Goal: Task Accomplishment & Management: Manage account settings

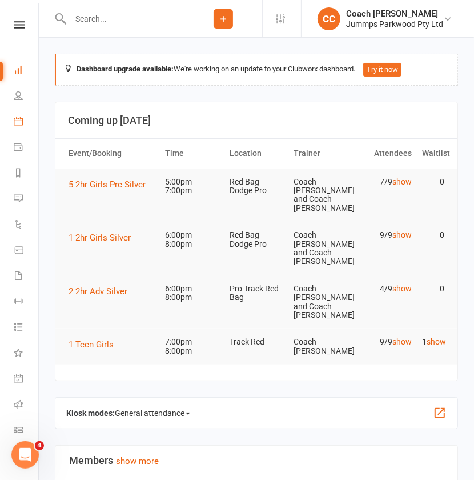
click at [18, 122] on icon at bounding box center [18, 121] width 9 height 9
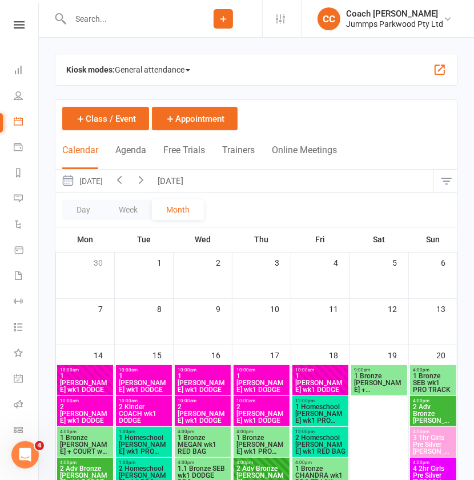
click at [147, 183] on icon "button" at bounding box center [141, 179] width 13 height 13
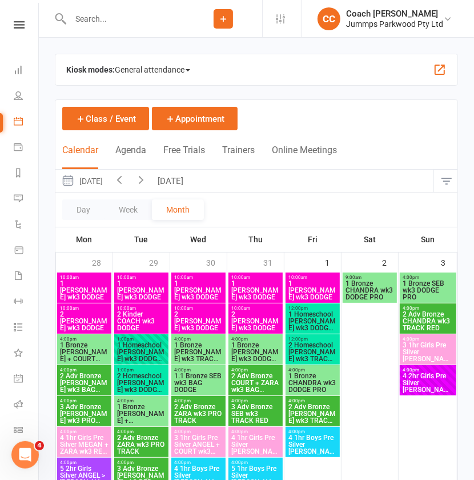
click at [147, 184] on icon "button" at bounding box center [141, 179] width 13 height 13
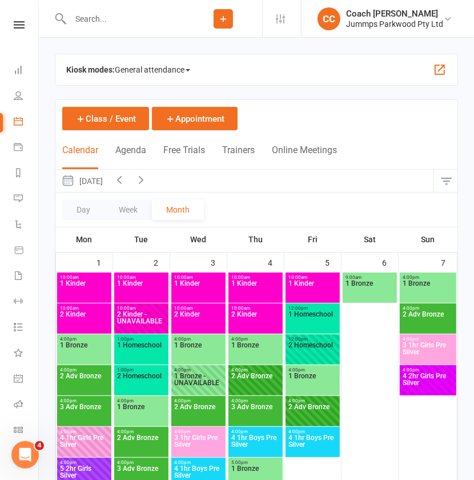
click at [147, 183] on icon "button" at bounding box center [141, 179] width 13 height 13
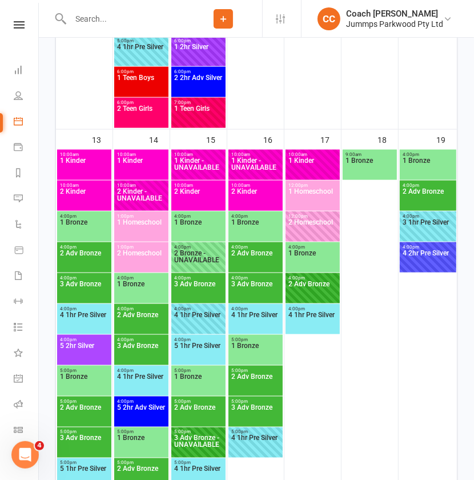
scroll to position [654, 0]
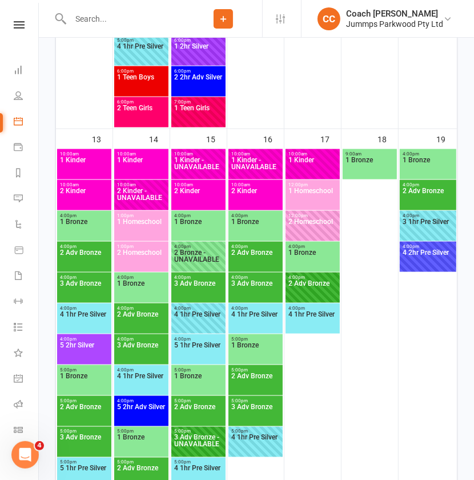
click at [87, 169] on span "1 Kinder" at bounding box center [84, 167] width 50 height 21
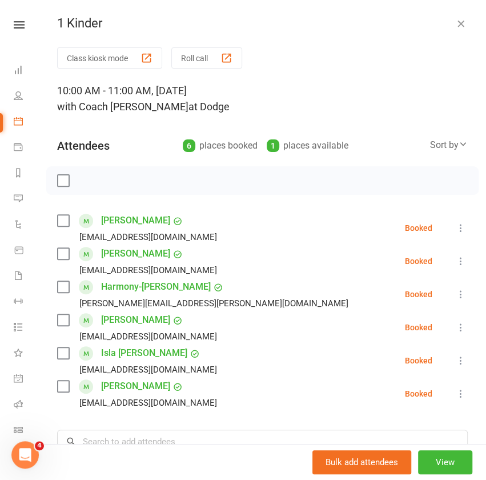
click at [455, 23] on icon "button" at bounding box center [460, 23] width 11 height 11
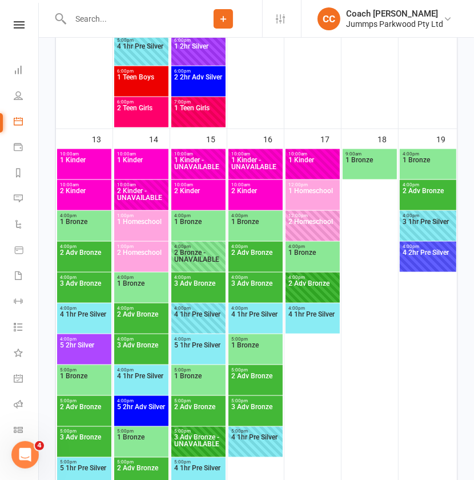
click at [89, 191] on span "2 Kinder" at bounding box center [84, 197] width 50 height 21
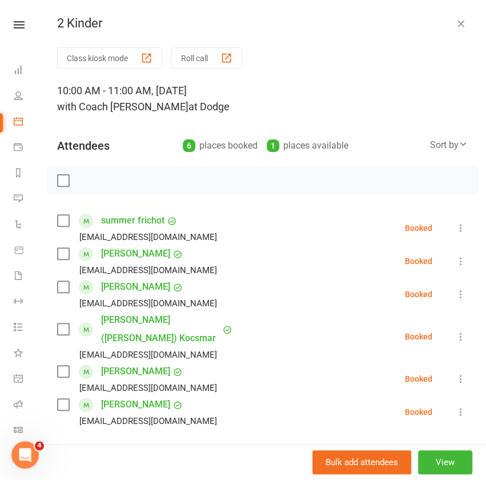
click at [455, 23] on icon "button" at bounding box center [460, 23] width 11 height 11
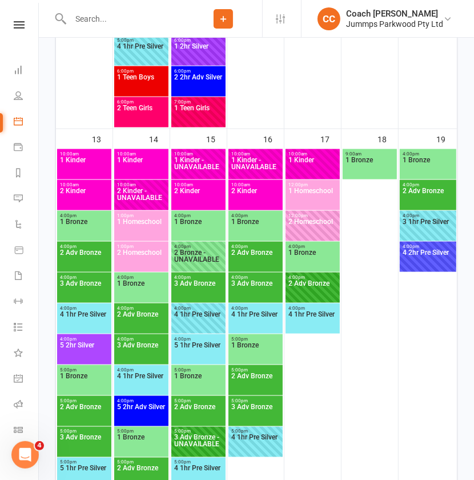
click at [90, 235] on span "1 Bronze" at bounding box center [84, 228] width 50 height 21
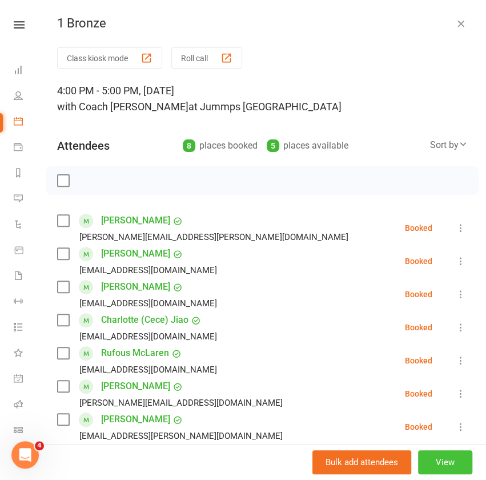
click at [425, 466] on button "View" at bounding box center [445, 462] width 54 height 24
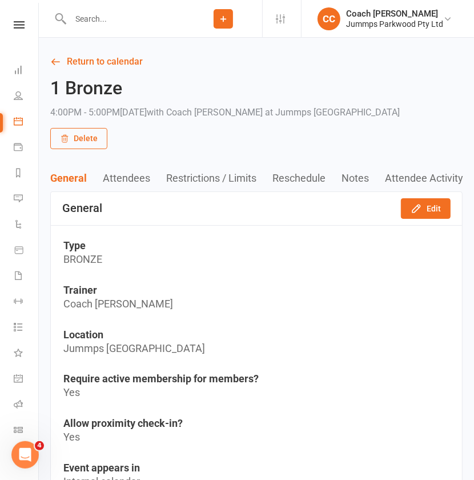
click at [435, 207] on button "Edit" at bounding box center [426, 208] width 50 height 21
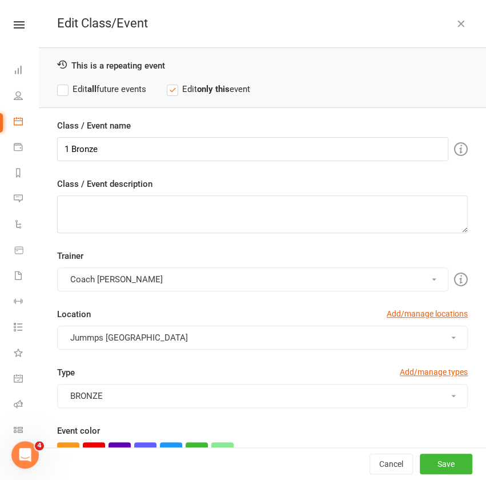
click at [76, 91] on label "Edit all future events" at bounding box center [101, 89] width 89 height 14
click at [158, 269] on button "Coach [PERSON_NAME]" at bounding box center [252, 279] width 391 height 24
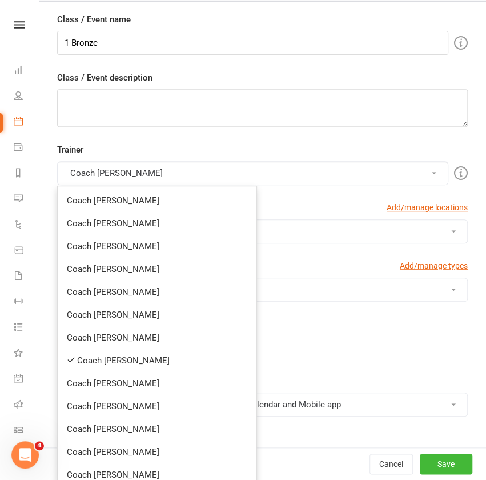
scroll to position [154, 0]
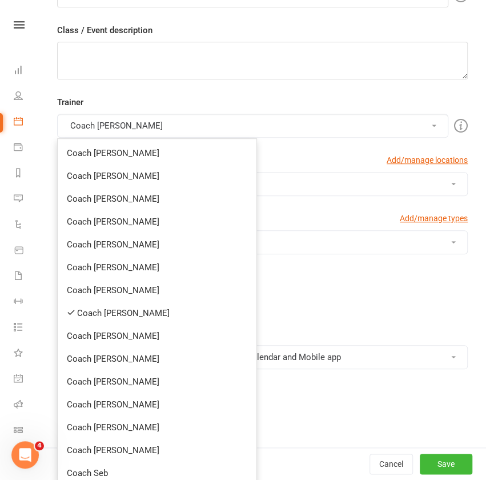
click at [129, 315] on link "Coach [PERSON_NAME]" at bounding box center [157, 313] width 199 height 23
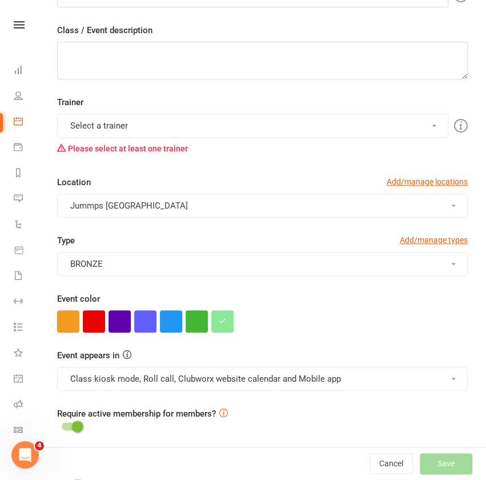
click at [165, 203] on span "Jummps [GEOGRAPHIC_DATA]" at bounding box center [129, 206] width 118 height 10
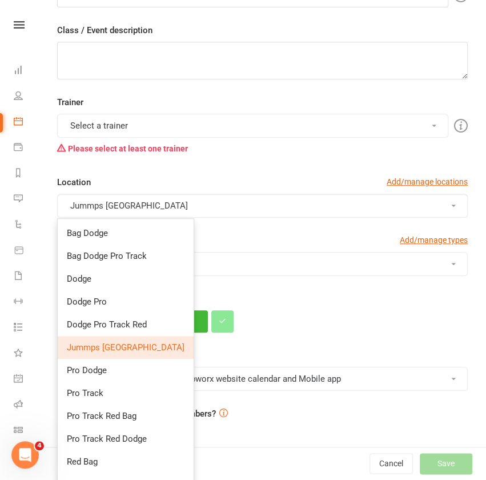
click at [175, 165] on div "Trainer Select a trainer Coach [PERSON_NAME] Coach [PERSON_NAME] Coach [PERSON_…" at bounding box center [263, 164] width 428 height 138
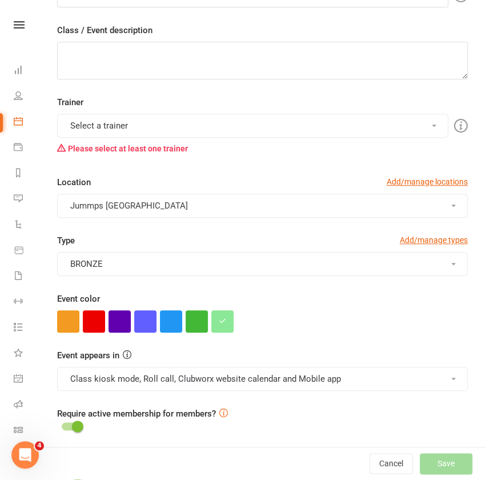
click at [187, 122] on button "Select a trainer" at bounding box center [252, 126] width 391 height 24
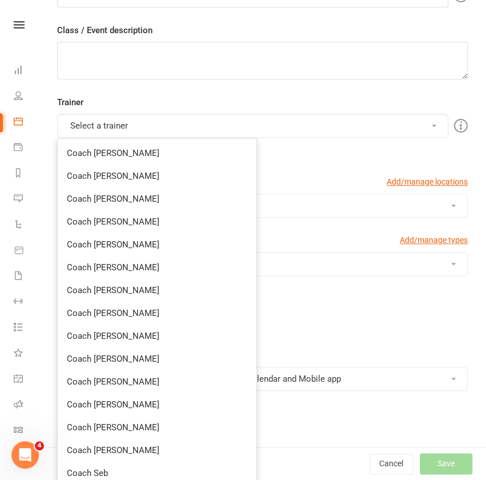
click at [124, 265] on link "Coach [PERSON_NAME]" at bounding box center [157, 267] width 199 height 23
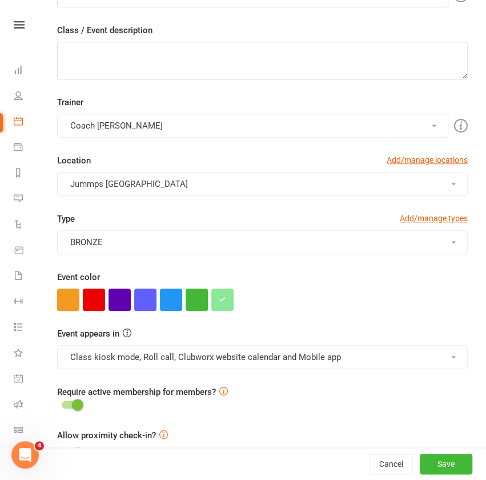
click at [219, 183] on button "Jummps [GEOGRAPHIC_DATA]" at bounding box center [262, 184] width 411 height 24
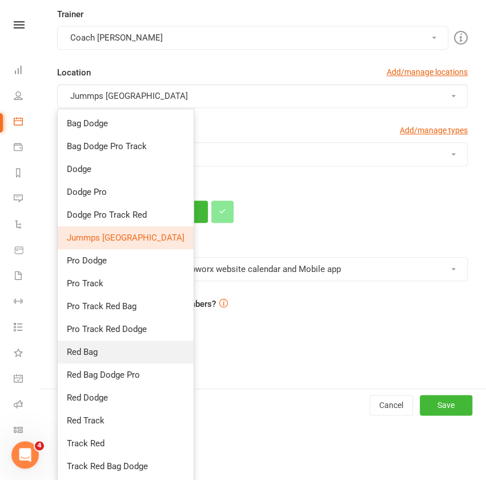
click at [94, 357] on link "Red Bag" at bounding box center [126, 352] width 136 height 23
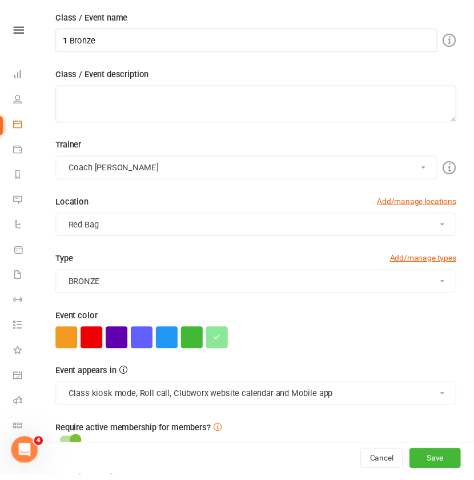
scroll to position [122, 0]
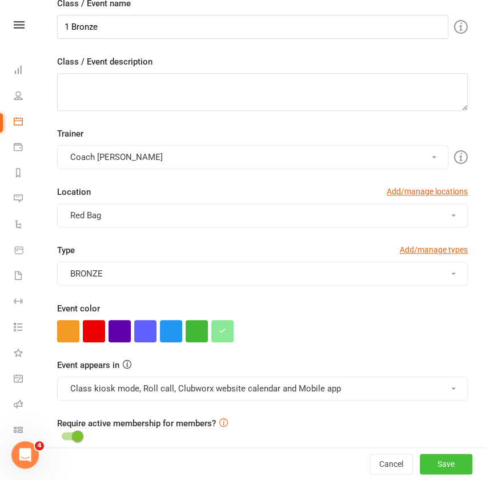
click at [433, 470] on button "Save" at bounding box center [446, 464] width 53 height 21
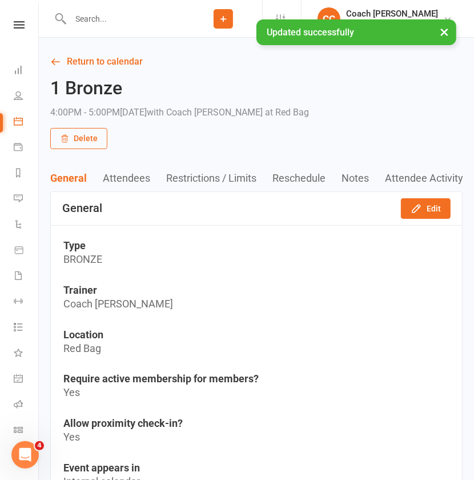
click at [119, 61] on link "Return to calendar" at bounding box center [256, 62] width 413 height 16
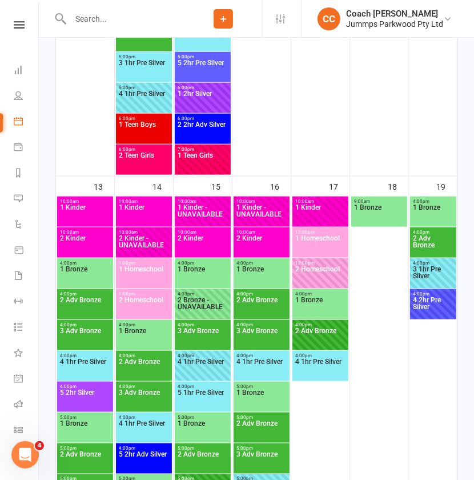
scroll to position [607, 0]
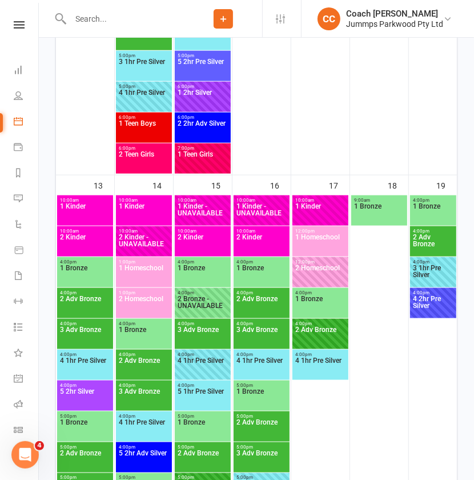
click at [95, 302] on span "2 Adv Bronze" at bounding box center [84, 305] width 51 height 21
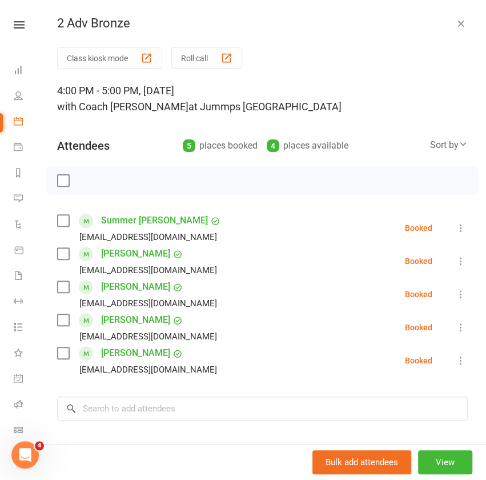
click at [431, 466] on button "View" at bounding box center [445, 462] width 54 height 24
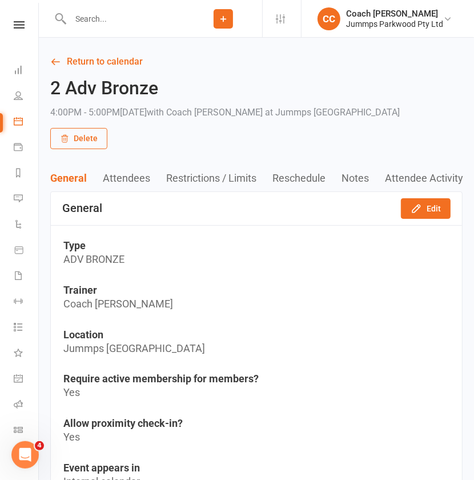
click at [434, 209] on button "Edit" at bounding box center [426, 208] width 50 height 21
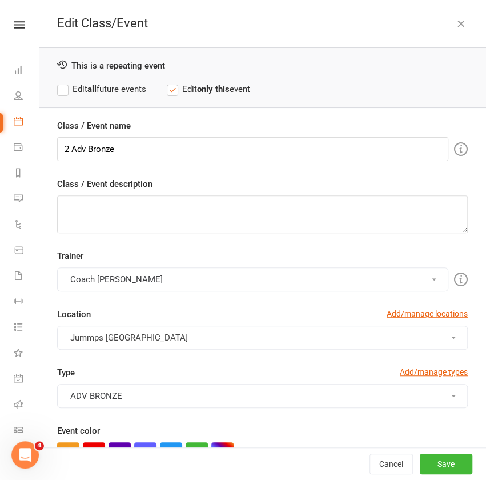
click at [75, 94] on label "Edit all future events" at bounding box center [101, 89] width 89 height 14
click at [110, 278] on button "Coach [PERSON_NAME]" at bounding box center [252, 279] width 391 height 24
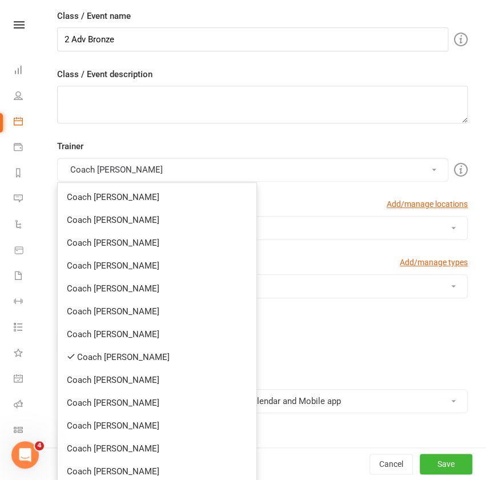
scroll to position [125, 0]
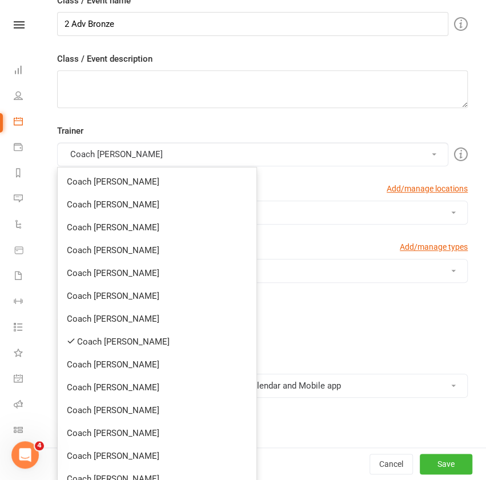
click at [121, 343] on link "Coach [PERSON_NAME]" at bounding box center [157, 341] width 199 height 23
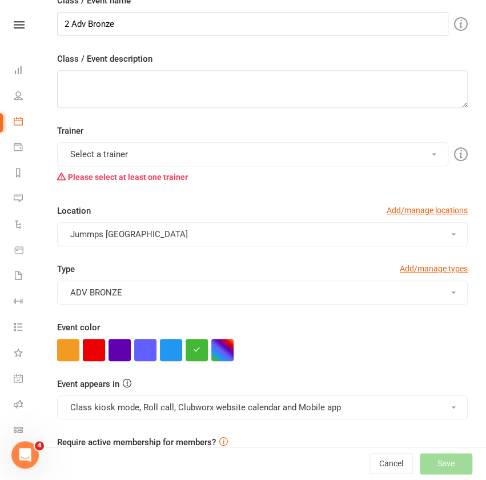
click at [161, 161] on button "Select a trainer" at bounding box center [252, 154] width 391 height 24
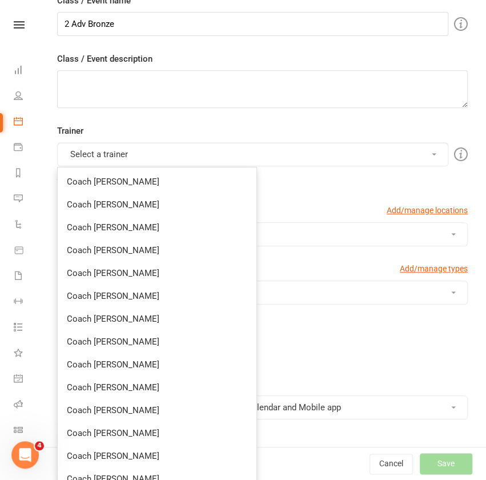
click at [110, 390] on link "Coach [PERSON_NAME]" at bounding box center [157, 387] width 199 height 23
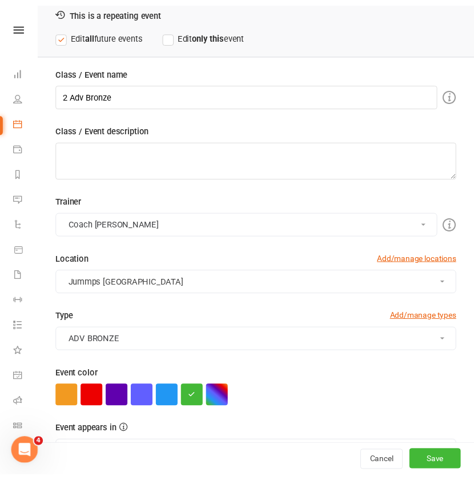
scroll to position [0, 0]
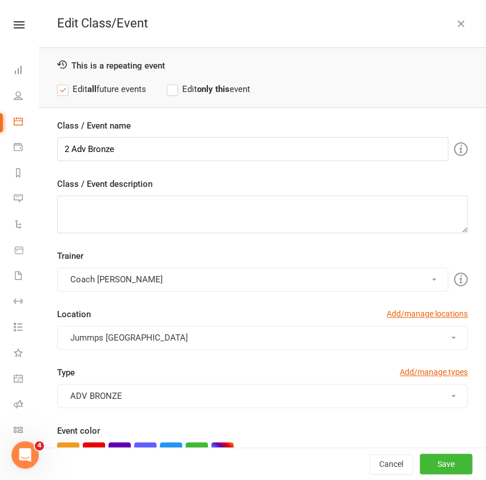
click at [141, 338] on span "Jummps [GEOGRAPHIC_DATA]" at bounding box center [129, 338] width 118 height 10
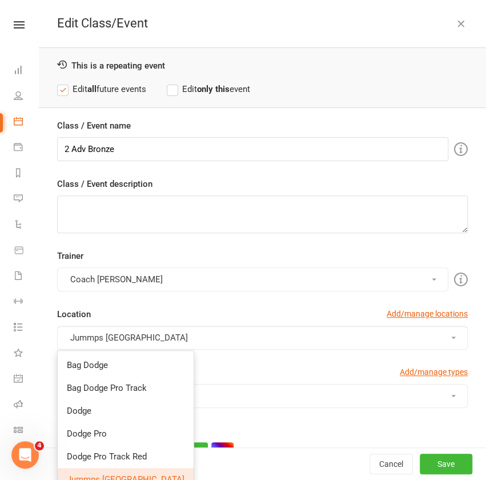
click at [100, 437] on span "Dodge Pro" at bounding box center [87, 434] width 40 height 10
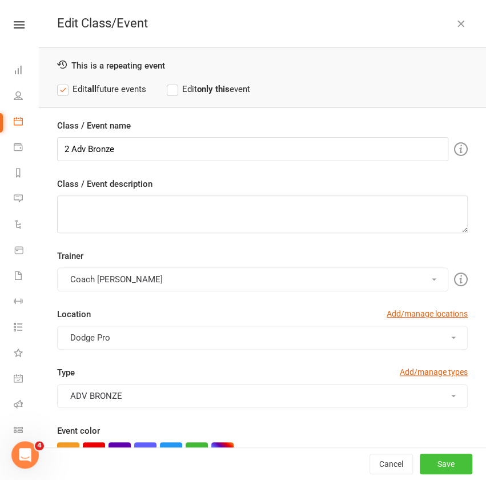
click at [427, 465] on button "Save" at bounding box center [446, 464] width 53 height 21
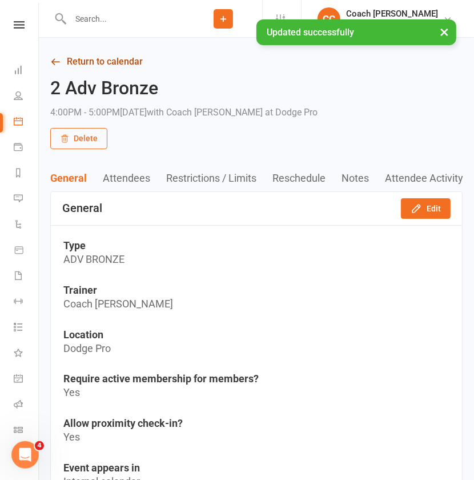
click at [123, 62] on link "Return to calendar" at bounding box center [256, 62] width 413 height 16
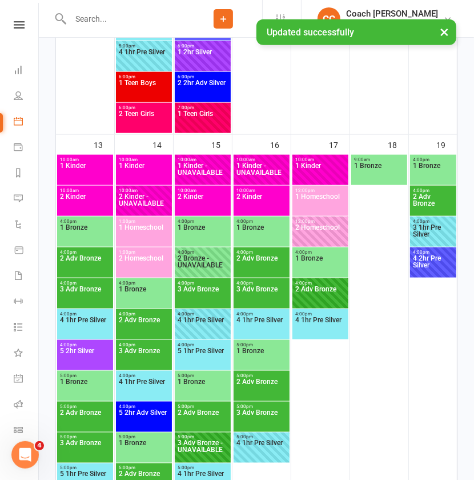
scroll to position [650, 0]
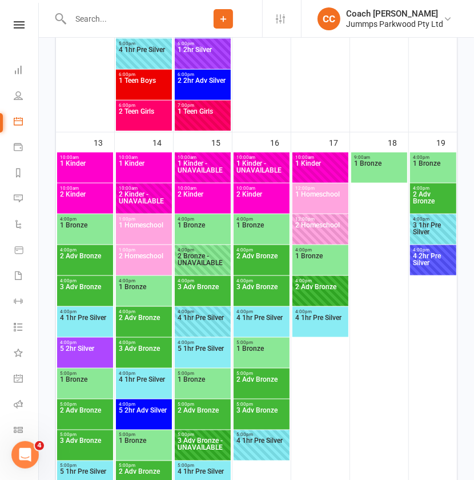
click at [92, 294] on span "3 Adv Bronze" at bounding box center [84, 293] width 51 height 21
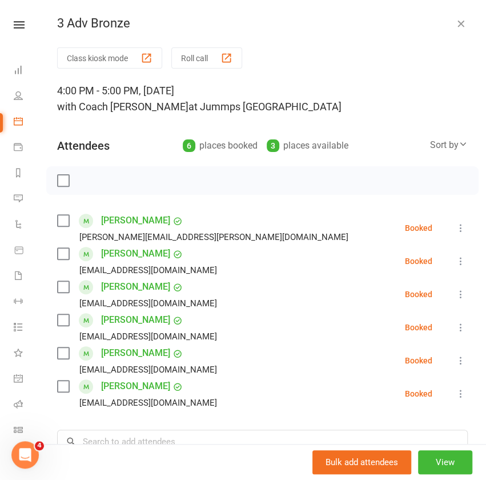
click at [423, 462] on button "View" at bounding box center [445, 462] width 54 height 24
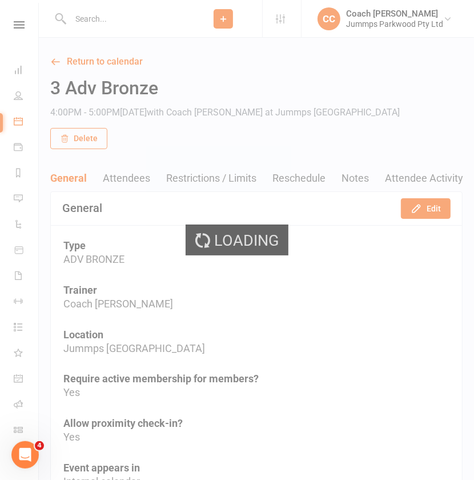
click at [439, 208] on button "Edit" at bounding box center [426, 208] width 50 height 21
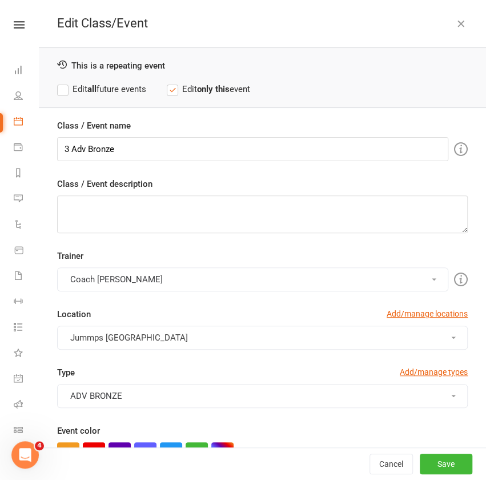
click at [93, 87] on strong "all" at bounding box center [91, 89] width 9 height 10
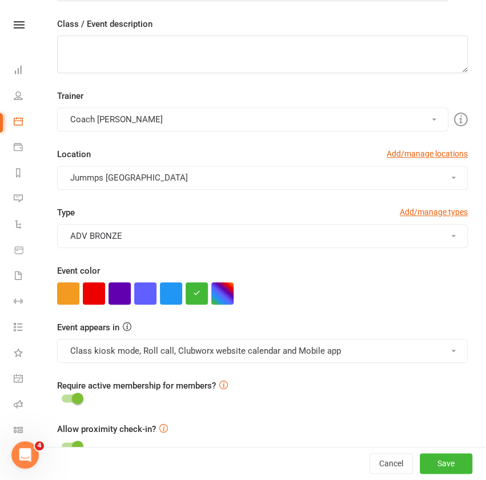
scroll to position [161, 0]
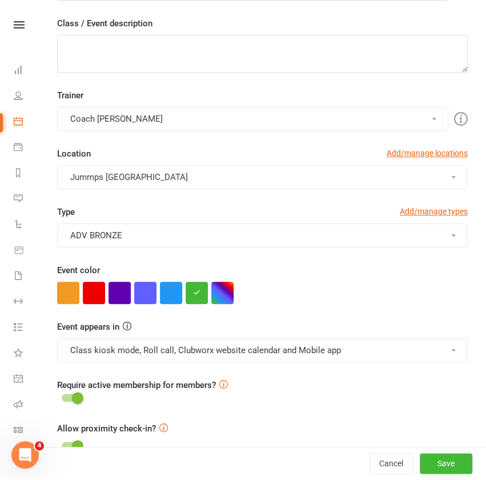
click at [163, 227] on button "ADV BRONZE" at bounding box center [262, 235] width 411 height 24
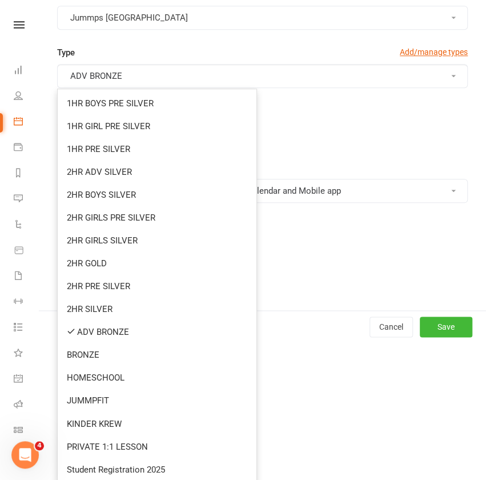
scroll to position [328, 0]
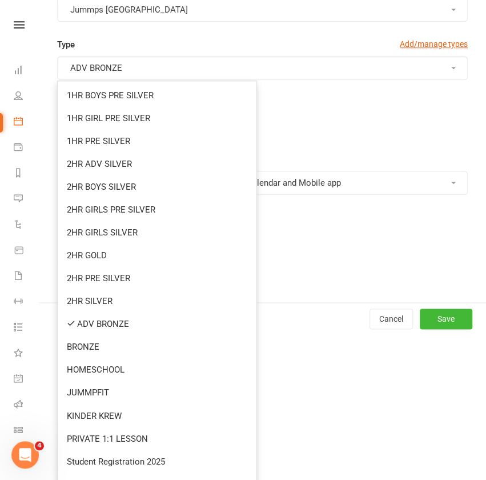
click at [366, 132] on div at bounding box center [262, 125] width 411 height 22
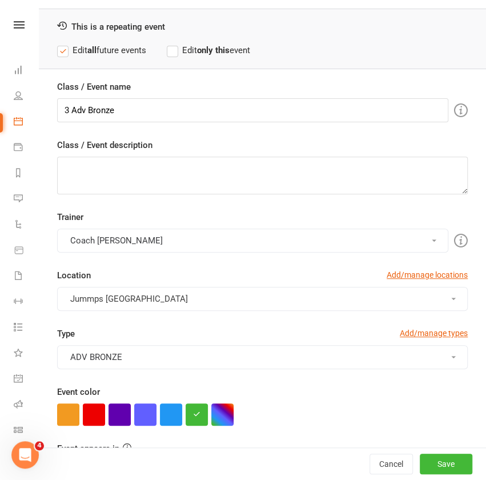
scroll to position [33, 0]
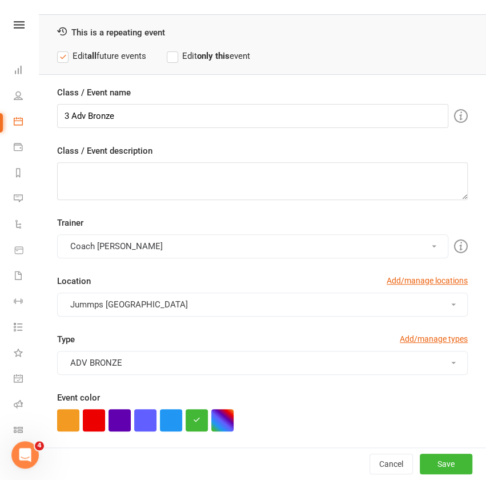
click at [163, 247] on button "Coach [PERSON_NAME]" at bounding box center [252, 246] width 391 height 24
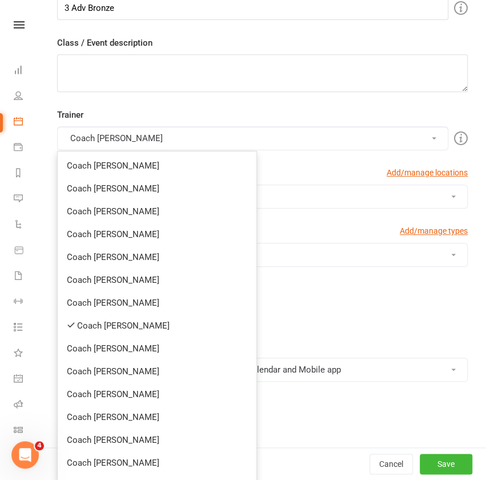
scroll to position [154, 0]
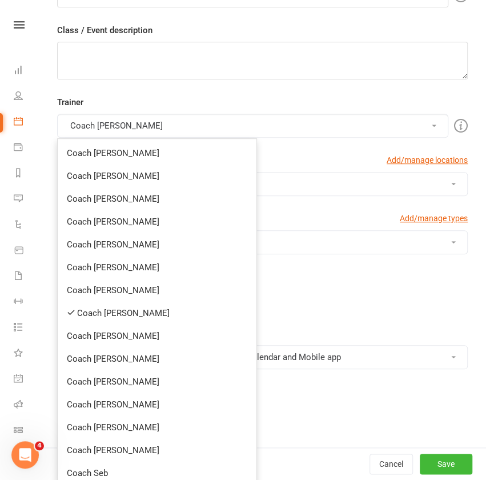
click at [127, 314] on link "Coach [PERSON_NAME]" at bounding box center [157, 313] width 199 height 23
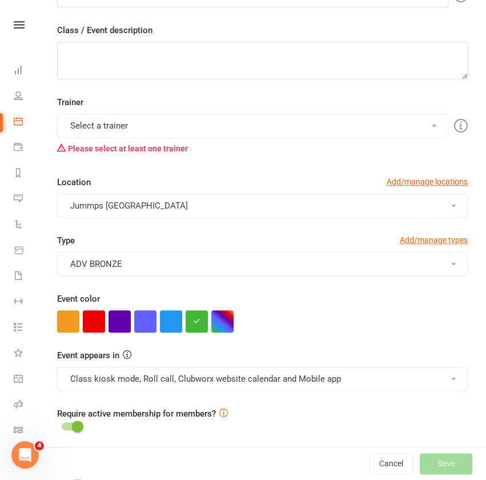
click at [195, 119] on button "Select a trainer" at bounding box center [252, 126] width 391 height 24
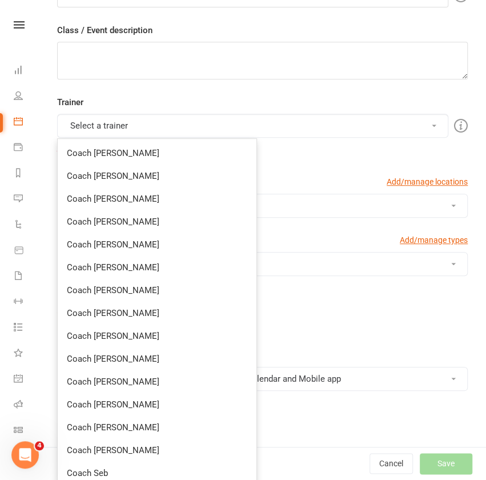
click at [138, 219] on link "Coach [PERSON_NAME]" at bounding box center [157, 221] width 199 height 23
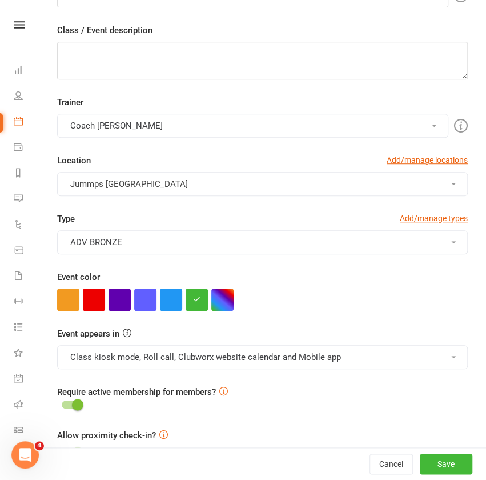
click at [232, 178] on button "Jummps [GEOGRAPHIC_DATA]" at bounding box center [262, 184] width 411 height 24
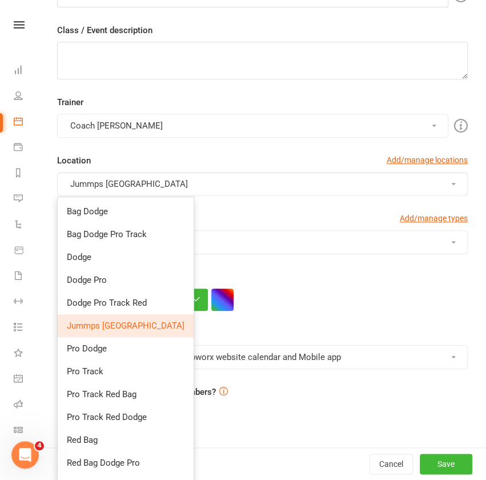
scroll to position [242, 0]
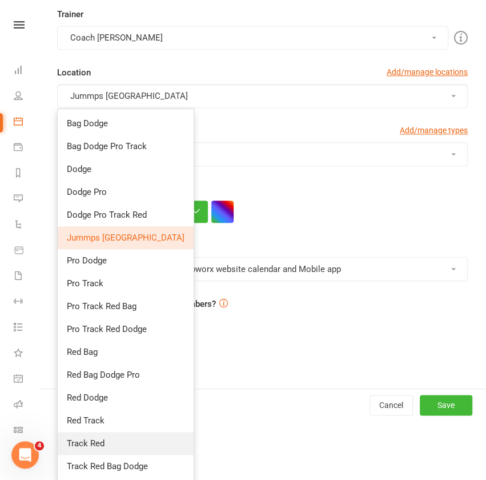
click at [88, 443] on span "Track Red" at bounding box center [86, 443] width 38 height 10
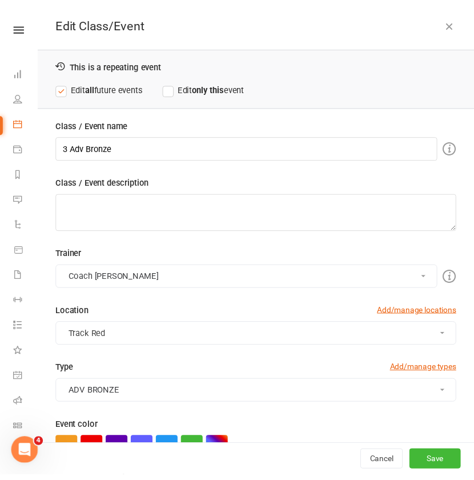
scroll to position [0, 0]
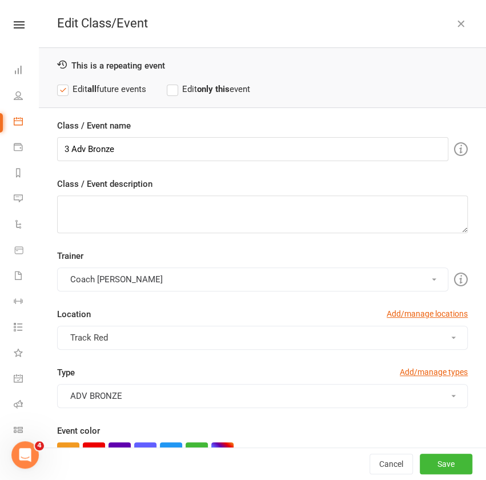
click at [427, 465] on button "Save" at bounding box center [446, 464] width 53 height 21
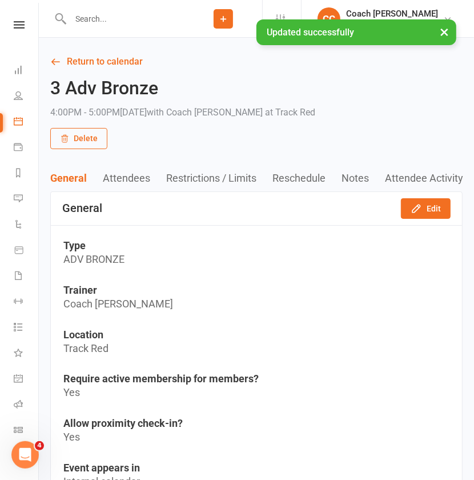
click at [128, 64] on link "Return to calendar" at bounding box center [256, 62] width 413 height 16
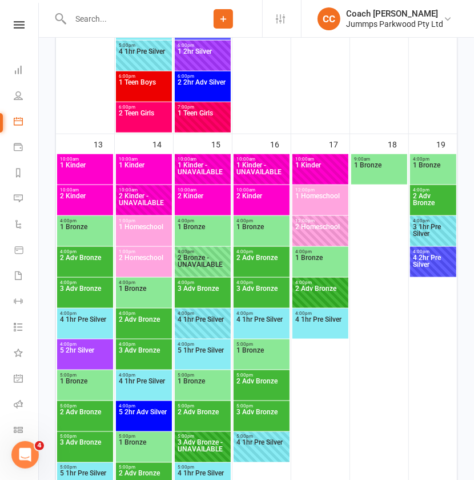
scroll to position [650, 0]
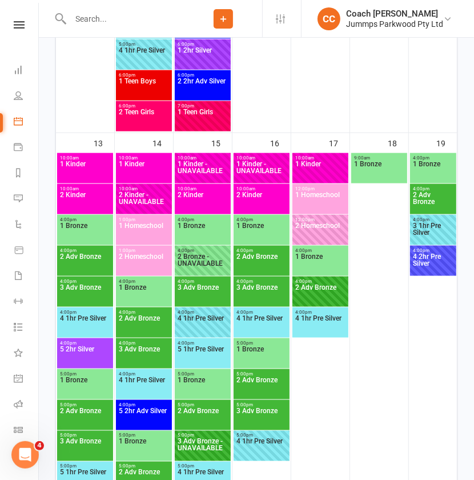
click at [94, 325] on span "4 1hr Pre Silver" at bounding box center [84, 325] width 51 height 21
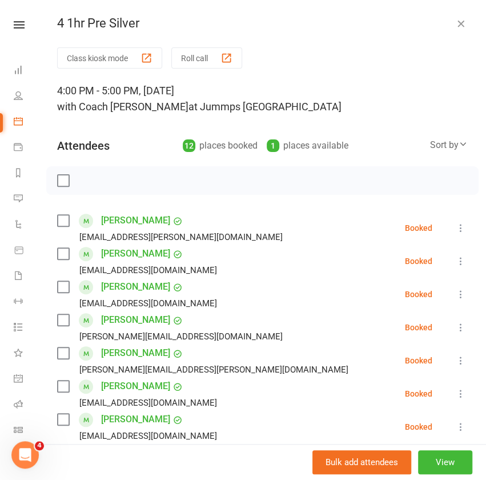
click at [429, 465] on button "View" at bounding box center [445, 462] width 54 height 24
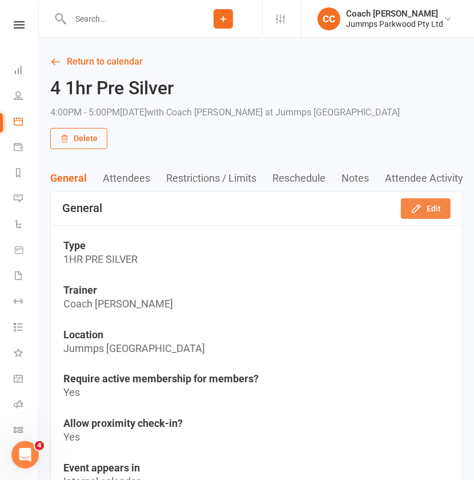
click at [435, 208] on button "Edit" at bounding box center [426, 208] width 50 height 21
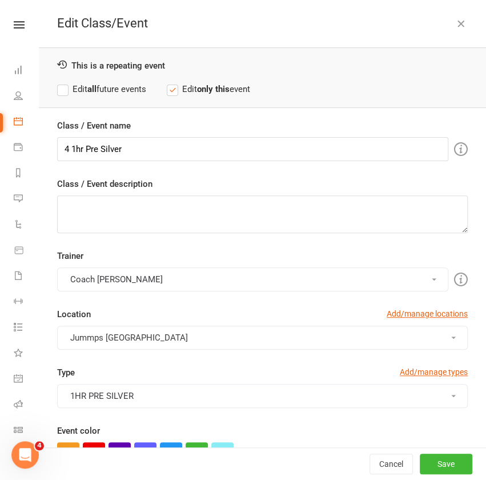
click at [109, 90] on label "Edit all future events" at bounding box center [101, 89] width 89 height 14
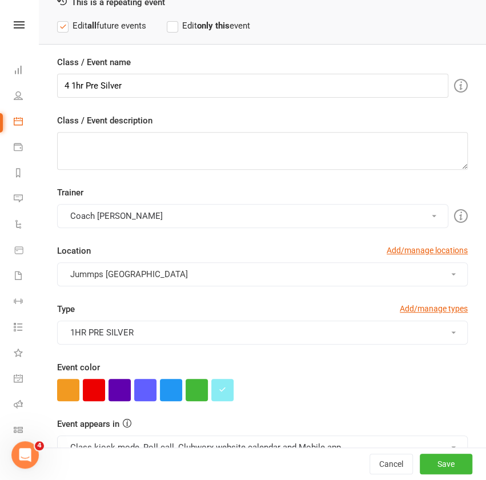
scroll to position [93, 0]
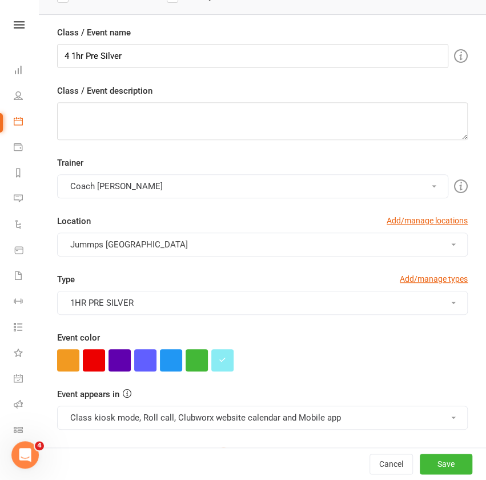
click at [253, 181] on button "Coach [PERSON_NAME]" at bounding box center [252, 186] width 391 height 24
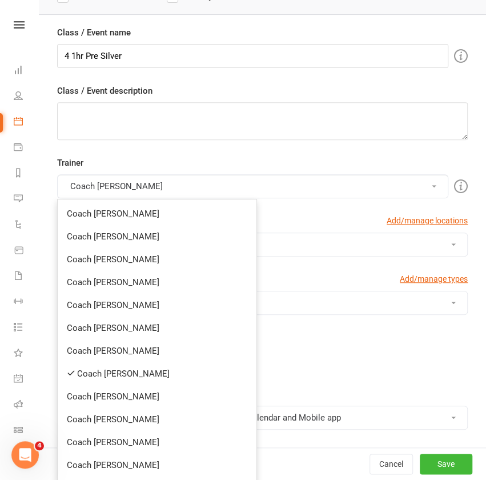
click at [125, 377] on link "Coach [PERSON_NAME]" at bounding box center [157, 373] width 199 height 23
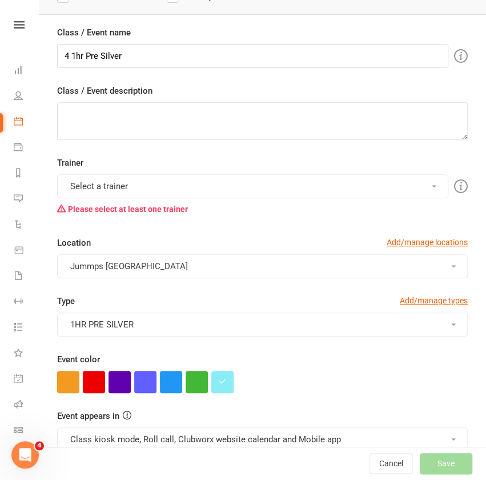
click at [242, 185] on button "Select a trainer" at bounding box center [252, 186] width 391 height 24
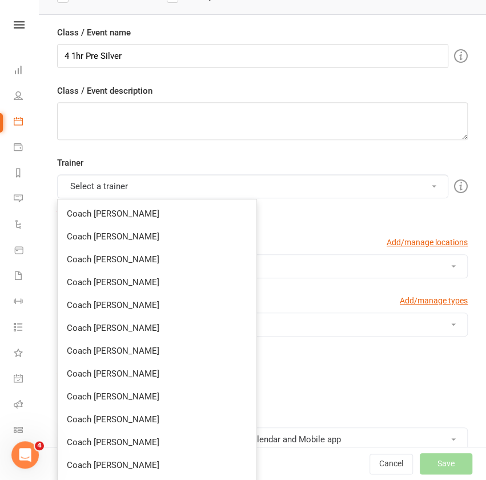
click at [147, 259] on link "Coach [PERSON_NAME]" at bounding box center [157, 259] width 199 height 23
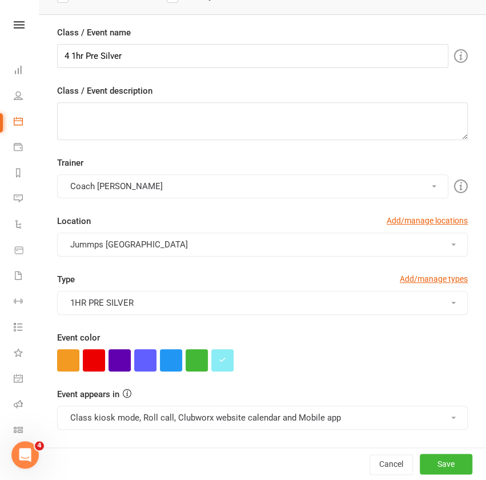
click at [237, 185] on button "Coach [PERSON_NAME]" at bounding box center [252, 186] width 391 height 24
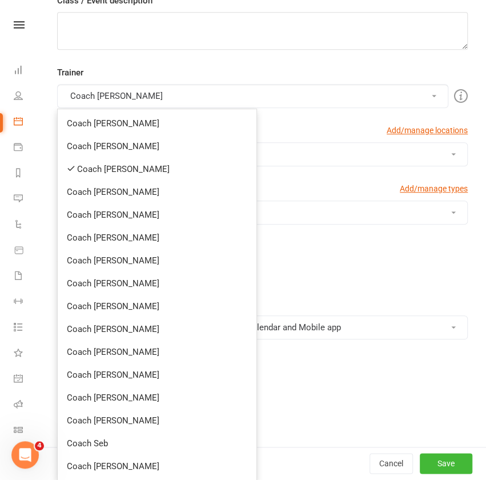
click at [123, 421] on link "Coach [PERSON_NAME]" at bounding box center [157, 420] width 199 height 23
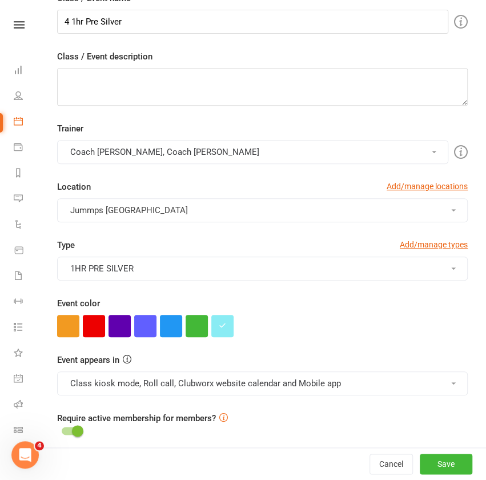
scroll to position [110, 0]
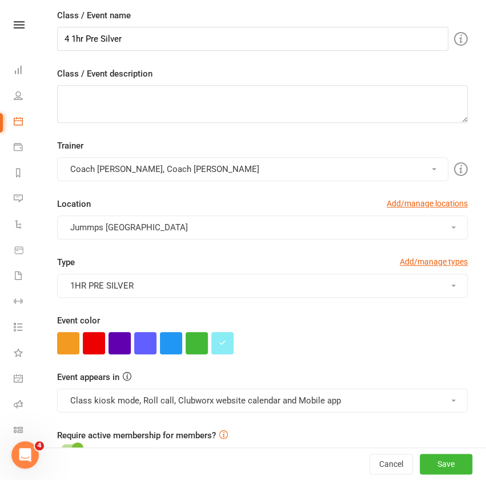
click at [234, 222] on button "Jummps [GEOGRAPHIC_DATA]" at bounding box center [262, 227] width 411 height 24
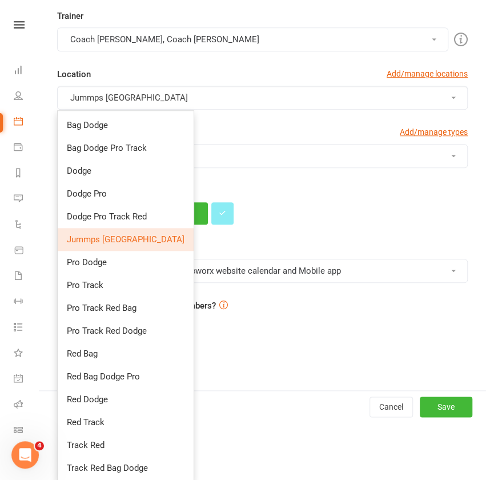
scroll to position [242, 0]
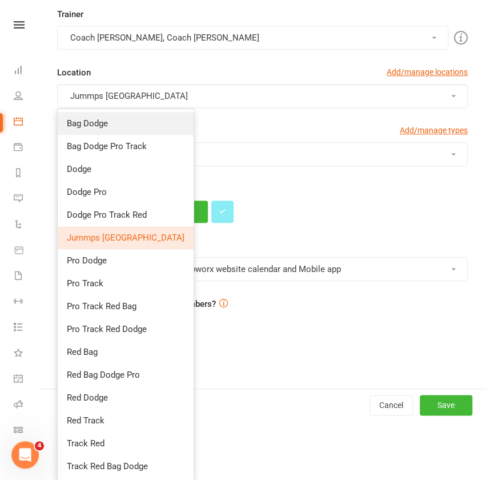
click at [119, 120] on link "Bag Dodge" at bounding box center [126, 123] width 136 height 23
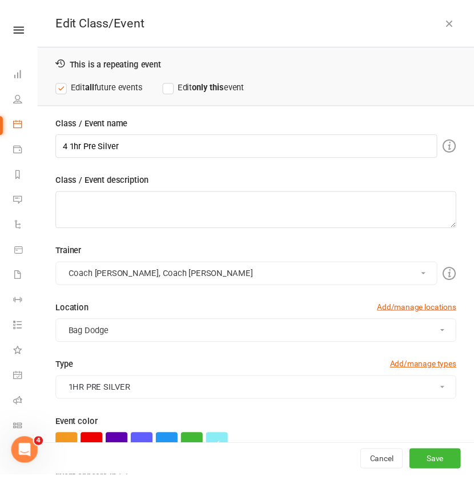
scroll to position [0, 0]
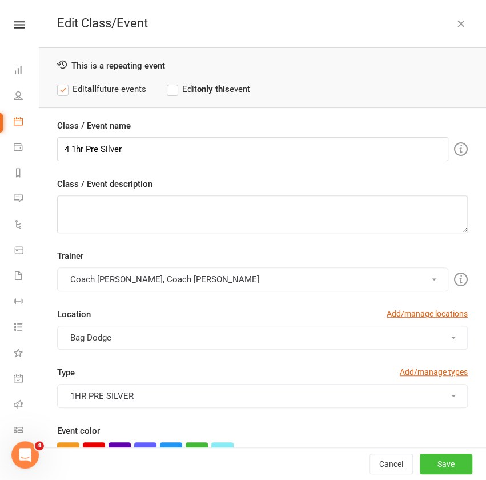
click at [433, 463] on button "Save" at bounding box center [446, 464] width 53 height 21
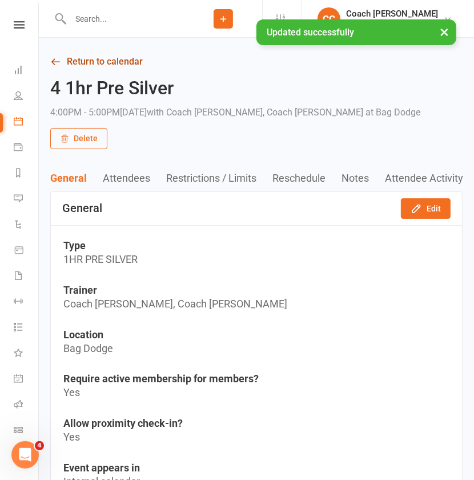
click at [110, 61] on link "Return to calendar" at bounding box center [256, 62] width 413 height 16
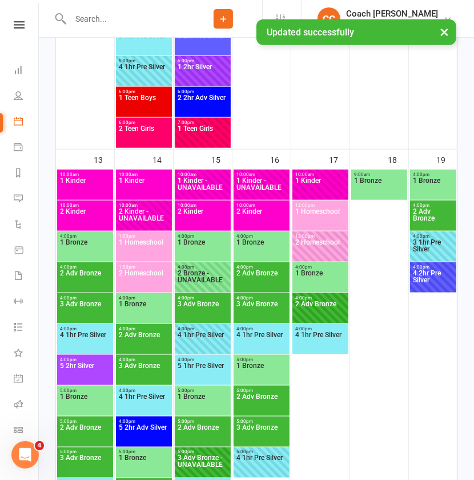
scroll to position [635, 0]
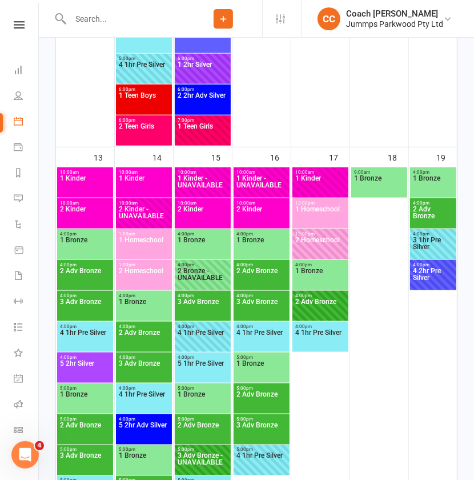
click at [96, 364] on span "5 2hr Silver" at bounding box center [84, 370] width 51 height 21
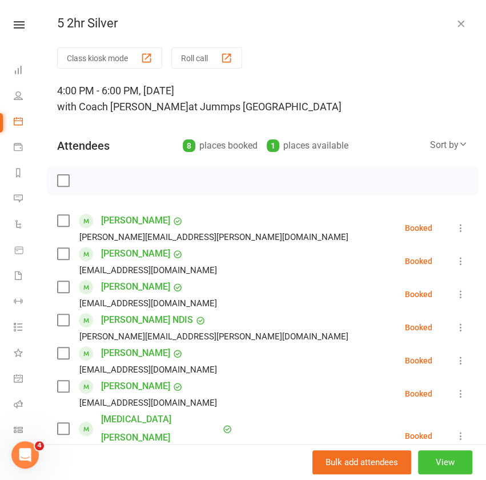
click at [428, 465] on button "View" at bounding box center [445, 462] width 54 height 24
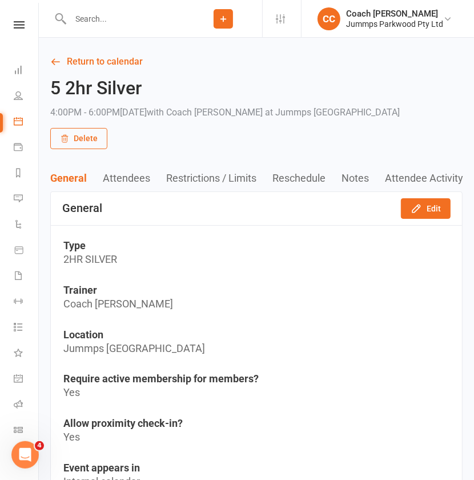
click at [435, 212] on button "Edit" at bounding box center [426, 208] width 50 height 21
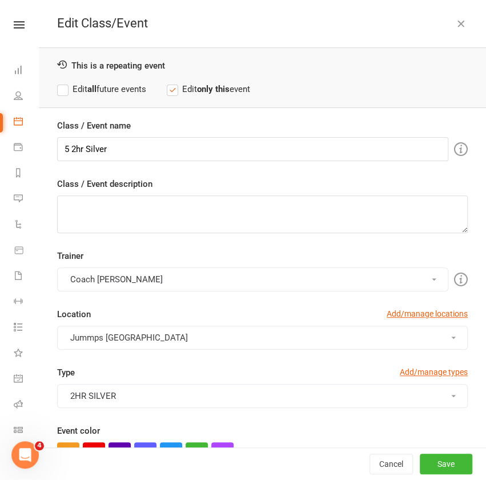
click at [78, 91] on label "Edit all future events" at bounding box center [101, 89] width 89 height 14
click at [198, 282] on button "Coach [PERSON_NAME]" at bounding box center [252, 279] width 391 height 24
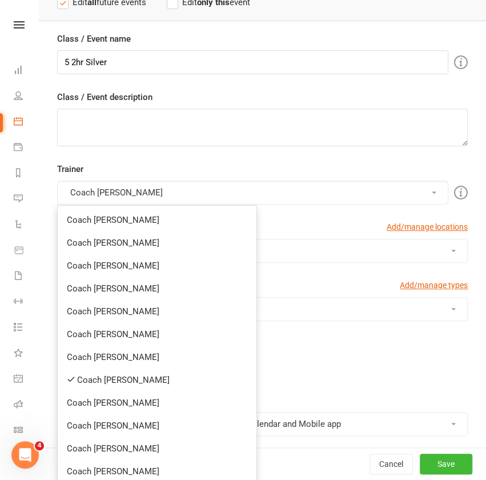
scroll to position [129, 0]
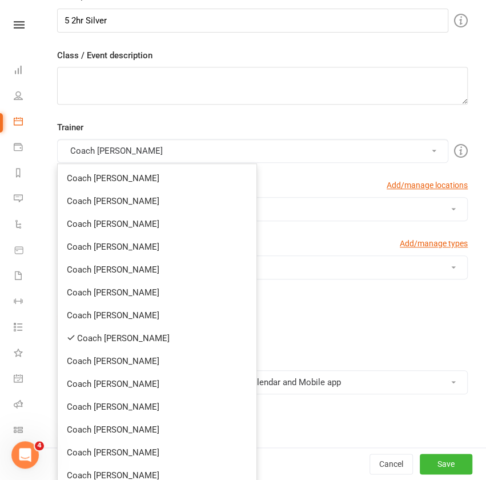
click at [141, 338] on link "Coach [PERSON_NAME]" at bounding box center [157, 338] width 199 height 23
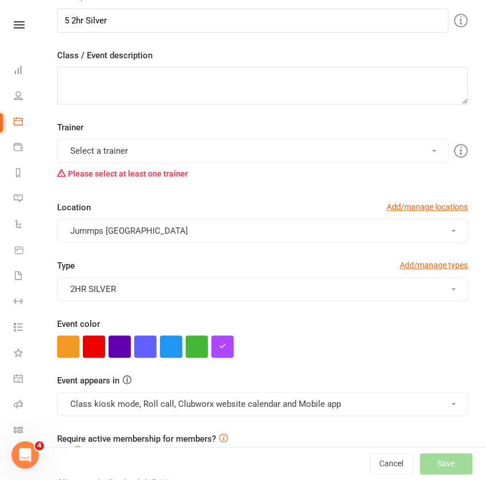
click at [178, 147] on button "Select a trainer" at bounding box center [252, 151] width 391 height 24
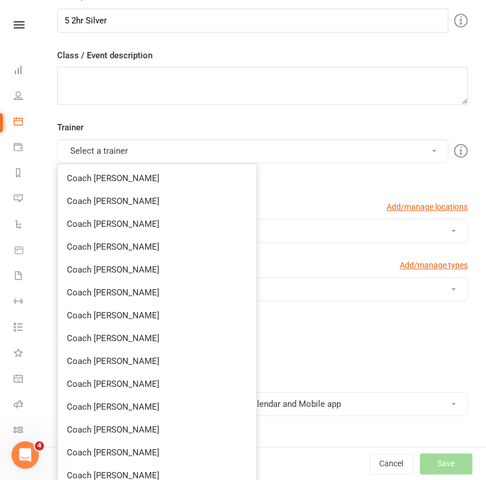
click at [119, 456] on link "Coach [PERSON_NAME]" at bounding box center [157, 452] width 199 height 23
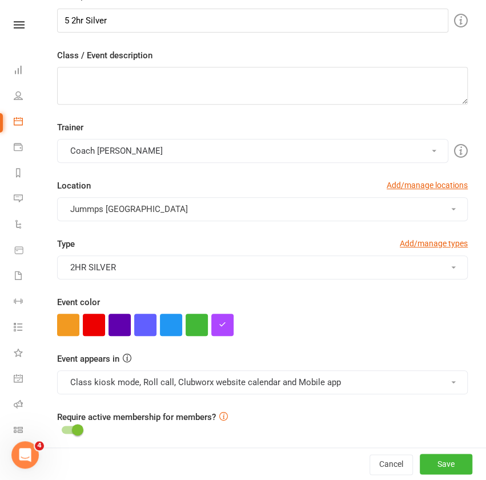
click at [245, 147] on button "Coach [PERSON_NAME]" at bounding box center [252, 151] width 391 height 24
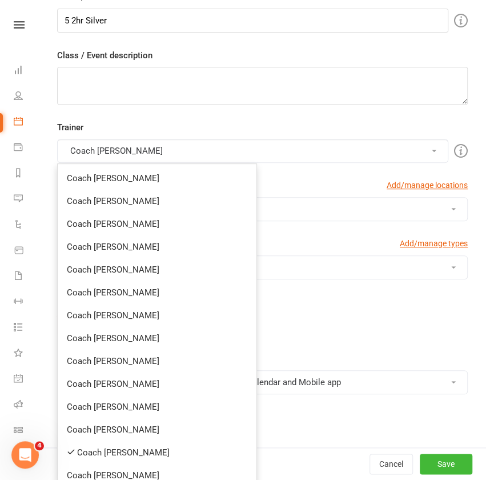
click at [118, 384] on link "Coach [PERSON_NAME]" at bounding box center [157, 384] width 199 height 23
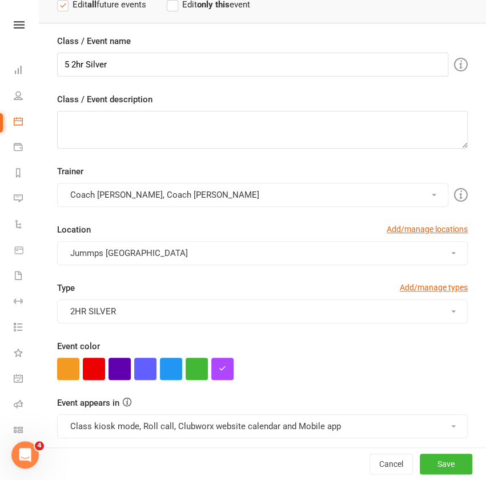
scroll to position [59, 0]
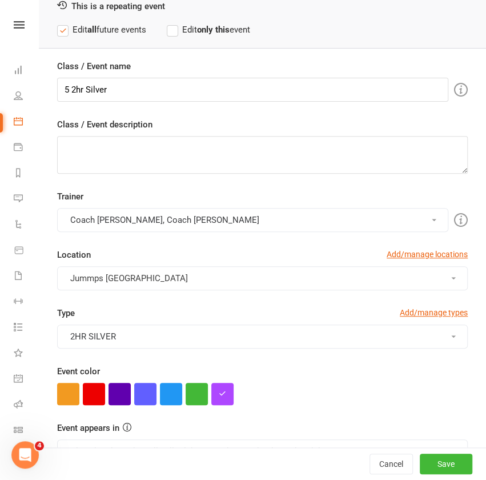
click at [172, 278] on button "Jummps [GEOGRAPHIC_DATA]" at bounding box center [262, 278] width 411 height 24
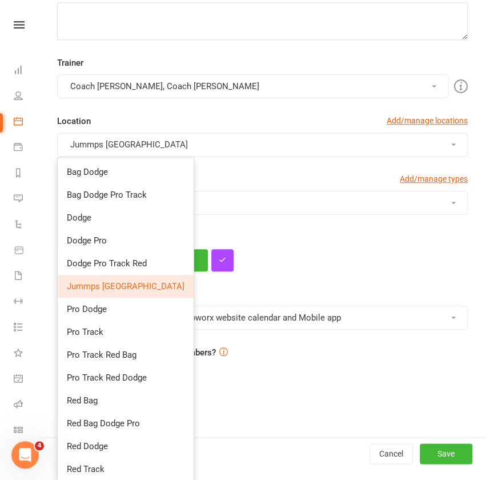
scroll to position [195, 0]
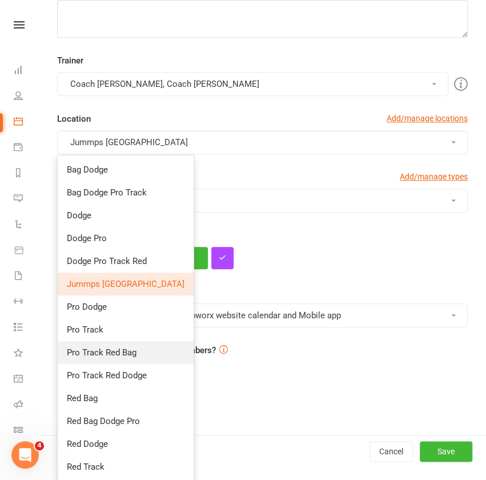
click at [124, 350] on span "Pro Track Red Bag" at bounding box center [102, 352] width 70 height 10
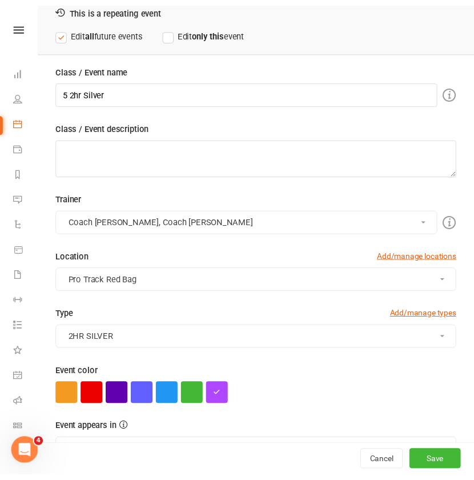
scroll to position [0, 0]
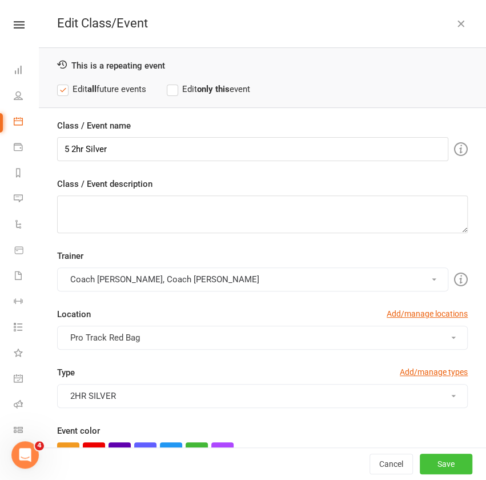
click at [425, 465] on button "Save" at bounding box center [446, 464] width 53 height 21
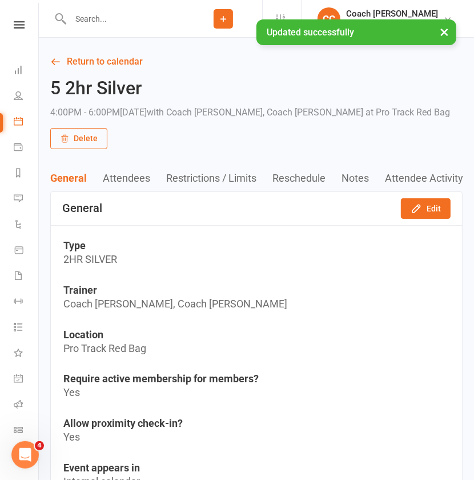
click at [133, 62] on link "Return to calendar" at bounding box center [256, 62] width 413 height 16
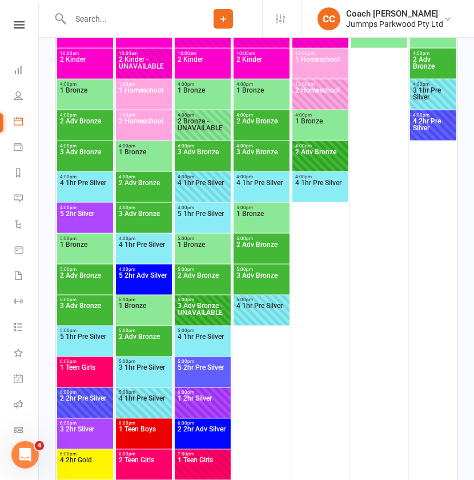
scroll to position [786, 0]
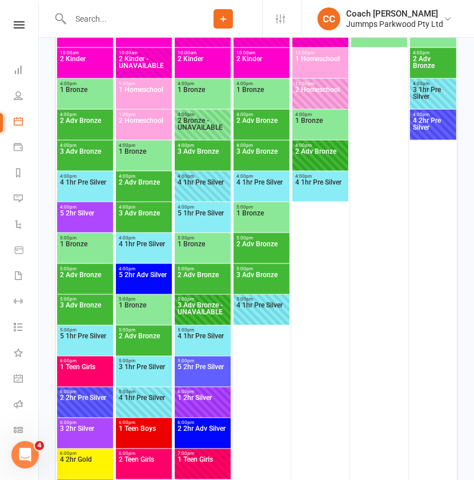
click at [85, 251] on span "1 Bronze" at bounding box center [84, 251] width 51 height 21
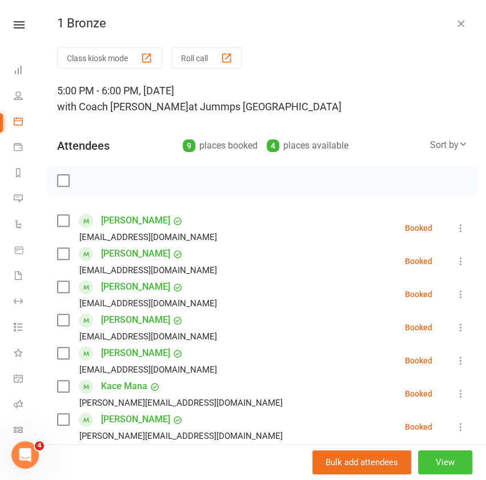
click at [432, 466] on button "View" at bounding box center [445, 462] width 54 height 24
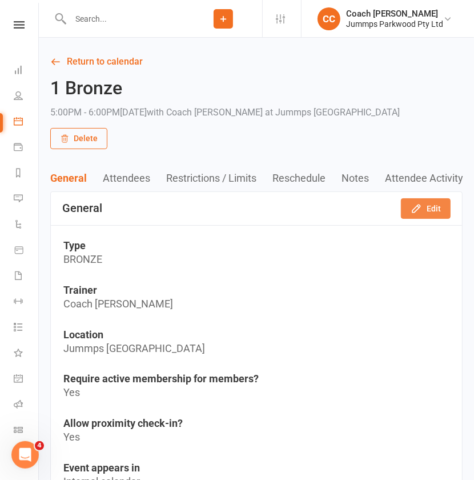
click at [437, 211] on button "Edit" at bounding box center [426, 208] width 50 height 21
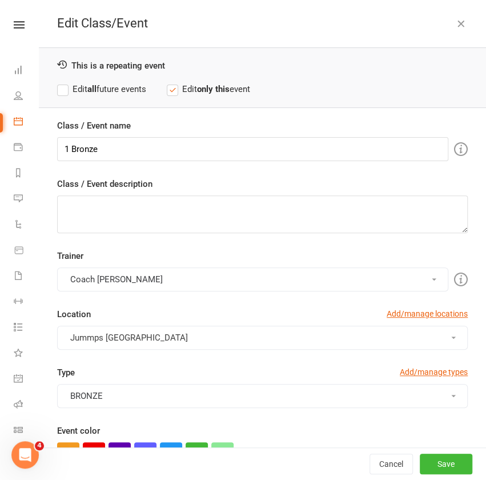
click at [93, 88] on strong "all" at bounding box center [91, 89] width 9 height 10
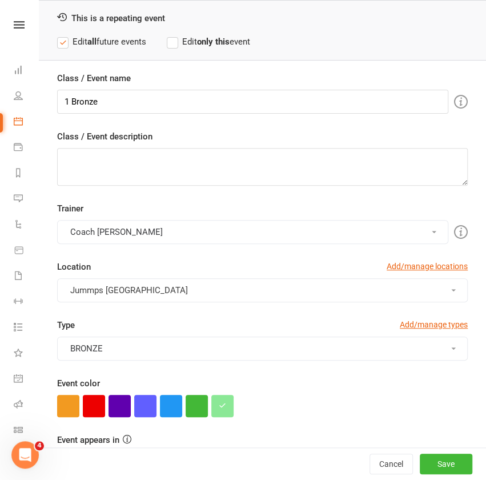
scroll to position [48, 0]
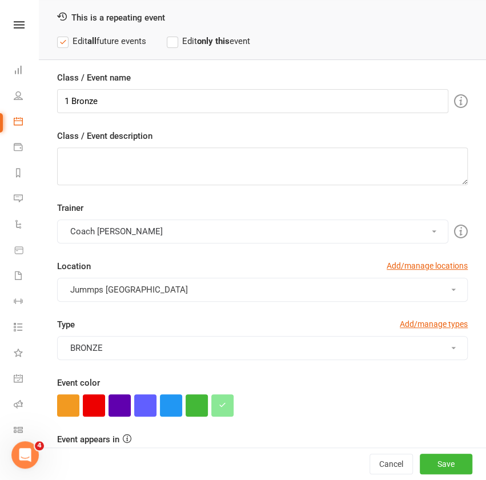
click at [188, 234] on button "Coach [PERSON_NAME]" at bounding box center [252, 231] width 391 height 24
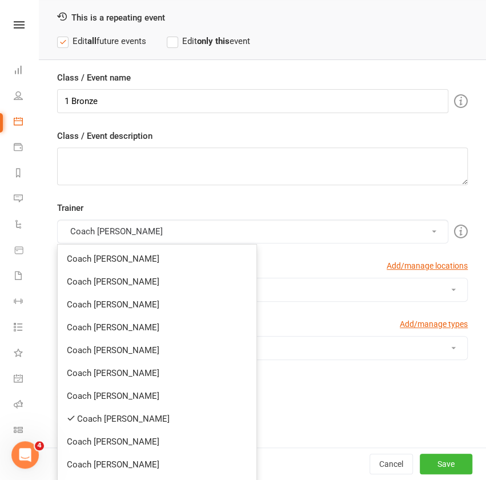
click at [123, 421] on link "Coach [PERSON_NAME]" at bounding box center [157, 418] width 199 height 23
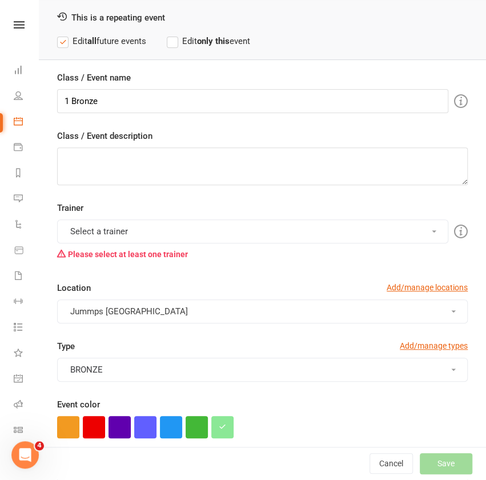
click at [213, 224] on button "Select a trainer" at bounding box center [252, 231] width 391 height 24
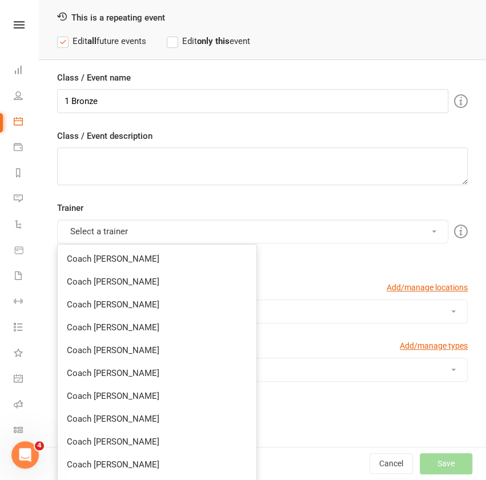
click at [127, 331] on link "Coach [PERSON_NAME]" at bounding box center [157, 327] width 199 height 23
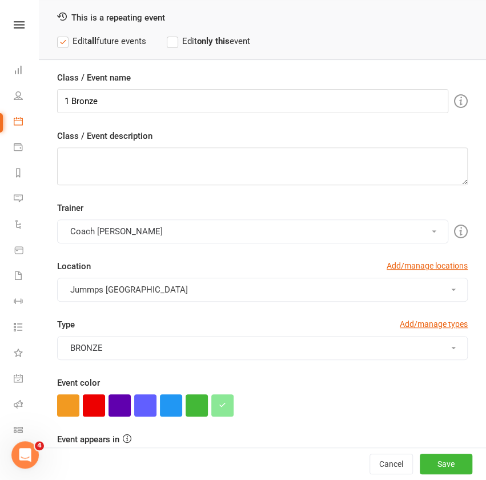
click at [201, 226] on button "Coach [PERSON_NAME]" at bounding box center [252, 231] width 391 height 24
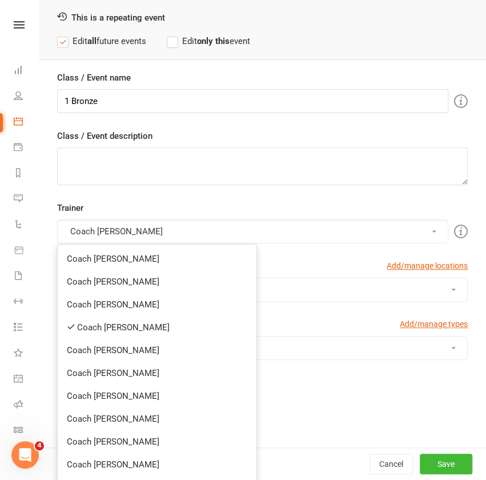
click at [127, 378] on link "Coach [PERSON_NAME]" at bounding box center [157, 373] width 199 height 23
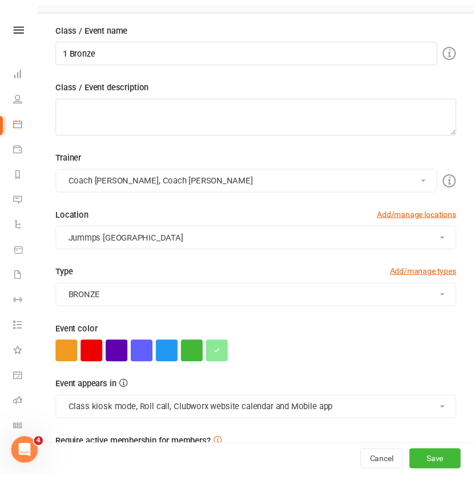
scroll to position [101, 0]
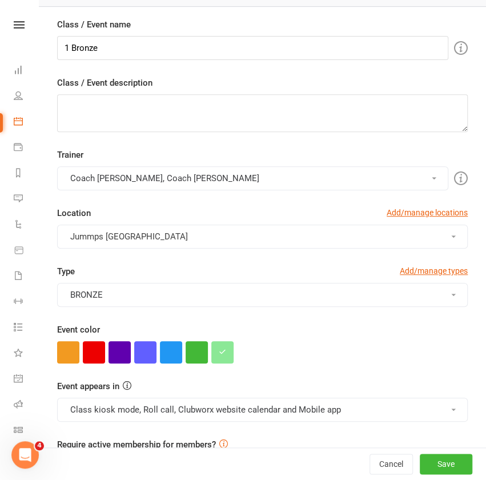
click at [129, 239] on span "Jummps [GEOGRAPHIC_DATA]" at bounding box center [129, 236] width 118 height 10
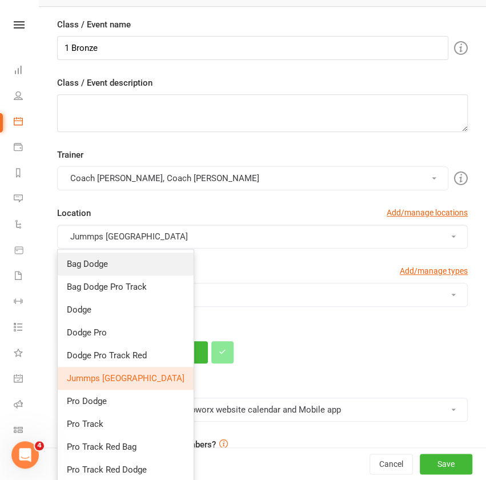
click at [122, 263] on link "Bag Dodge" at bounding box center [126, 264] width 136 height 23
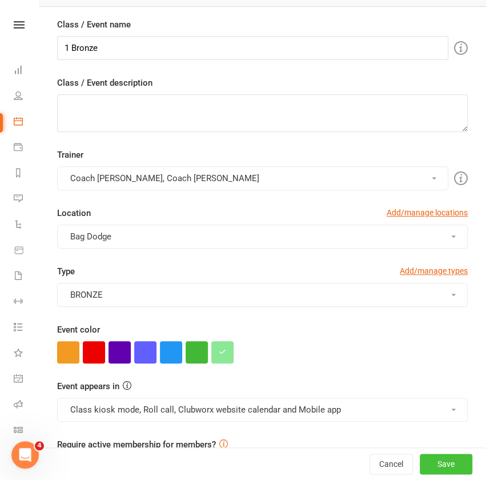
click at [426, 466] on button "Save" at bounding box center [446, 464] width 53 height 21
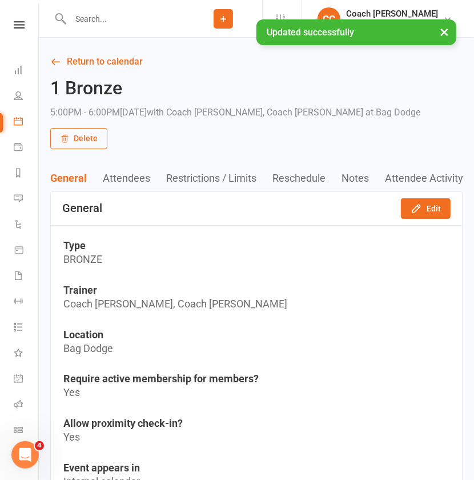
click at [125, 61] on link "Return to calendar" at bounding box center [256, 62] width 413 height 16
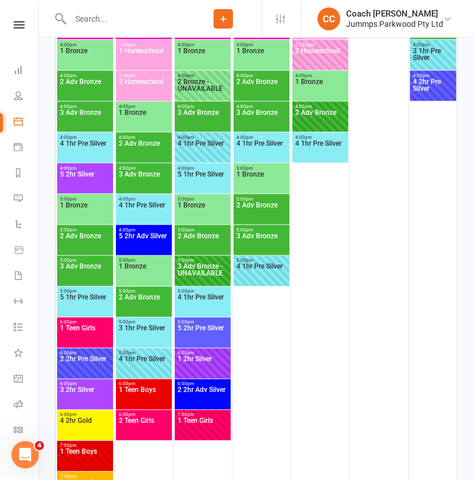
scroll to position [826, 0]
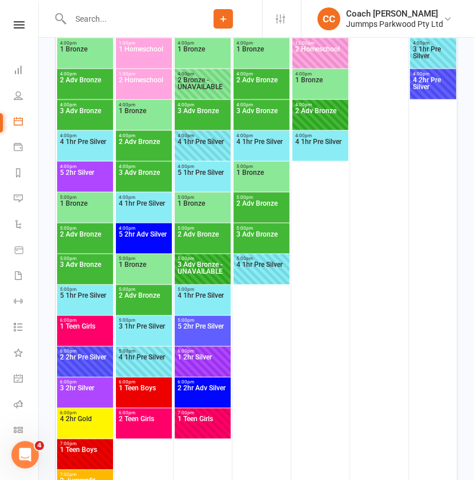
click at [85, 246] on span "2 Adv Bronze" at bounding box center [84, 241] width 51 height 21
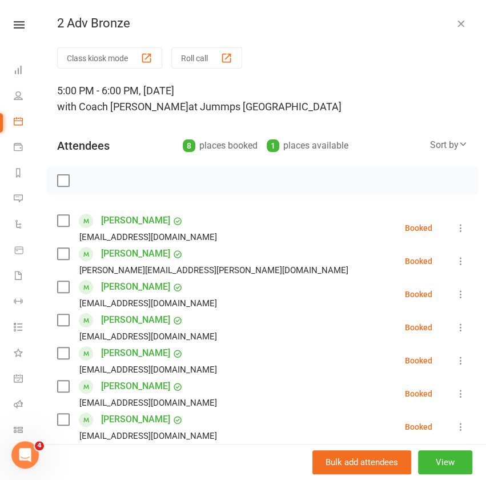
click at [427, 462] on button "View" at bounding box center [445, 462] width 54 height 24
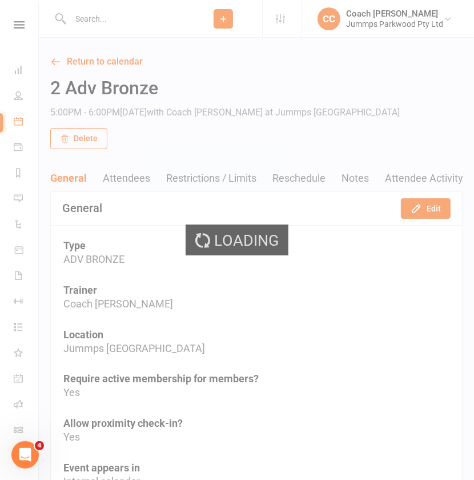
click at [418, 208] on icon "button" at bounding box center [416, 208] width 11 height 11
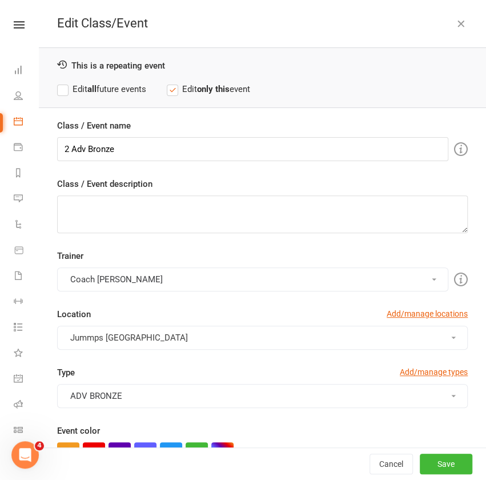
click at [93, 88] on strong "all" at bounding box center [91, 89] width 9 height 10
click at [189, 282] on button "Coach [PERSON_NAME]" at bounding box center [252, 279] width 391 height 24
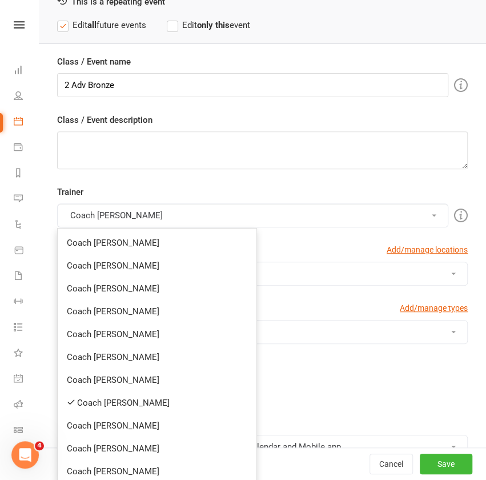
scroll to position [82, 0]
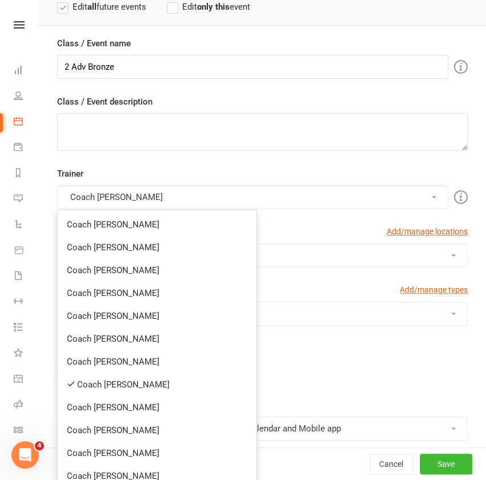
click at [137, 383] on link "Coach [PERSON_NAME]" at bounding box center [157, 384] width 199 height 23
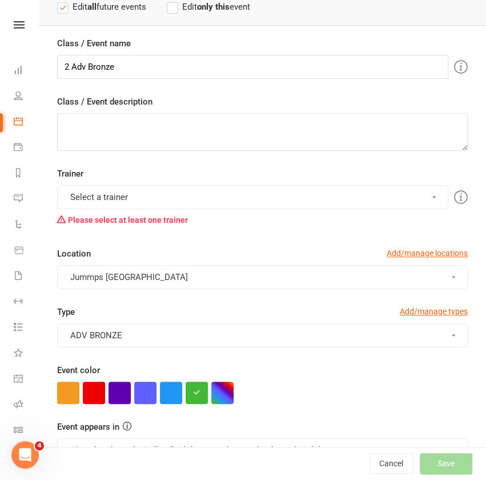
click at [171, 196] on button "Select a trainer" at bounding box center [252, 197] width 391 height 24
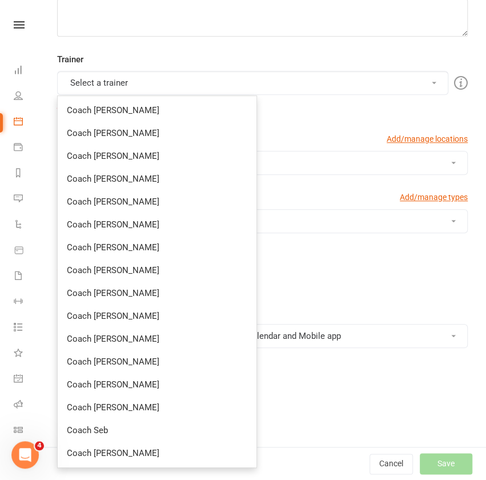
click at [138, 386] on link "Coach [PERSON_NAME]" at bounding box center [157, 384] width 199 height 23
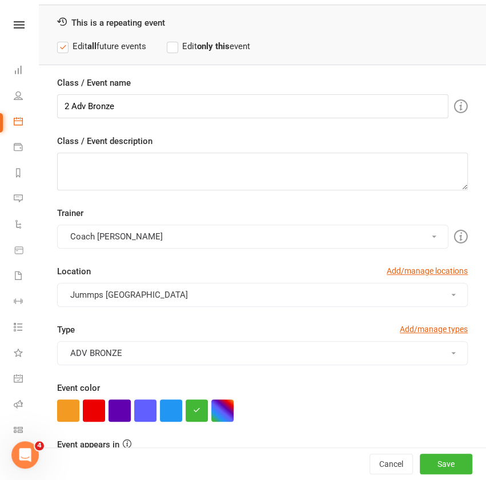
scroll to position [33, 0]
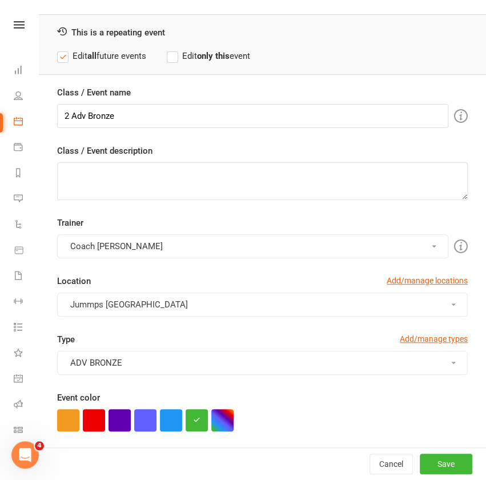
click at [212, 299] on button "Jummps [GEOGRAPHIC_DATA]" at bounding box center [262, 305] width 411 height 24
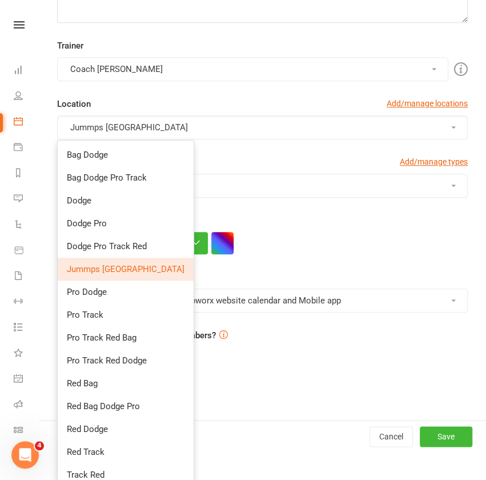
scroll to position [242, 0]
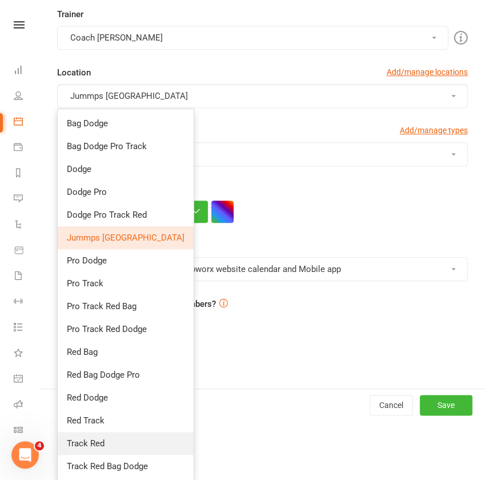
click at [108, 446] on link "Track Red" at bounding box center [126, 443] width 136 height 23
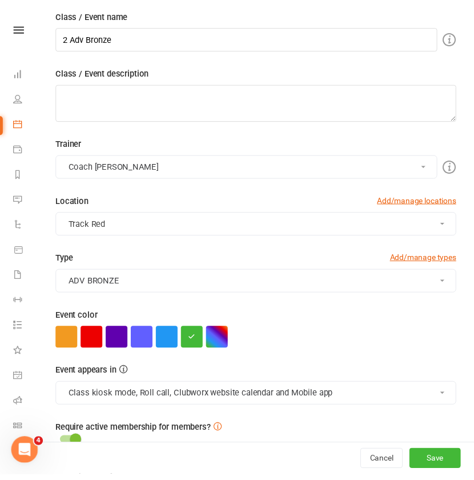
scroll to position [182, 0]
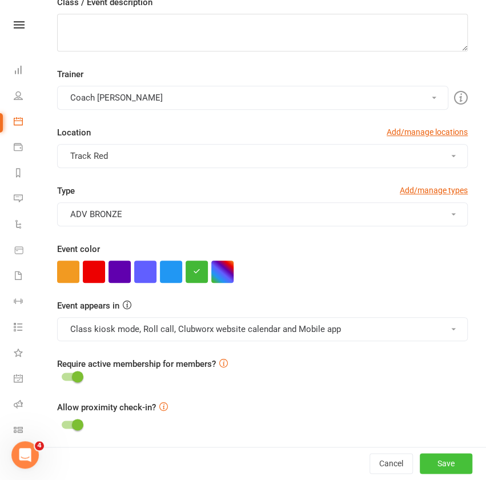
click at [420, 465] on button "Save" at bounding box center [446, 464] width 53 height 21
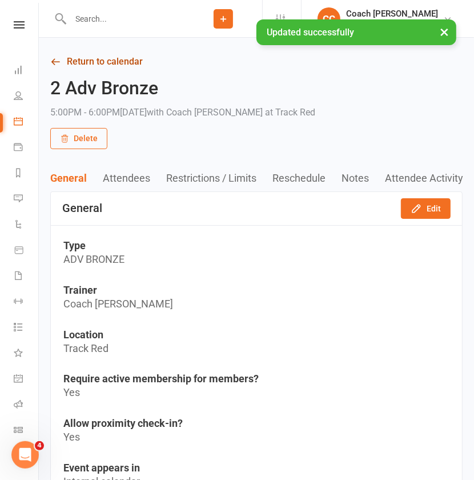
click at [114, 66] on link "Return to calendar" at bounding box center [256, 62] width 413 height 16
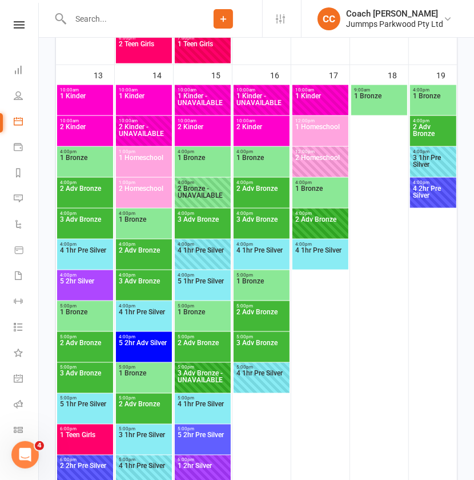
scroll to position [727, 0]
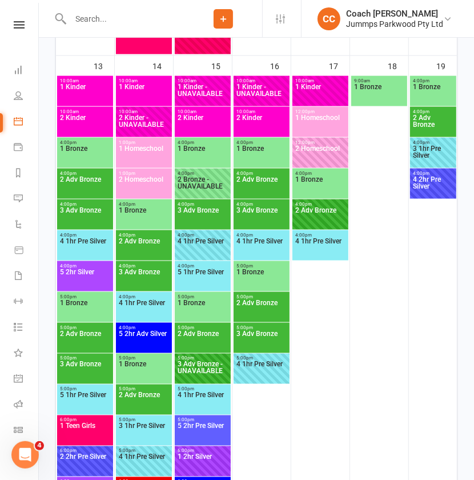
click at [93, 377] on span "3 Adv Bronze" at bounding box center [84, 371] width 51 height 21
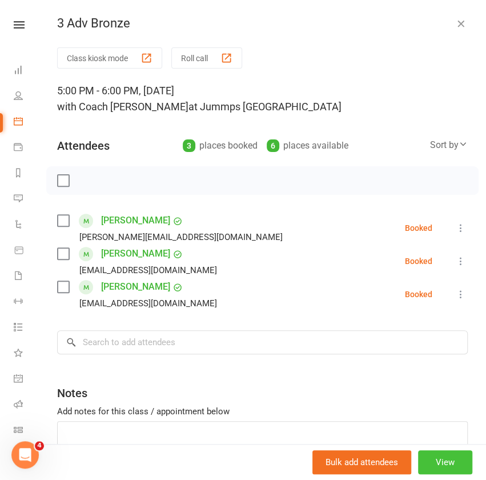
click at [430, 468] on button "View" at bounding box center [445, 462] width 54 height 24
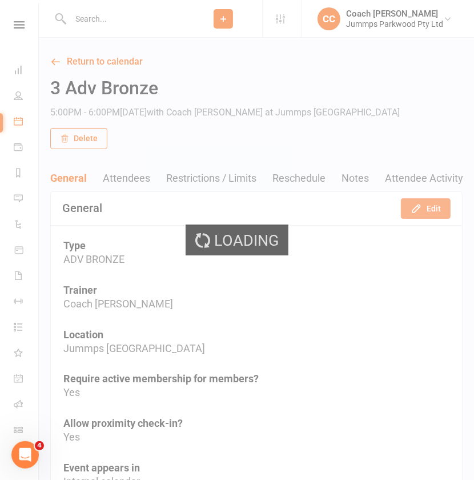
click at [437, 206] on button "Edit" at bounding box center [426, 208] width 50 height 21
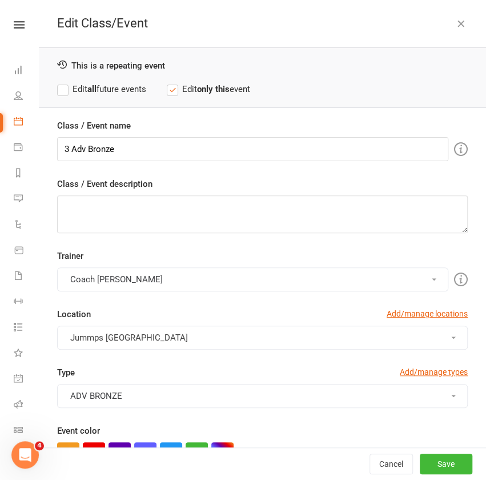
click at [122, 89] on label "Edit all future events" at bounding box center [101, 89] width 89 height 14
click at [183, 279] on button "Coach [PERSON_NAME]" at bounding box center [252, 279] width 391 height 24
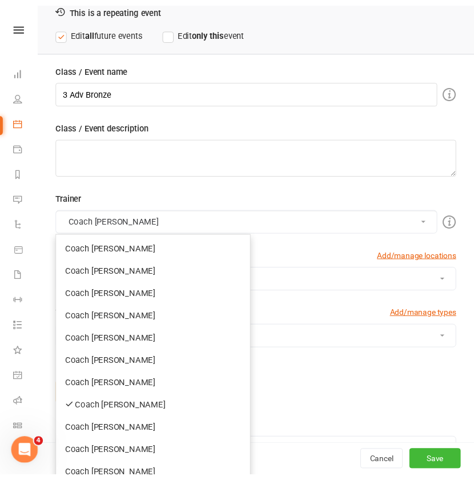
scroll to position [115, 0]
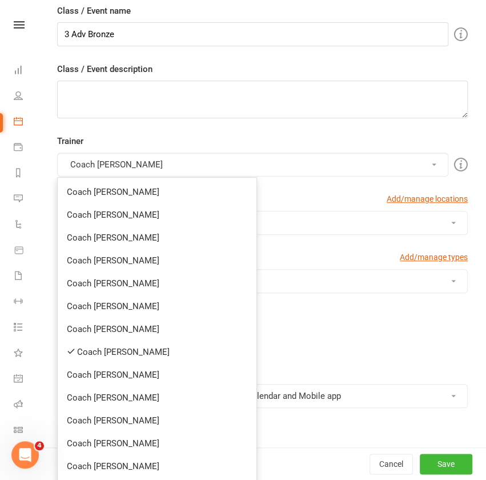
click at [143, 351] on link "Coach [PERSON_NAME]" at bounding box center [157, 352] width 199 height 23
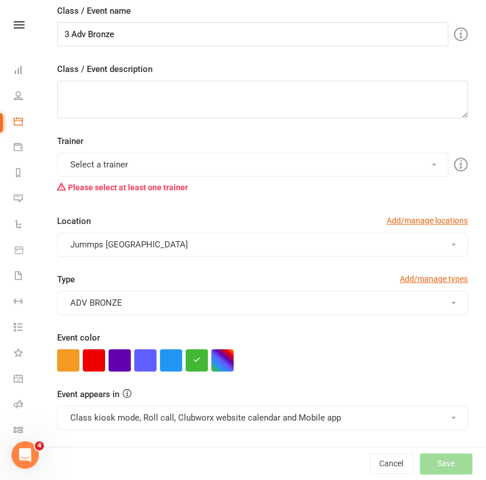
click at [154, 171] on button "Select a trainer" at bounding box center [252, 165] width 391 height 24
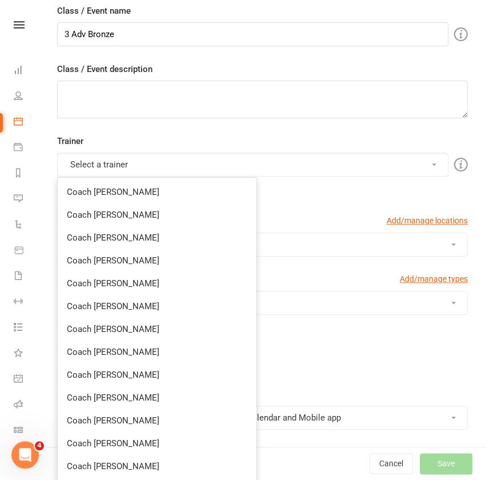
click at [143, 238] on link "Coach [PERSON_NAME]" at bounding box center [157, 237] width 199 height 23
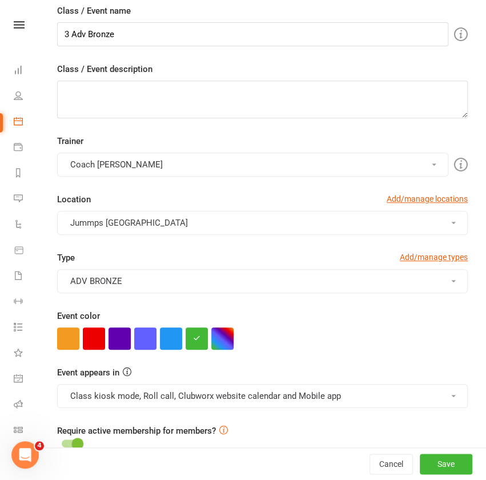
click at [217, 225] on button "Jummps [GEOGRAPHIC_DATA]" at bounding box center [262, 223] width 411 height 24
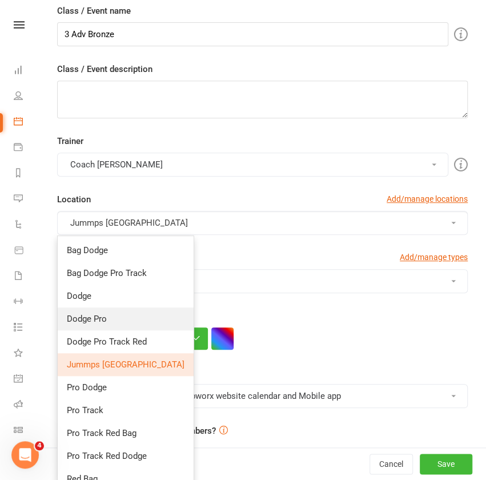
click at [105, 321] on span "Dodge Pro" at bounding box center [87, 319] width 40 height 10
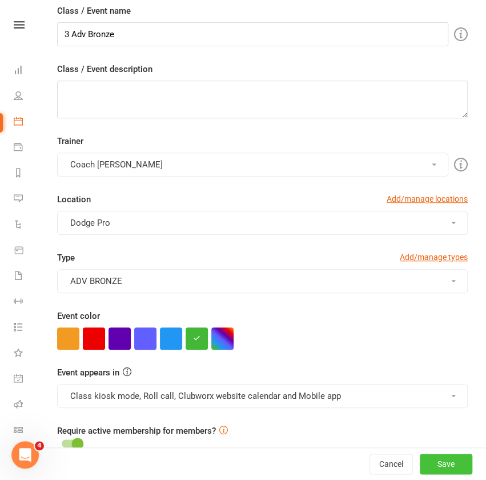
click at [420, 466] on button "Save" at bounding box center [446, 464] width 53 height 21
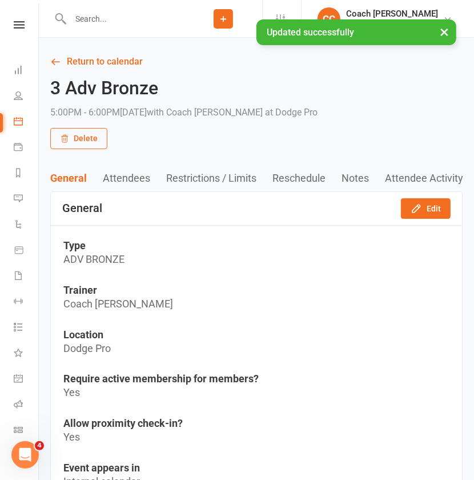
click at [111, 66] on link "Return to calendar" at bounding box center [256, 62] width 413 height 16
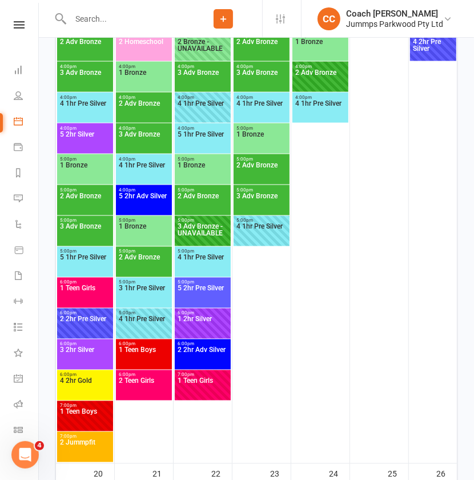
scroll to position [884, 0]
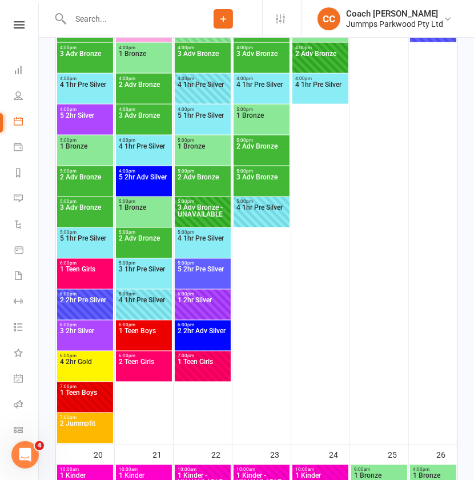
click at [88, 241] on span "5 1hr Pre Silver" at bounding box center [84, 245] width 51 height 21
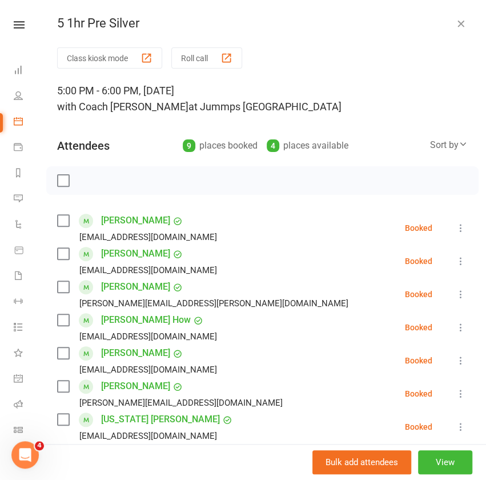
click at [434, 464] on button "View" at bounding box center [445, 462] width 54 height 24
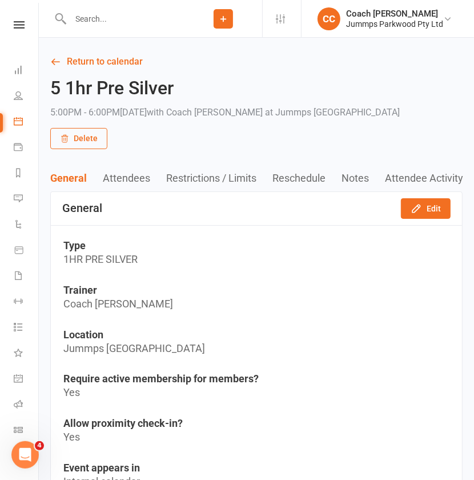
click at [435, 206] on button "Edit" at bounding box center [426, 208] width 50 height 21
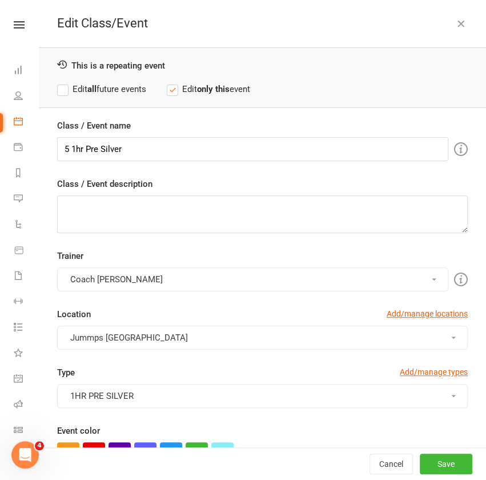
click at [100, 87] on label "Edit all future events" at bounding box center [101, 89] width 89 height 14
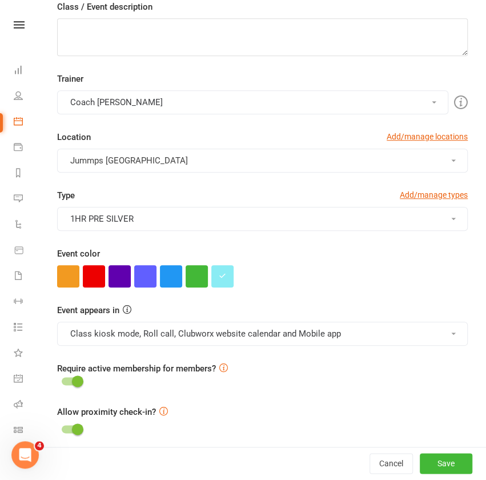
scroll to position [181, 0]
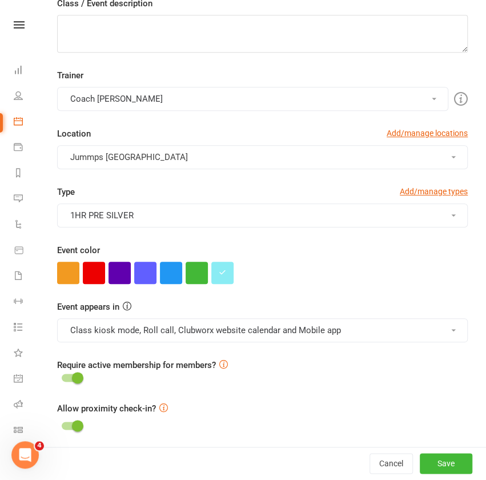
click at [243, 99] on button "Coach [PERSON_NAME]" at bounding box center [252, 99] width 391 height 24
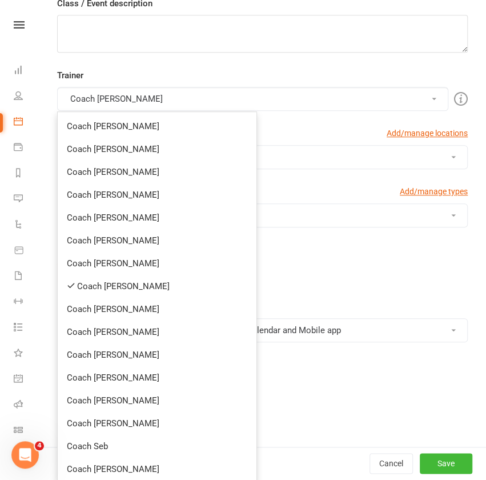
click at [146, 289] on link "Coach [PERSON_NAME]" at bounding box center [157, 286] width 199 height 23
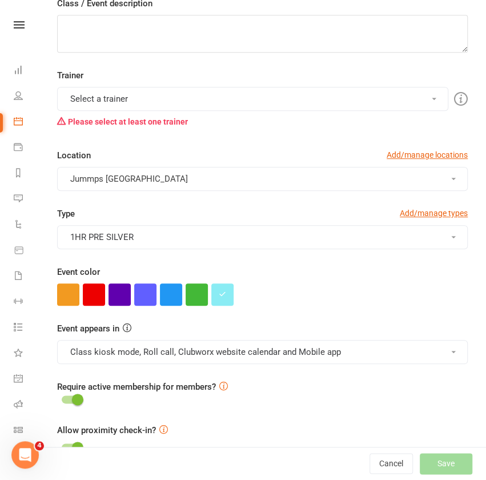
click at [215, 94] on button "Select a trainer" at bounding box center [252, 99] width 391 height 24
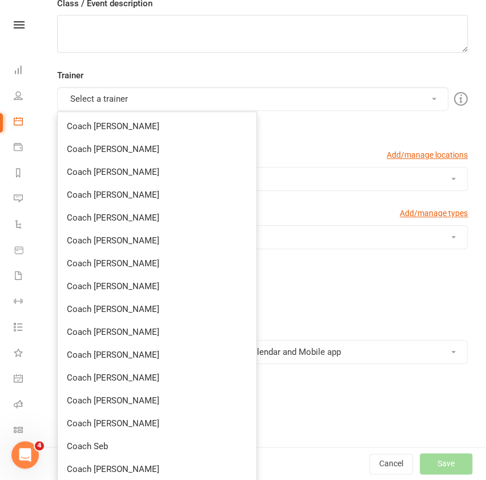
scroll to position [204, 0]
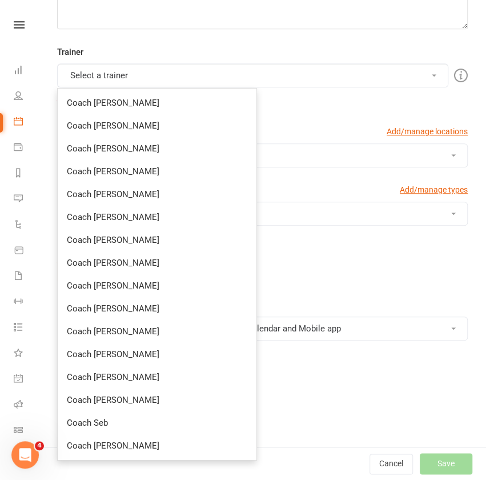
click at [121, 448] on link "Coach [PERSON_NAME]" at bounding box center [157, 445] width 199 height 23
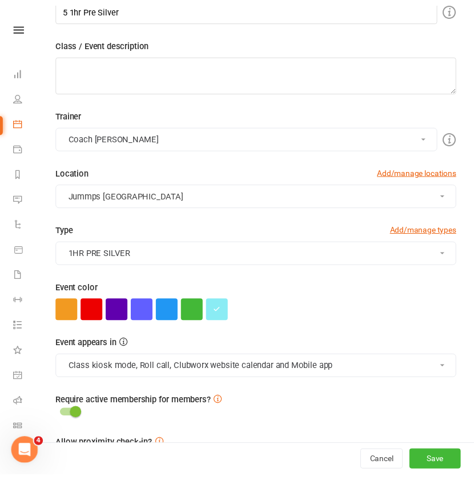
scroll to position [139, 0]
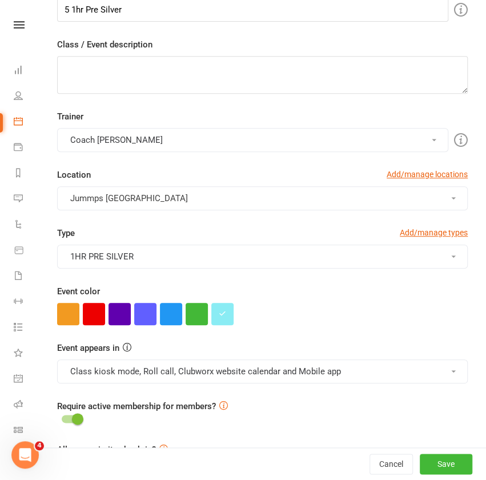
click at [251, 197] on button "Jummps [GEOGRAPHIC_DATA]" at bounding box center [262, 198] width 411 height 24
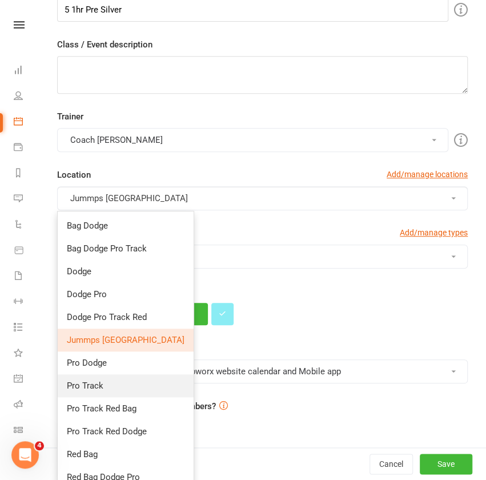
click at [102, 383] on span "Pro Track" at bounding box center [85, 386] width 37 height 10
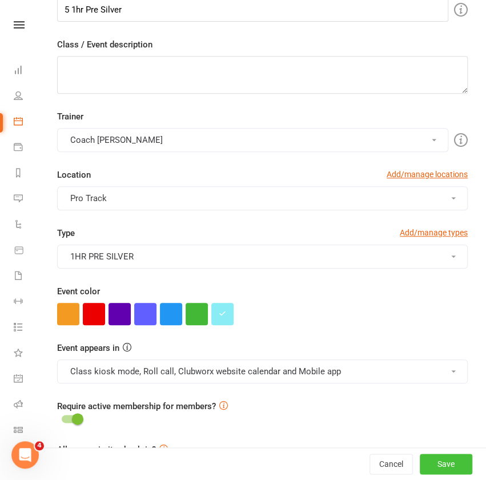
click at [434, 467] on button "Save" at bounding box center [446, 464] width 53 height 21
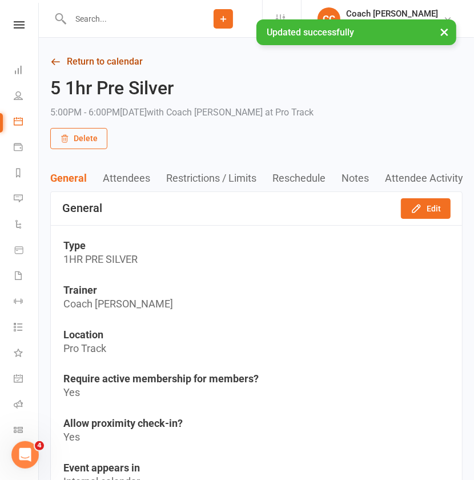
click at [117, 60] on link "Return to calendar" at bounding box center [256, 62] width 413 height 16
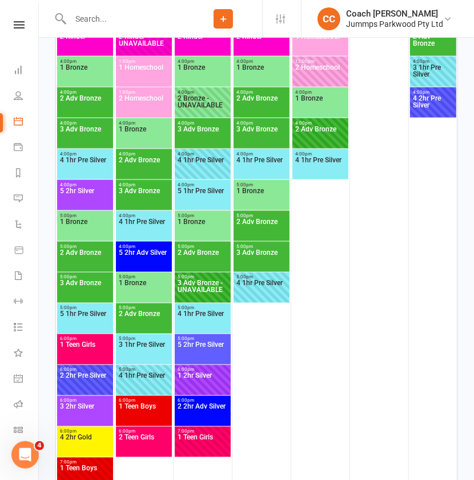
scroll to position [809, 0]
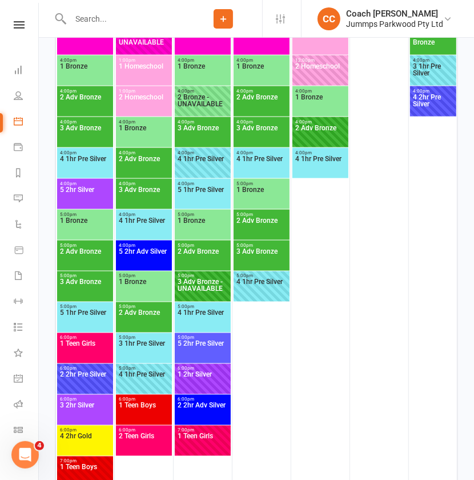
click at [88, 350] on span "1 Teen Girls" at bounding box center [84, 351] width 51 height 21
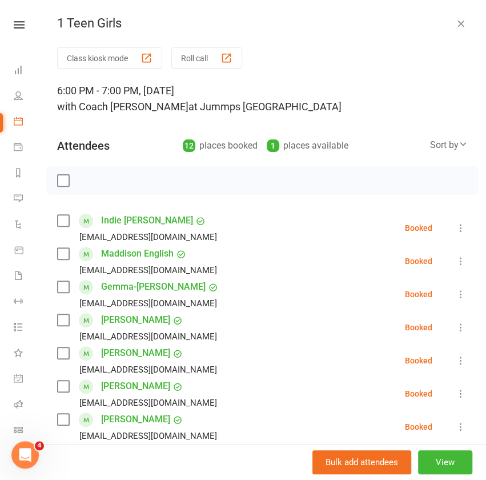
click at [430, 466] on button "View" at bounding box center [445, 462] width 54 height 24
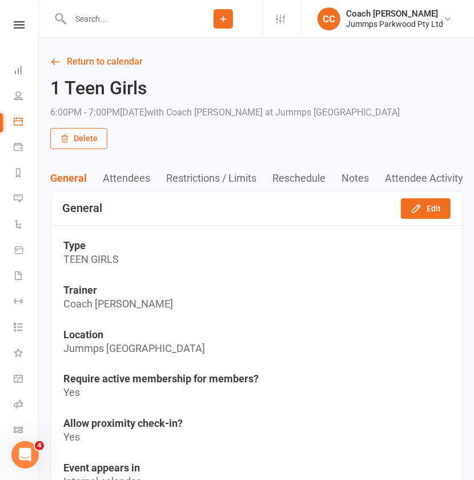
click at [432, 207] on button "Edit" at bounding box center [426, 208] width 50 height 21
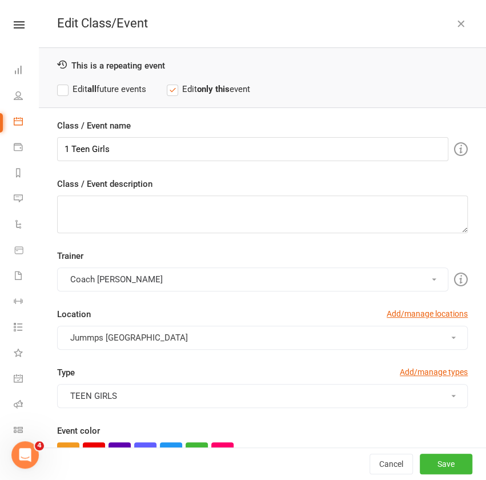
click at [92, 87] on strong "all" at bounding box center [91, 89] width 9 height 10
click at [164, 277] on button "Coach [PERSON_NAME]" at bounding box center [252, 279] width 391 height 24
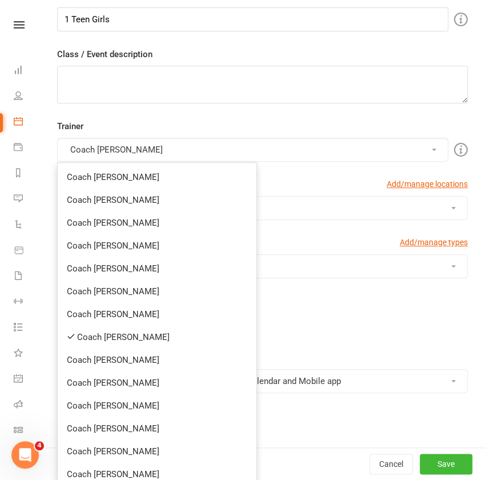
scroll to position [183, 0]
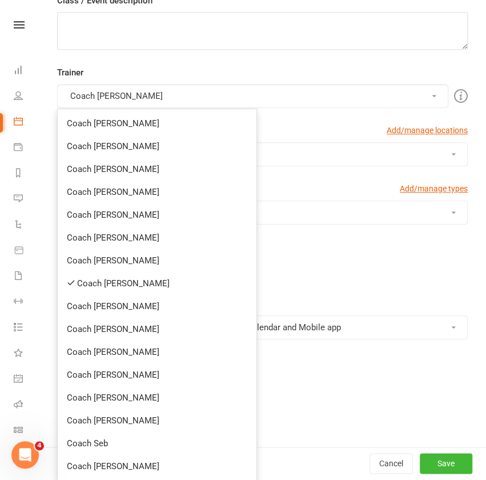
click at [142, 284] on link "Coach [PERSON_NAME]" at bounding box center [157, 283] width 199 height 23
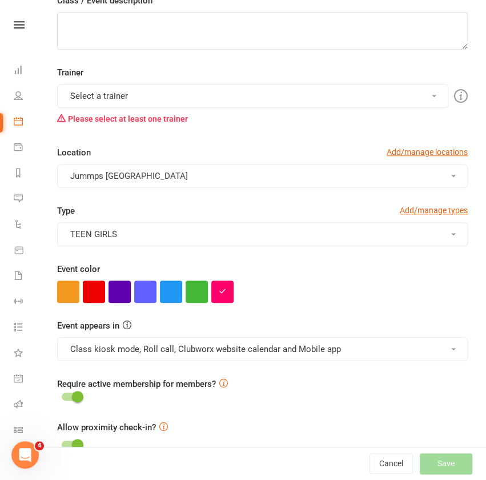
click at [206, 95] on button "Select a trainer" at bounding box center [252, 96] width 391 height 24
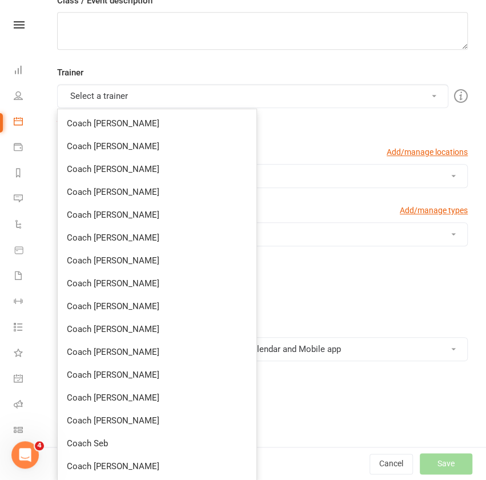
click at [155, 194] on link "Coach [PERSON_NAME]" at bounding box center [157, 192] width 199 height 23
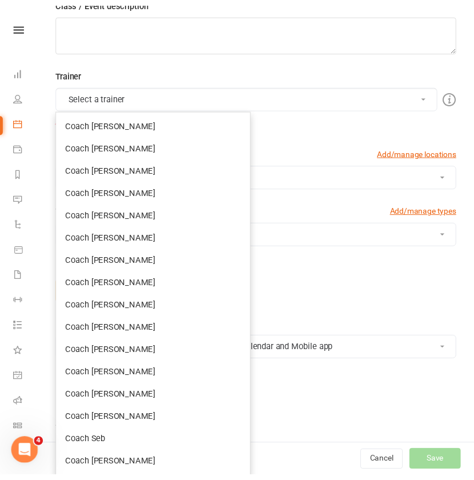
scroll to position [182, 0]
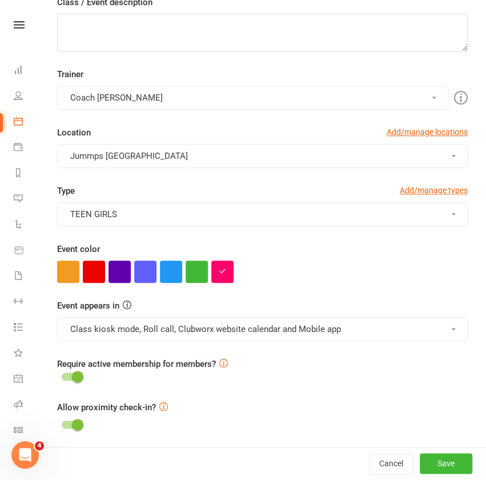
click at [269, 99] on button "Coach [PERSON_NAME]" at bounding box center [252, 98] width 391 height 24
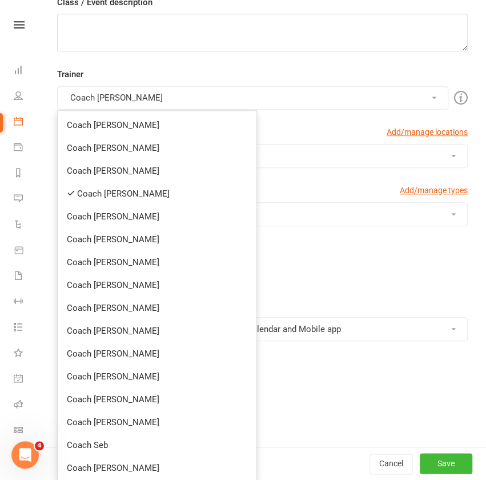
click at [139, 246] on link "Coach [PERSON_NAME]" at bounding box center [157, 239] width 199 height 23
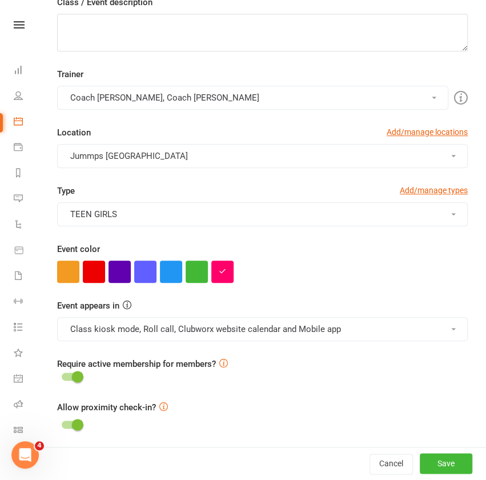
click at [251, 155] on button "Jummps [GEOGRAPHIC_DATA]" at bounding box center [262, 156] width 411 height 24
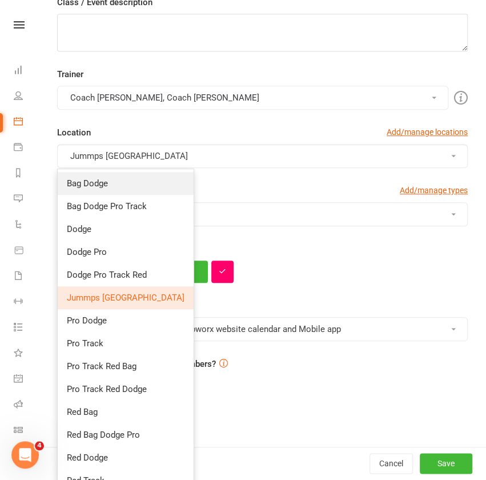
click at [114, 178] on link "Bag Dodge" at bounding box center [126, 183] width 136 height 23
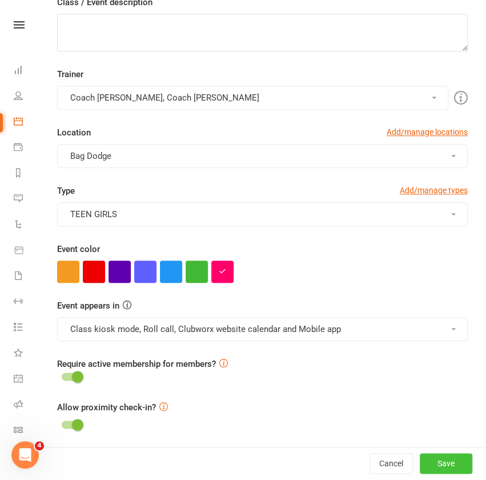
click at [429, 466] on button "Save" at bounding box center [446, 464] width 53 height 21
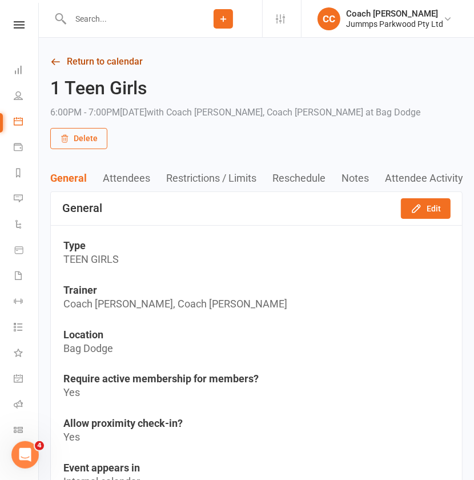
click at [116, 61] on link "Return to calendar" at bounding box center [256, 62] width 413 height 16
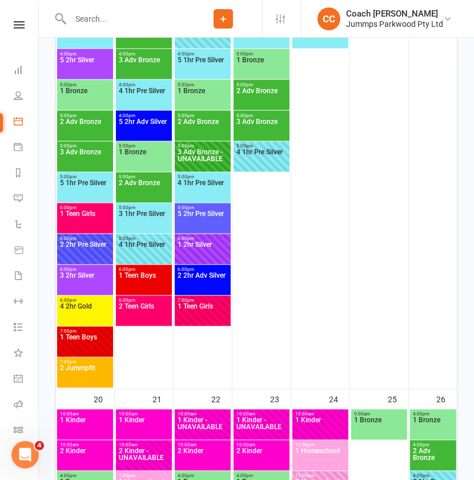
scroll to position [917, 0]
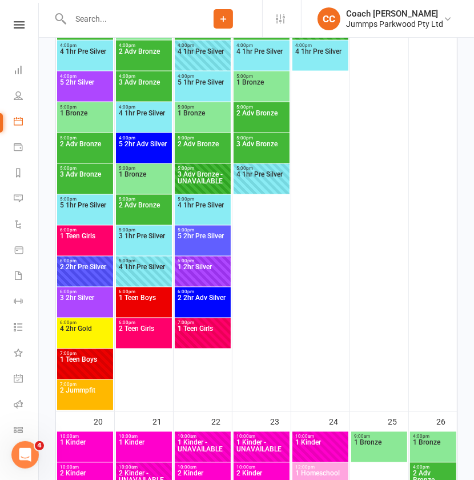
click at [94, 271] on span "2 2hr Pre Silver" at bounding box center [84, 274] width 51 height 21
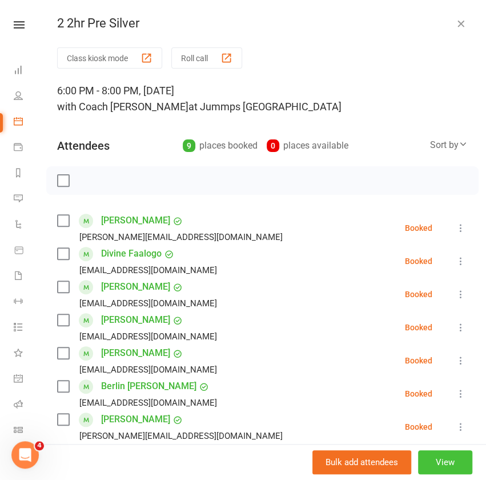
click at [435, 466] on button "View" at bounding box center [445, 462] width 54 height 24
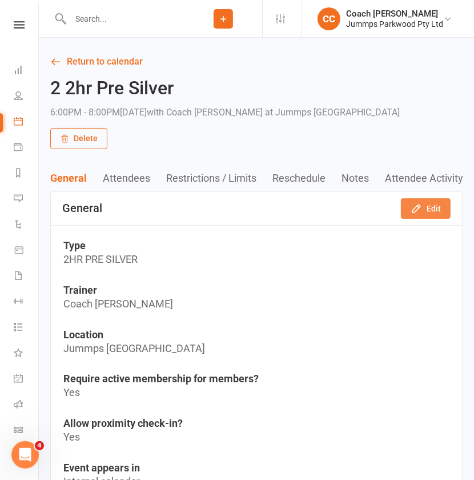
click at [430, 212] on button "Edit" at bounding box center [426, 208] width 50 height 21
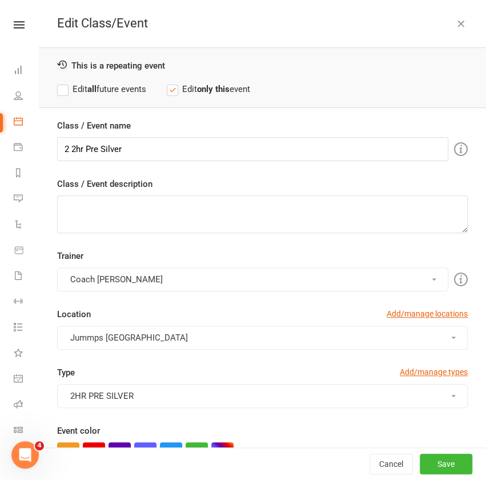
click at [85, 119] on label "Class / Event name" at bounding box center [94, 126] width 74 height 14
click at [85, 137] on input "2 2hr Pre Silver" at bounding box center [252, 149] width 391 height 24
click at [105, 90] on label "Edit all future events" at bounding box center [101, 89] width 89 height 14
click at [155, 273] on button "Coach [PERSON_NAME]" at bounding box center [252, 279] width 391 height 24
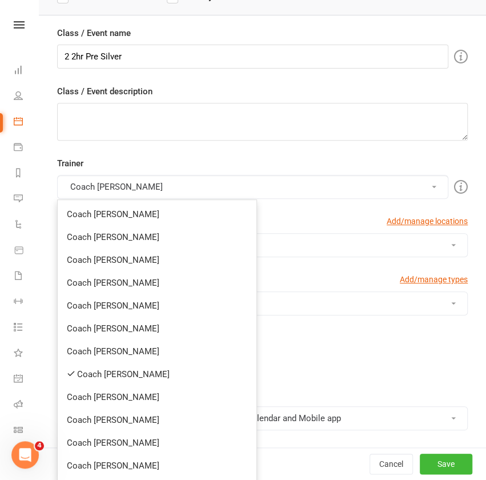
scroll to position [179, 0]
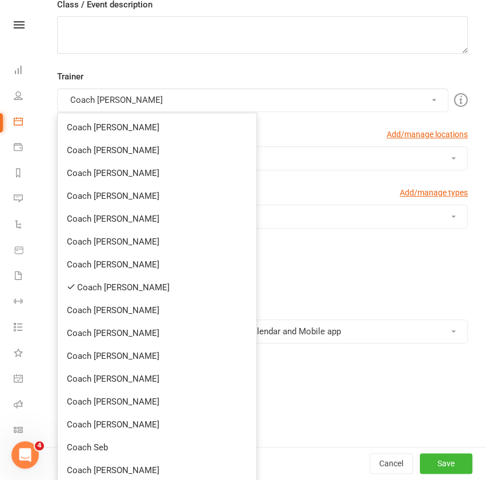
click at [129, 290] on link "Coach [PERSON_NAME]" at bounding box center [157, 287] width 199 height 23
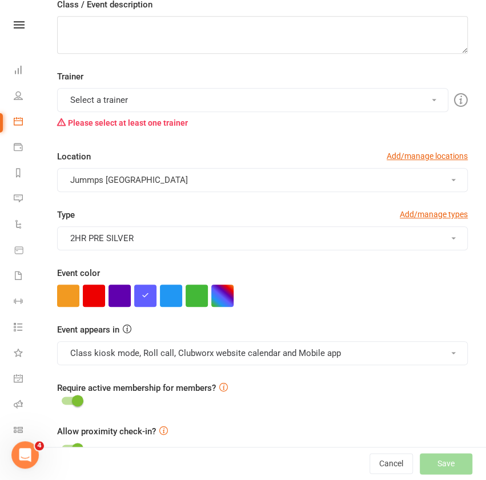
click at [198, 98] on button "Select a trainer" at bounding box center [252, 100] width 391 height 24
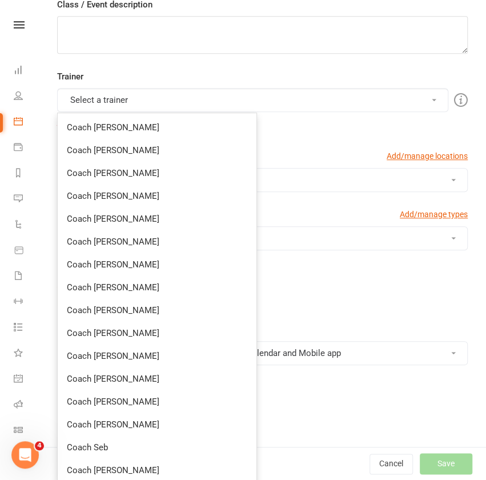
click at [90, 425] on link "Coach [PERSON_NAME]" at bounding box center [157, 424] width 199 height 23
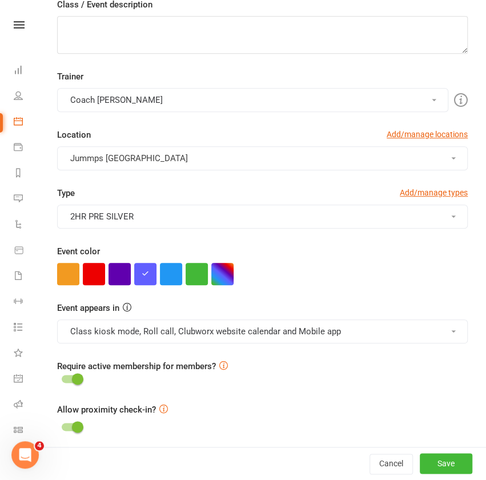
click at [227, 95] on button "Coach [PERSON_NAME]" at bounding box center [252, 100] width 391 height 24
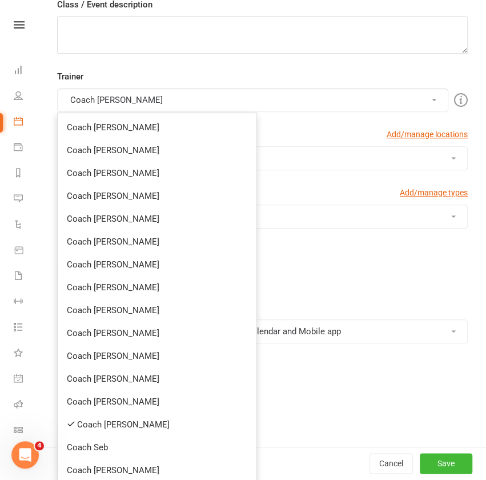
click at [136, 242] on link "Coach [PERSON_NAME]" at bounding box center [157, 241] width 199 height 23
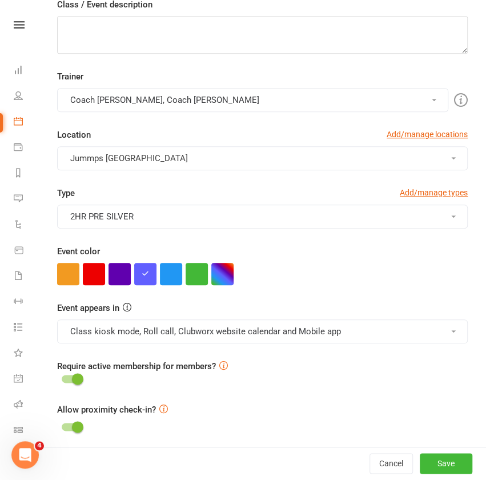
click at [228, 164] on button "Jummps [GEOGRAPHIC_DATA]" at bounding box center [262, 158] width 411 height 24
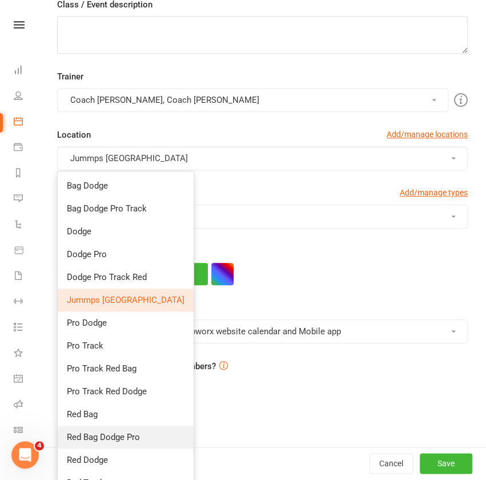
click at [129, 439] on span "Red Bag Dodge Pro" at bounding box center [103, 437] width 73 height 10
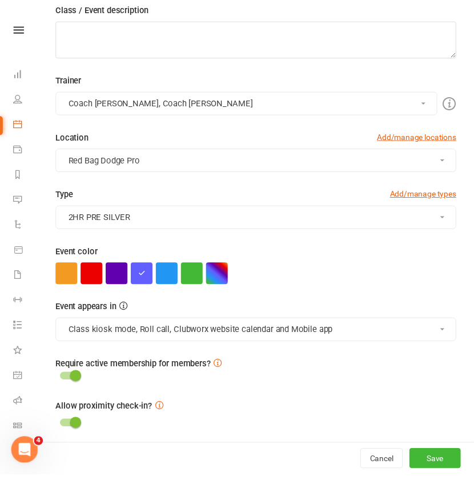
scroll to position [182, 0]
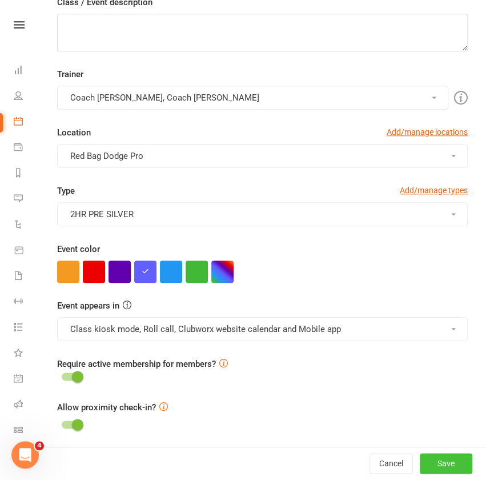
click at [431, 465] on button "Save" at bounding box center [446, 464] width 53 height 21
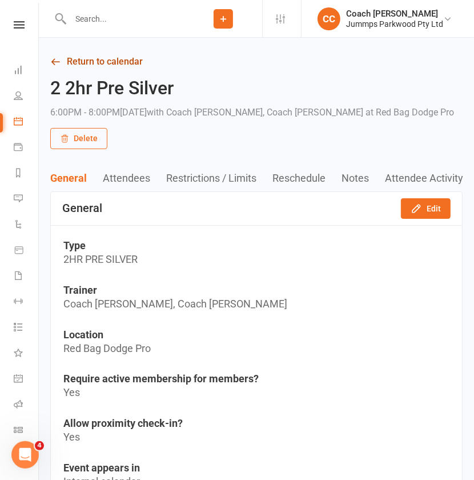
click at [86, 65] on link "Return to calendar" at bounding box center [256, 62] width 413 height 16
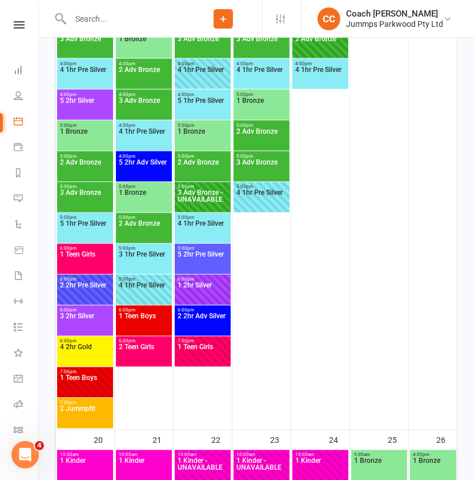
scroll to position [899, 0]
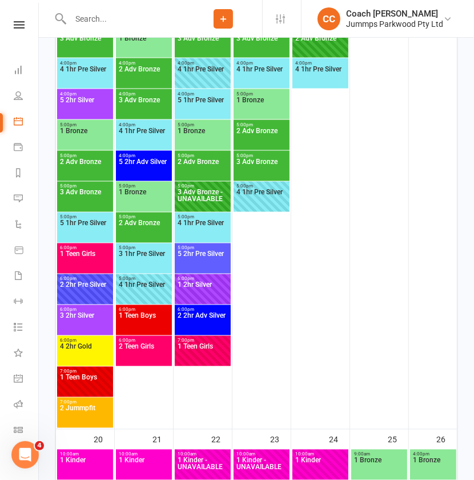
click at [93, 322] on span "3 2hr Silver" at bounding box center [84, 323] width 51 height 21
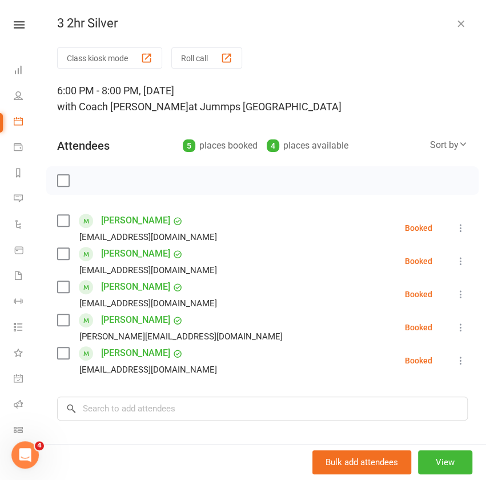
click at [431, 461] on button "View" at bounding box center [445, 462] width 54 height 24
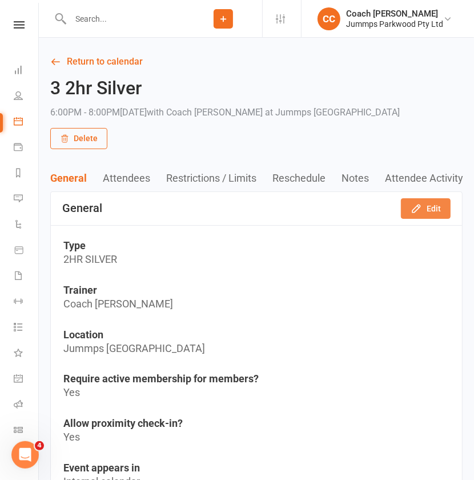
click at [436, 211] on button "Edit" at bounding box center [426, 208] width 50 height 21
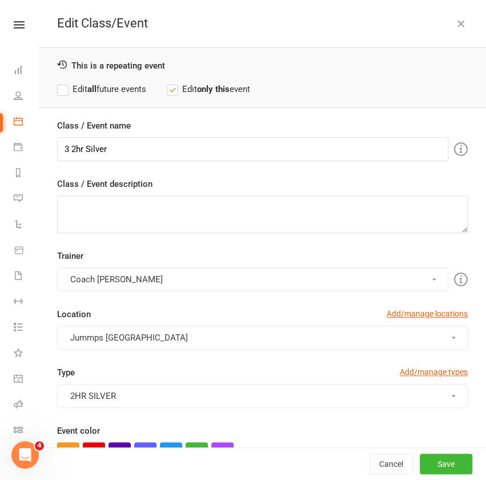
click at [107, 87] on label "Edit all future events" at bounding box center [101, 89] width 89 height 14
click at [167, 282] on button "Coach [PERSON_NAME]" at bounding box center [252, 279] width 391 height 24
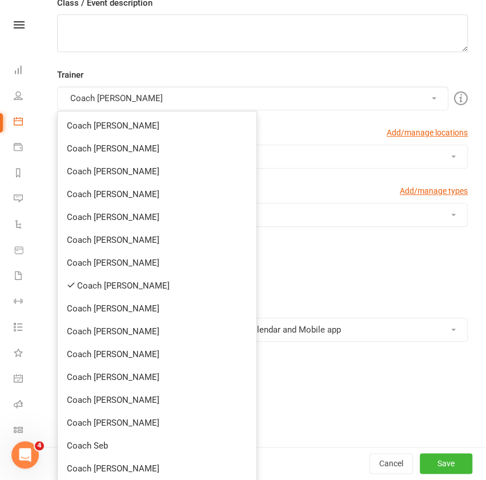
scroll to position [183, 0]
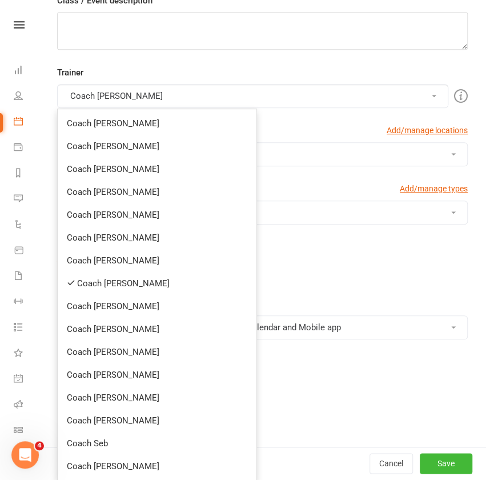
click at [149, 286] on link "Coach [PERSON_NAME]" at bounding box center [157, 283] width 199 height 23
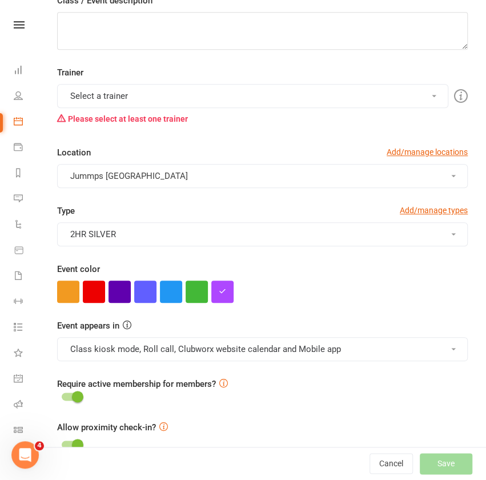
click at [303, 96] on button "Select a trainer" at bounding box center [252, 96] width 391 height 24
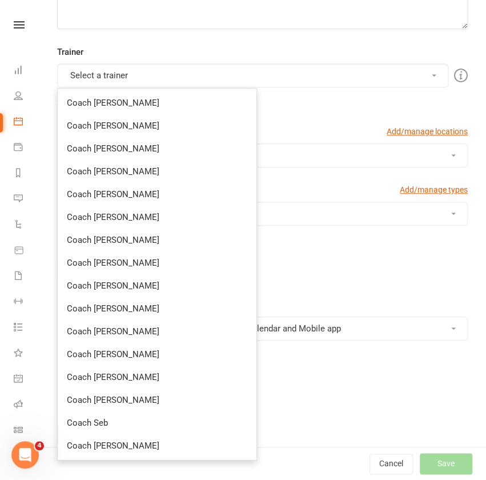
click at [116, 447] on link "Coach [PERSON_NAME]" at bounding box center [157, 445] width 199 height 23
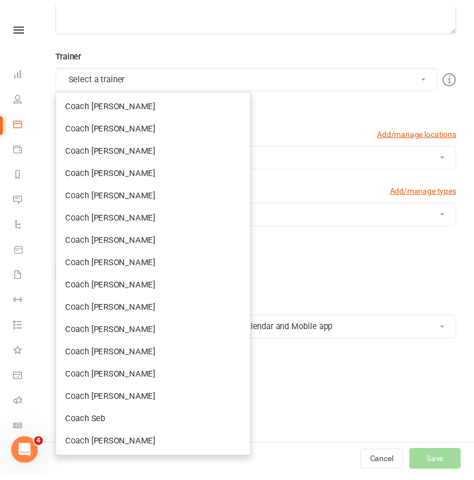
scroll to position [182, 0]
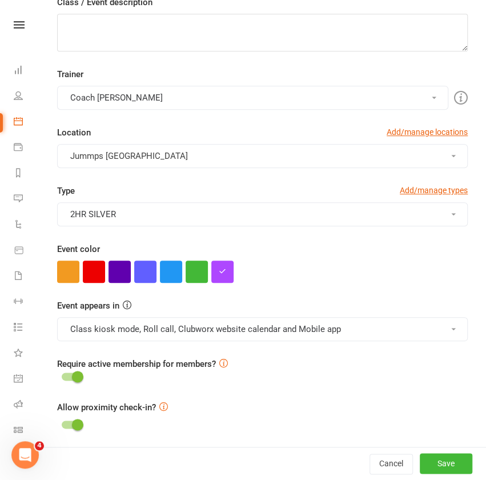
click at [187, 96] on button "Coach [PERSON_NAME]" at bounding box center [252, 98] width 391 height 24
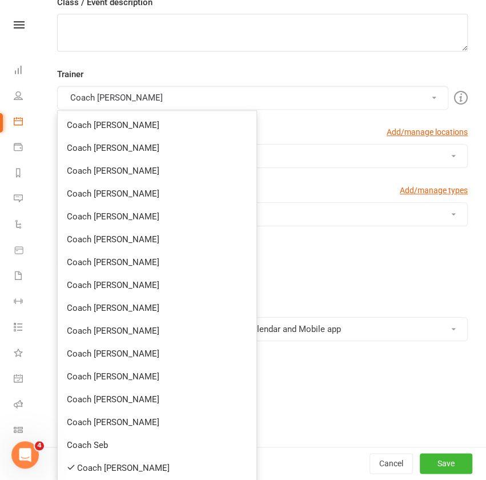
click at [119, 330] on link "Coach [PERSON_NAME]" at bounding box center [157, 330] width 199 height 23
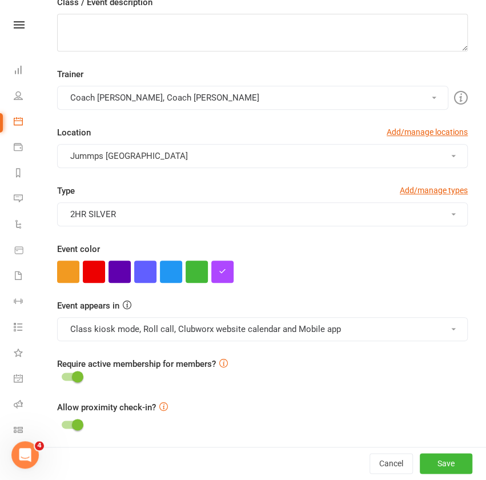
click at [264, 151] on button "Jummps [GEOGRAPHIC_DATA]" at bounding box center [262, 156] width 411 height 24
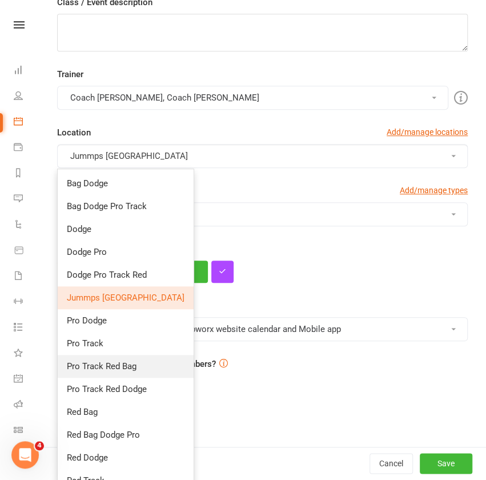
click at [110, 366] on span "Pro Track Red Bag" at bounding box center [102, 366] width 70 height 10
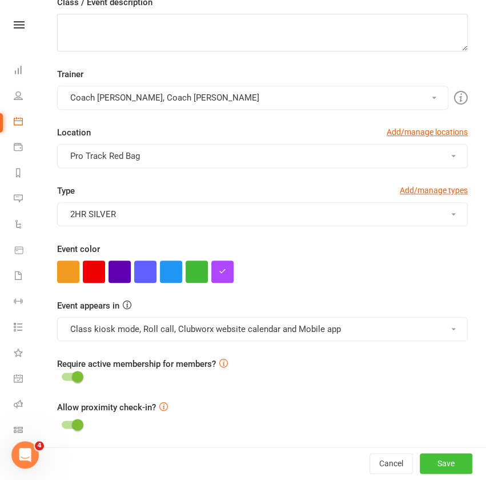
click at [429, 459] on button "Save" at bounding box center [446, 464] width 53 height 21
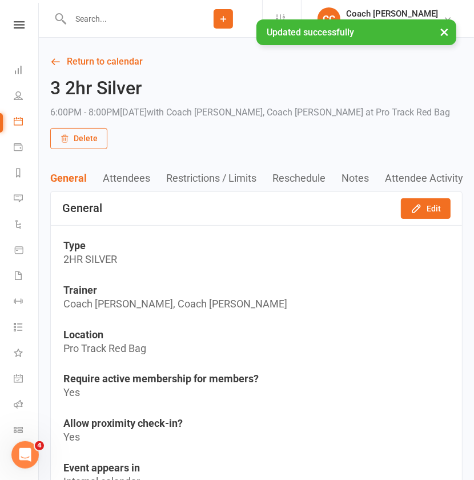
click at [110, 61] on link "Return to calendar" at bounding box center [256, 62] width 413 height 16
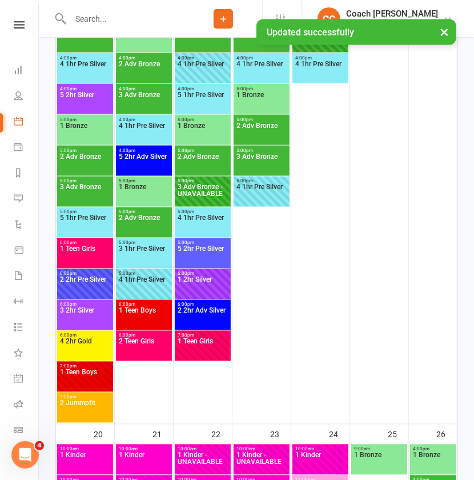
scroll to position [905, 0]
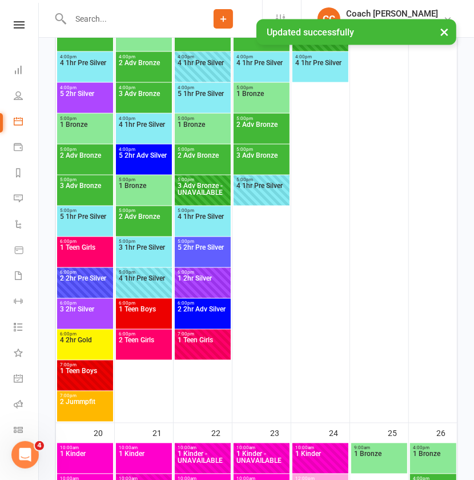
click at [93, 343] on span "4 2hr Gold" at bounding box center [84, 347] width 51 height 21
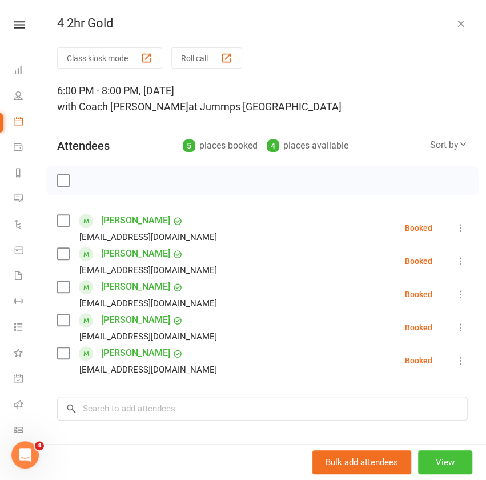
click at [422, 462] on button "View" at bounding box center [445, 462] width 54 height 24
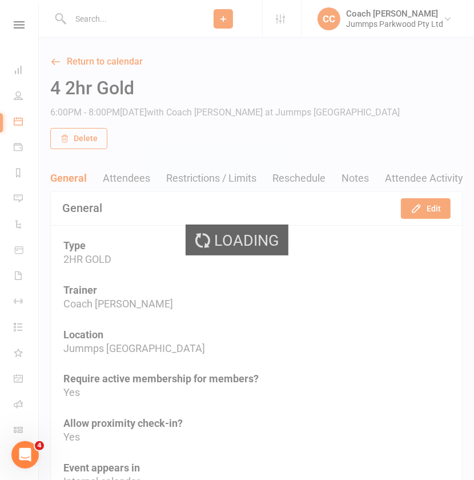
click at [438, 205] on div "Loading" at bounding box center [237, 240] width 474 height 480
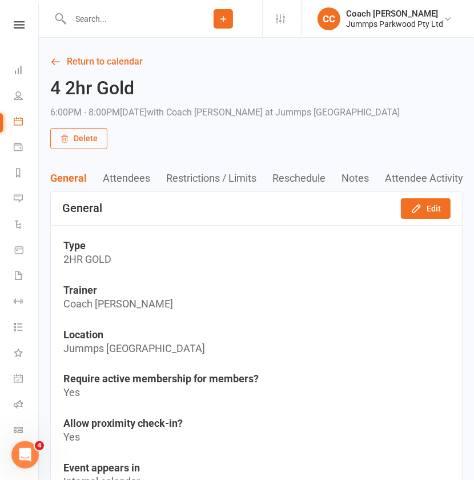
click at [434, 208] on button "Edit" at bounding box center [426, 208] width 50 height 21
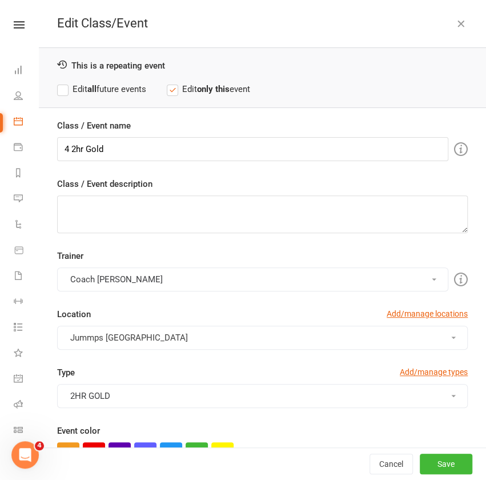
click at [93, 93] on strong "all" at bounding box center [91, 89] width 9 height 10
click at [140, 286] on button "Coach [PERSON_NAME]" at bounding box center [252, 279] width 391 height 24
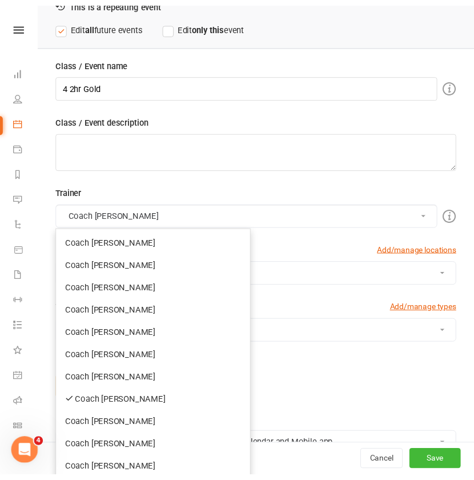
scroll to position [111, 0]
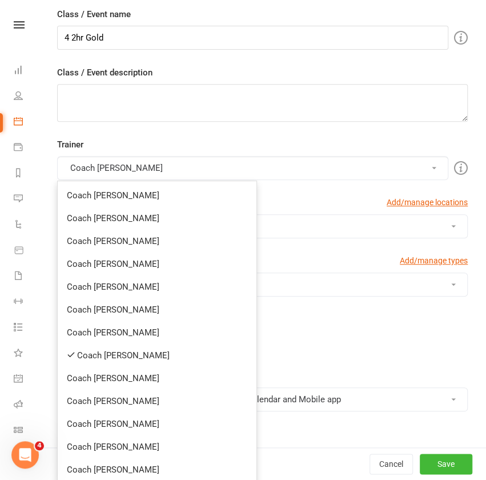
click at [114, 354] on link "Coach [PERSON_NAME]" at bounding box center [157, 355] width 199 height 23
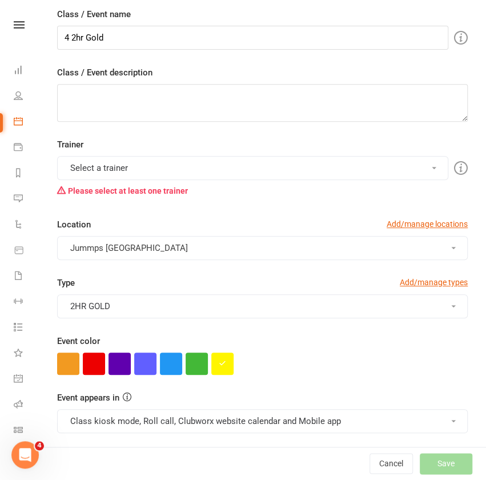
click at [174, 165] on button "Select a trainer" at bounding box center [252, 168] width 391 height 24
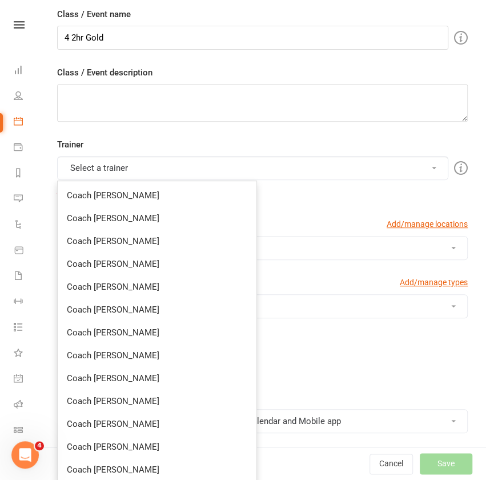
click at [95, 399] on link "Coach [PERSON_NAME]" at bounding box center [157, 401] width 199 height 23
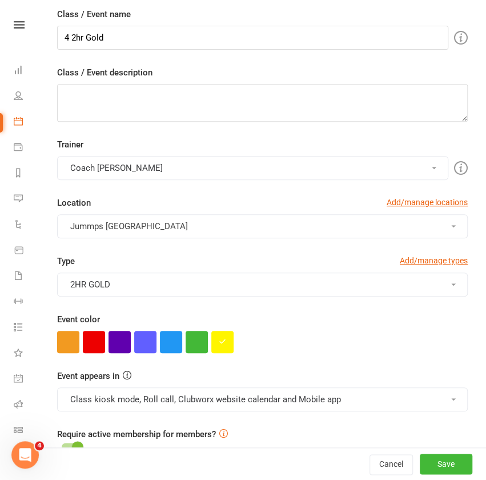
click at [263, 163] on button "Coach [PERSON_NAME]" at bounding box center [252, 168] width 391 height 24
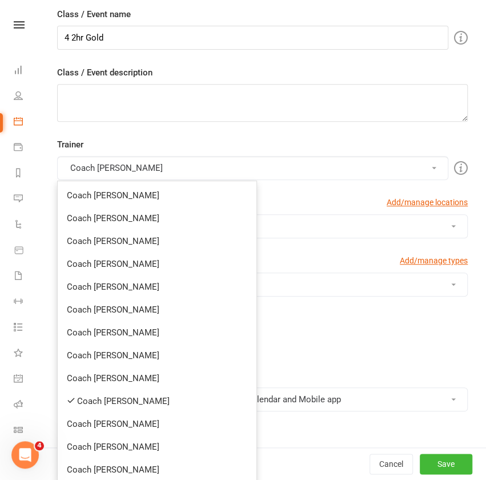
click at [146, 243] on link "Coach [PERSON_NAME]" at bounding box center [157, 241] width 199 height 23
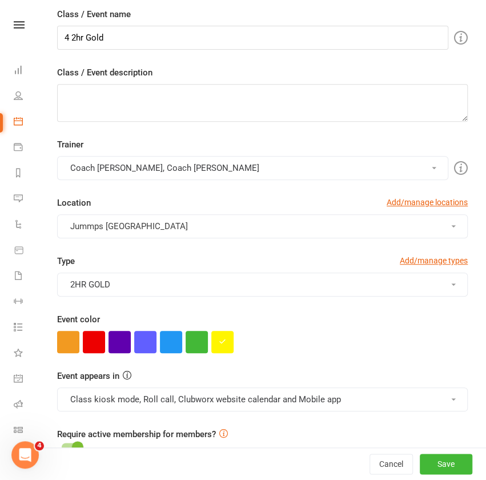
click at [213, 220] on button "Jummps [GEOGRAPHIC_DATA]" at bounding box center [262, 226] width 411 height 24
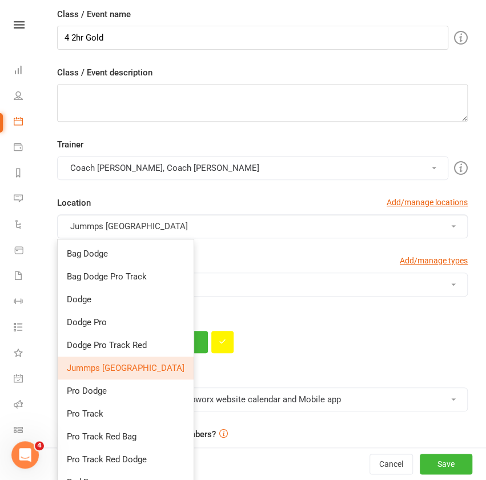
click at [109, 348] on span "Dodge Pro Track Red" at bounding box center [107, 345] width 80 height 10
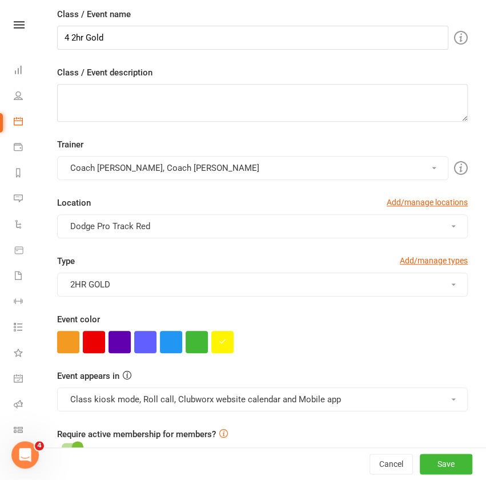
click at [431, 471] on button "Save" at bounding box center [446, 464] width 53 height 21
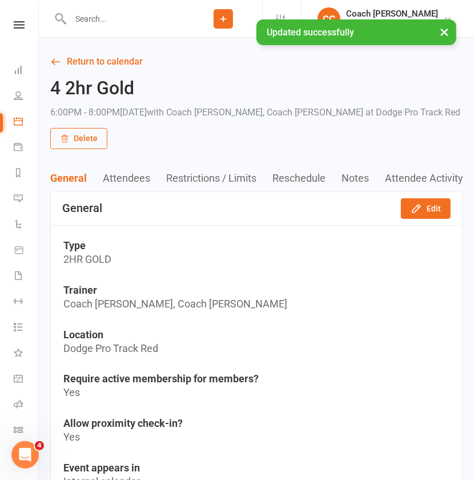
click at [135, 67] on link "Return to calendar" at bounding box center [256, 62] width 413 height 16
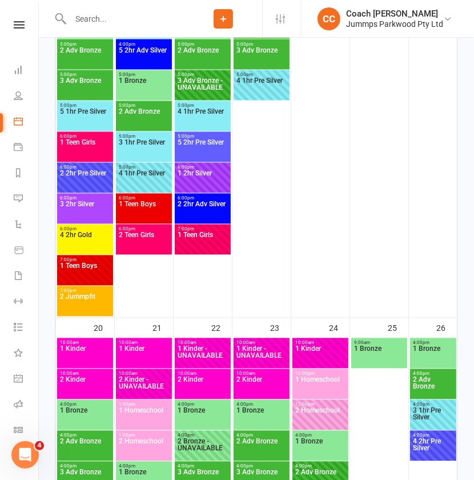
scroll to position [1036, 0]
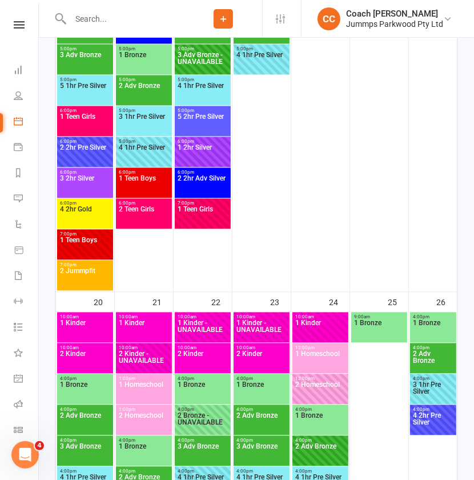
click at [95, 243] on span "1 Teen Boys" at bounding box center [84, 247] width 51 height 21
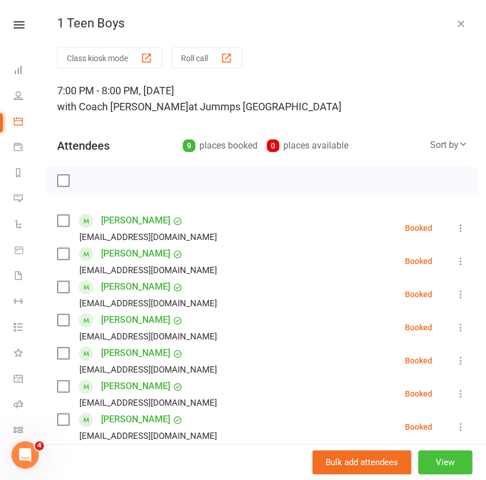
click at [434, 467] on button "View" at bounding box center [445, 462] width 54 height 24
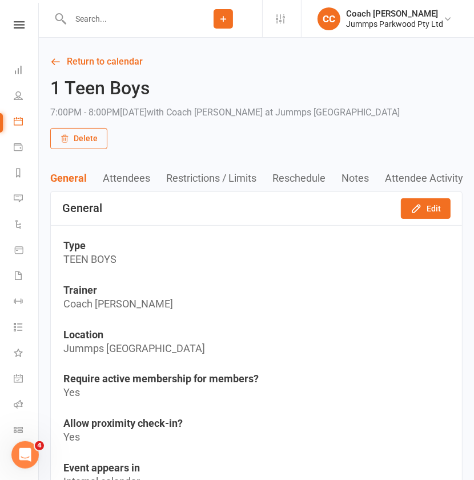
click at [437, 208] on button "Edit" at bounding box center [426, 208] width 50 height 21
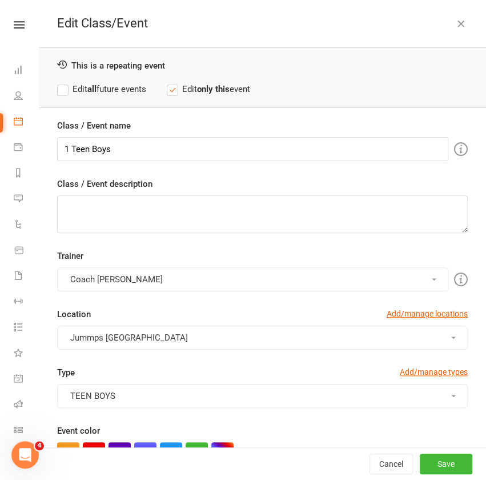
click at [105, 87] on label "Edit all future events" at bounding box center [101, 89] width 89 height 14
click at [230, 279] on button "Coach [PERSON_NAME]" at bounding box center [252, 279] width 391 height 24
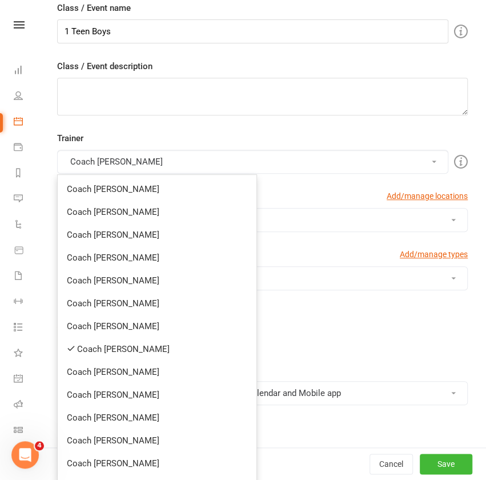
scroll to position [174, 0]
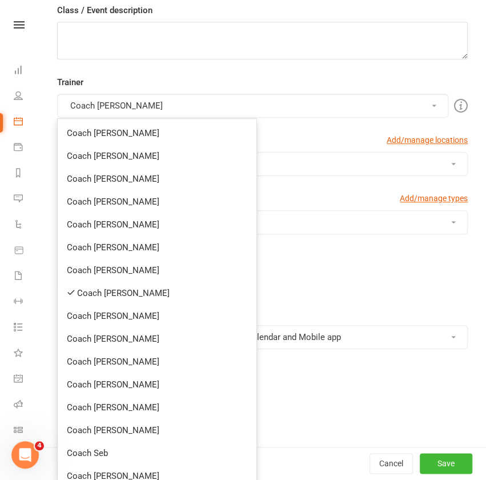
click at [152, 293] on link "Coach [PERSON_NAME]" at bounding box center [157, 293] width 199 height 23
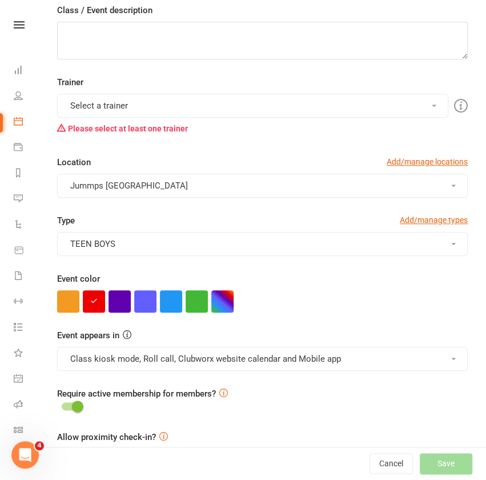
click at [176, 106] on button "Select a trainer" at bounding box center [252, 106] width 391 height 24
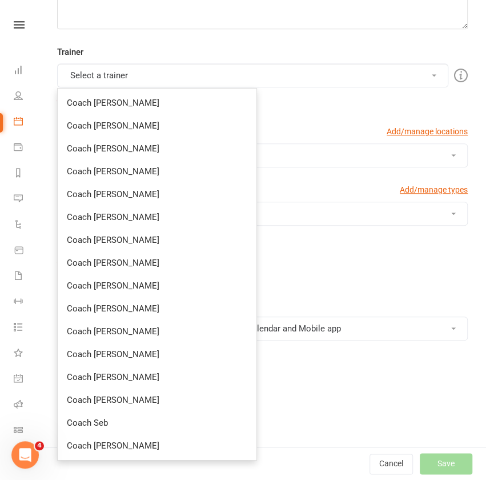
click at [122, 398] on link "Coach [PERSON_NAME]" at bounding box center [157, 400] width 199 height 23
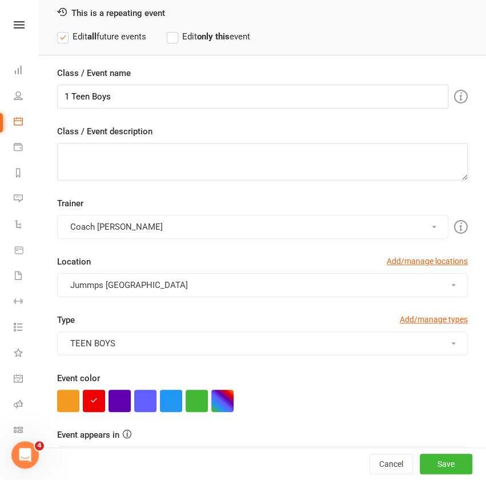
scroll to position [51, 0]
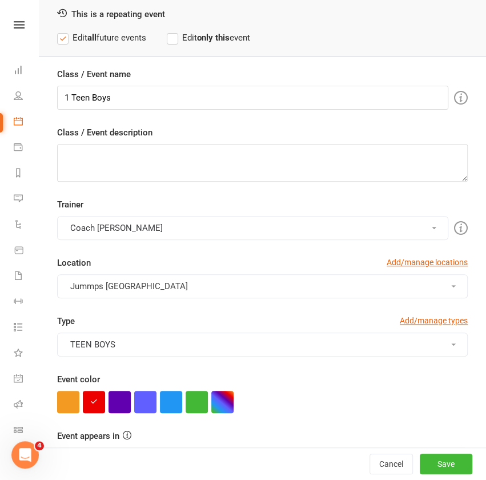
click at [210, 280] on button "Jummps [GEOGRAPHIC_DATA]" at bounding box center [262, 286] width 411 height 24
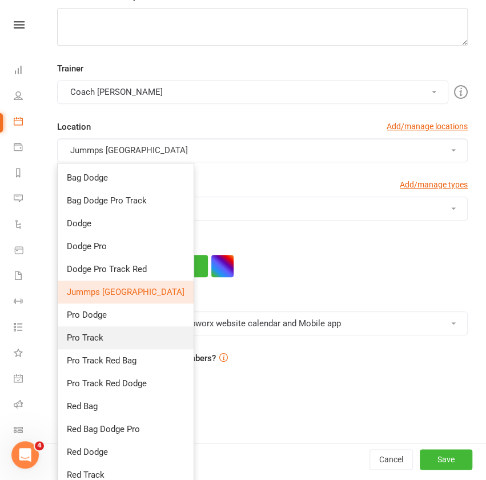
click at [114, 339] on link "Pro Track" at bounding box center [126, 337] width 136 height 23
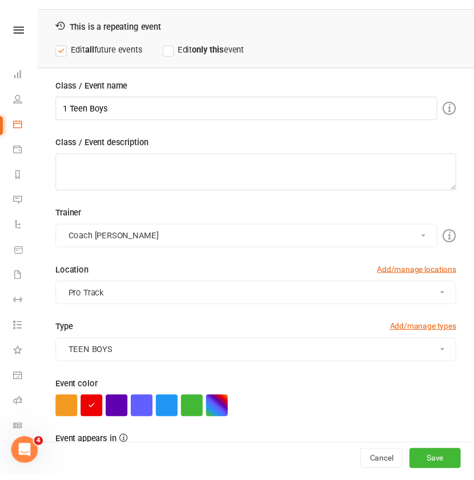
scroll to position [0, 0]
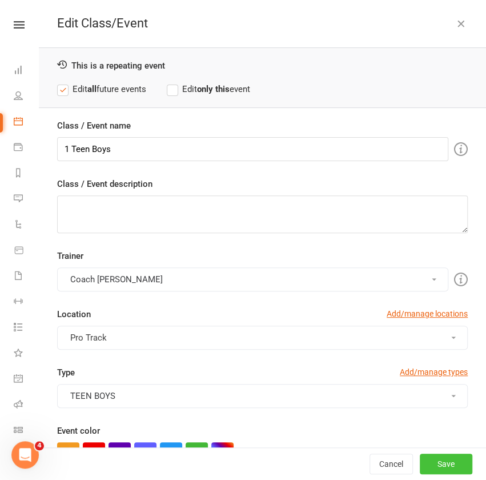
click at [429, 465] on button "Save" at bounding box center [446, 464] width 53 height 21
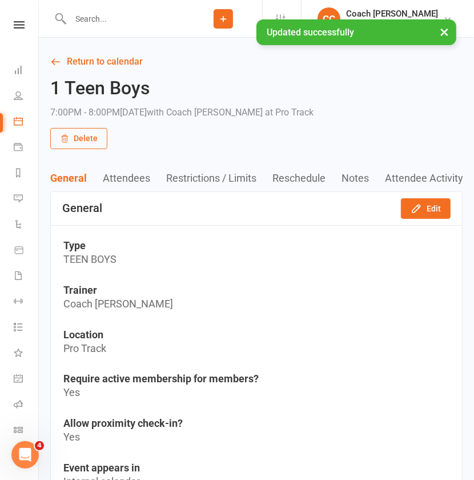
click at [125, 56] on link "Return to calendar" at bounding box center [256, 62] width 413 height 16
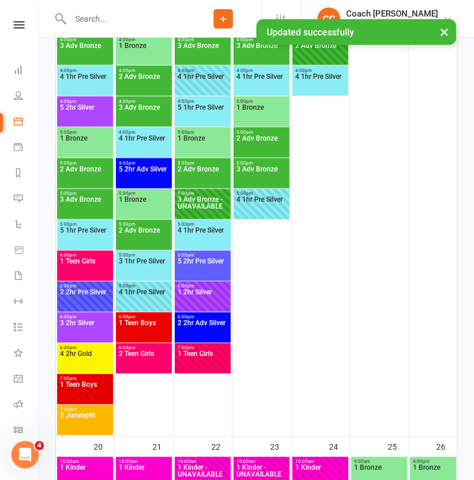
scroll to position [985, 0]
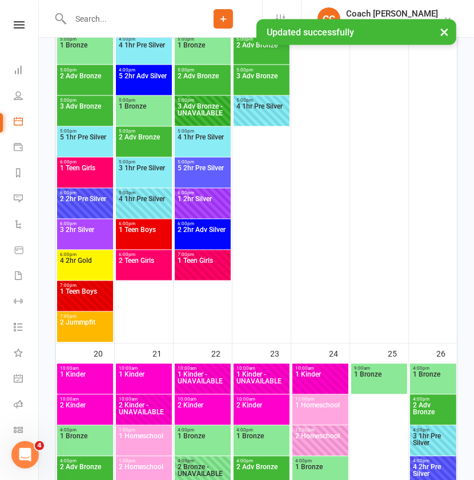
click at [91, 333] on span "2 Jummpfit" at bounding box center [84, 329] width 51 height 21
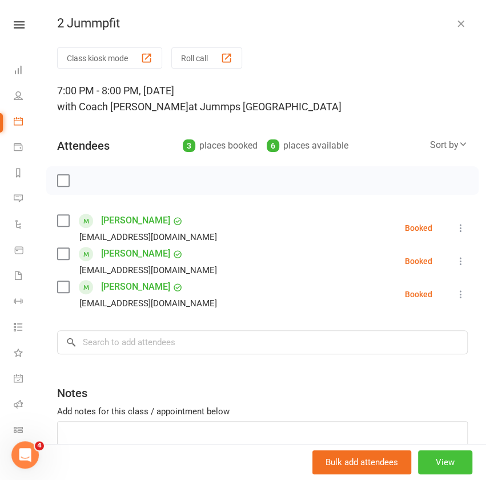
click at [430, 467] on button "View" at bounding box center [445, 462] width 54 height 24
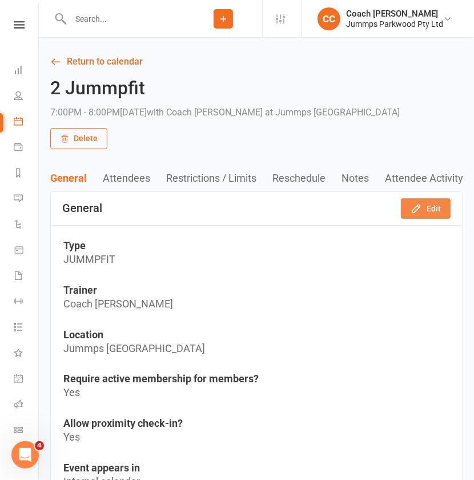
click at [437, 209] on button "Edit" at bounding box center [426, 208] width 50 height 21
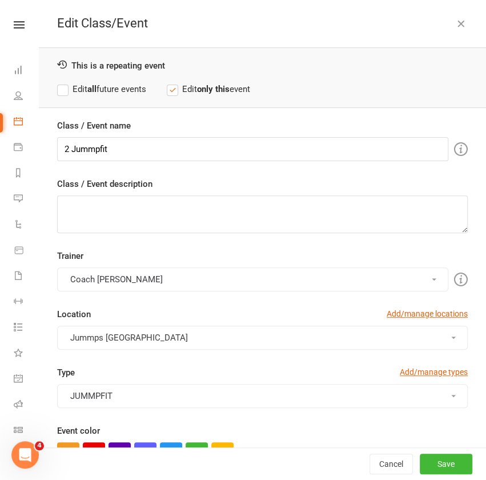
click at [106, 88] on label "Edit all future events" at bounding box center [101, 89] width 89 height 14
click at [157, 279] on button "Coach [PERSON_NAME]" at bounding box center [252, 279] width 391 height 24
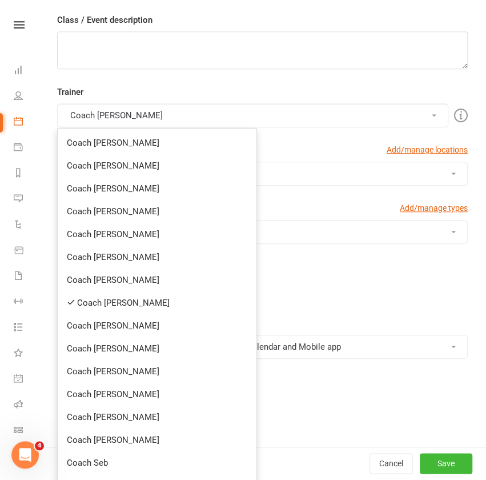
scroll to position [183, 0]
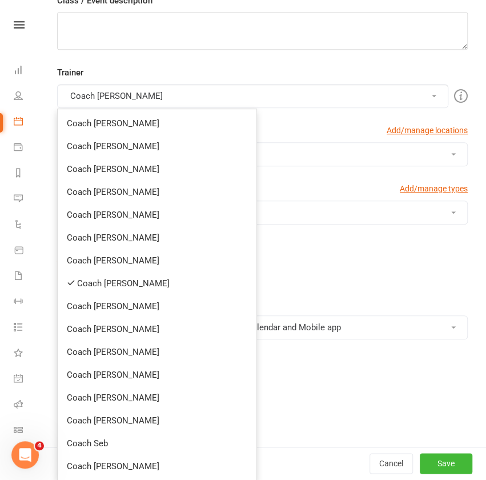
click at [146, 280] on link "Coach [PERSON_NAME]" at bounding box center [157, 283] width 199 height 23
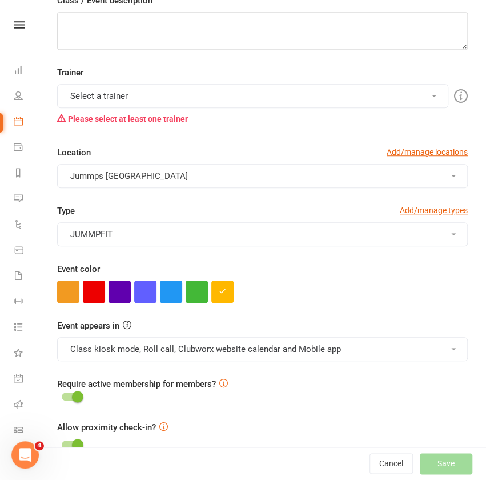
click at [201, 89] on button "Select a trainer" at bounding box center [252, 96] width 391 height 24
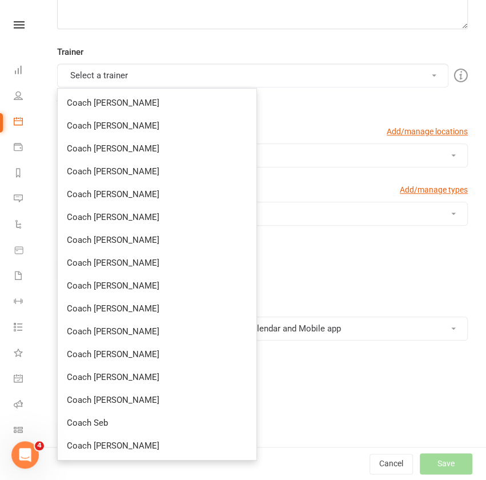
click at [121, 449] on link "Coach [PERSON_NAME]" at bounding box center [157, 445] width 199 height 23
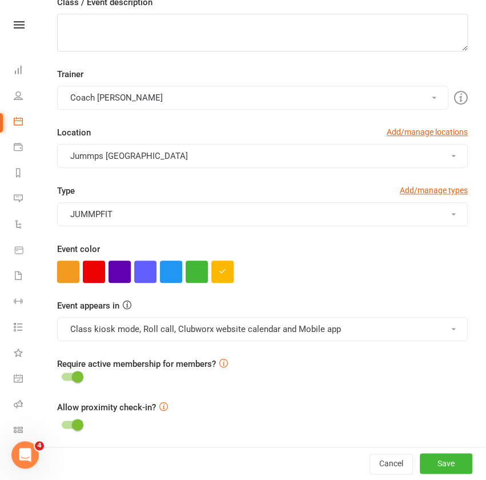
click at [234, 154] on button "Jummps [GEOGRAPHIC_DATA]" at bounding box center [262, 156] width 411 height 24
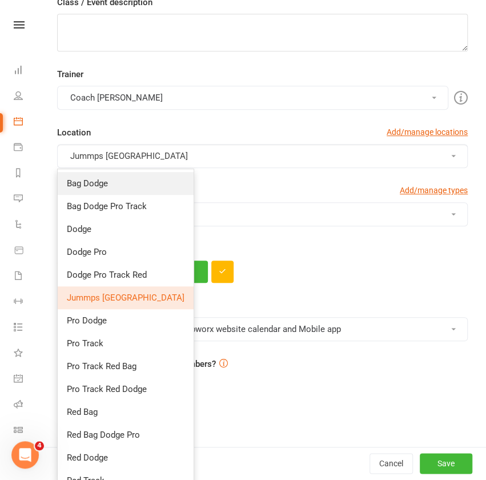
click at [142, 181] on link "Bag Dodge" at bounding box center [126, 183] width 136 height 23
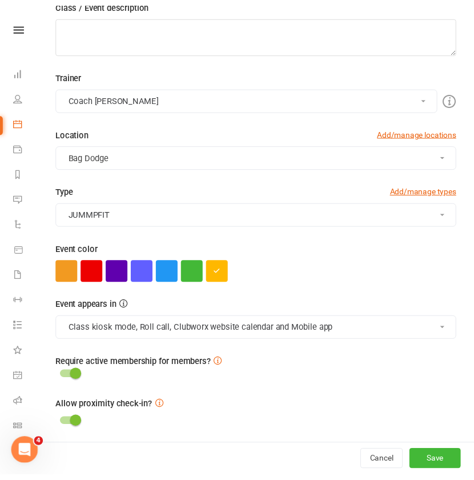
scroll to position [0, 0]
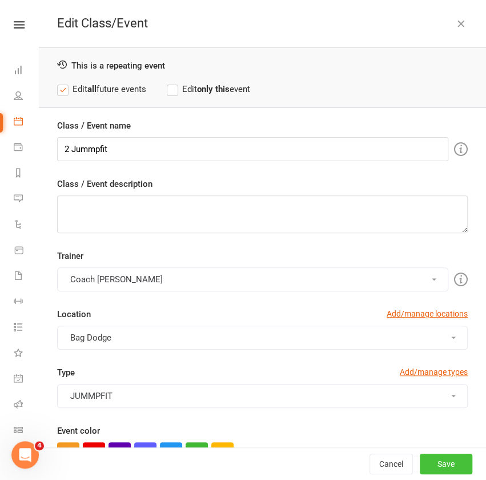
click at [431, 466] on button "Save" at bounding box center [446, 464] width 53 height 21
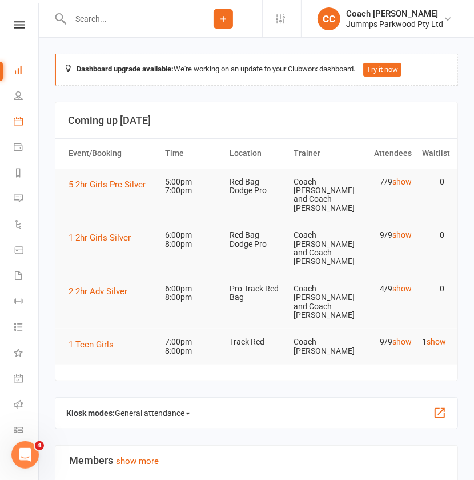
click at [18, 121] on icon at bounding box center [18, 121] width 9 height 9
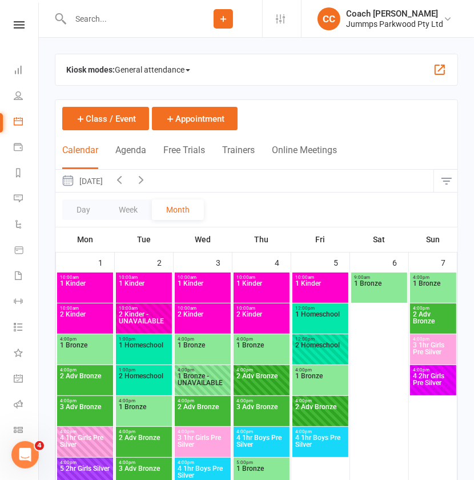
click at [126, 180] on icon "button" at bounding box center [119, 179] width 13 height 13
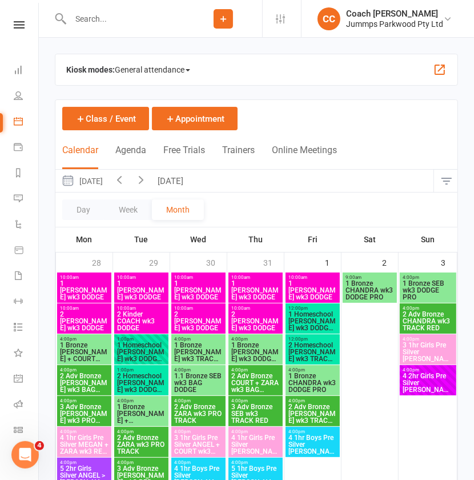
click at [126, 185] on icon "button" at bounding box center [119, 179] width 13 height 13
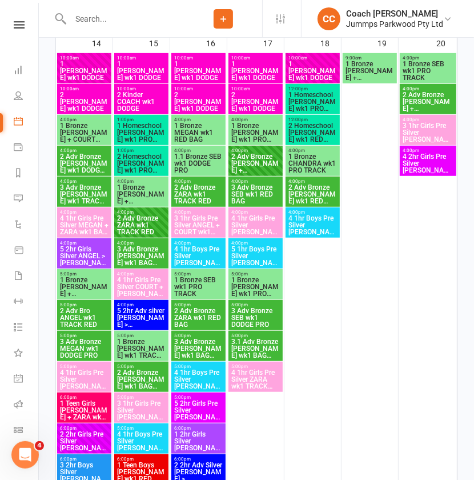
scroll to position [316, 0]
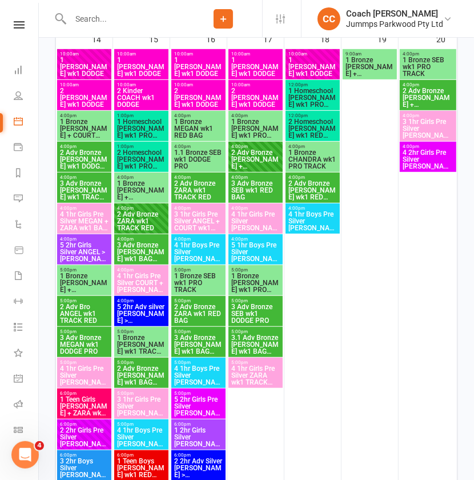
click at [87, 243] on span "5 2hr Girls Silver ANGEL > [PERSON_NAME] wk1 PRO TRACK RED ..." at bounding box center [84, 252] width 50 height 21
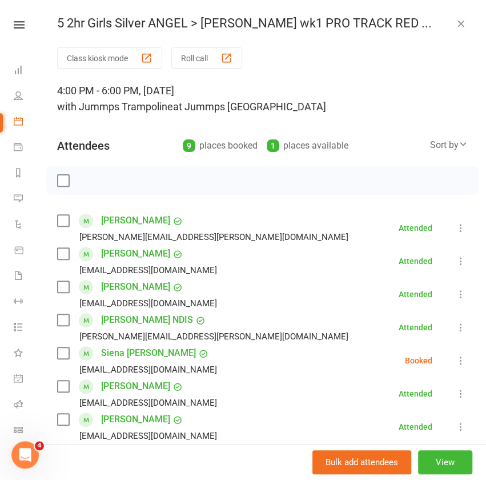
click at [455, 23] on icon "button" at bounding box center [460, 23] width 11 height 11
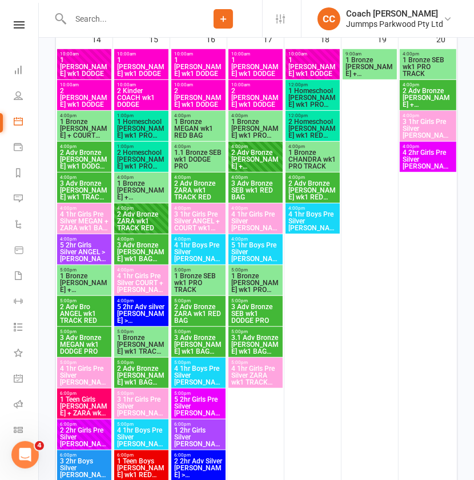
click at [82, 374] on span "4 1hr Girls Pre Silver [PERSON_NAME] + COURT wk1 PRO TRACK" at bounding box center [84, 375] width 50 height 21
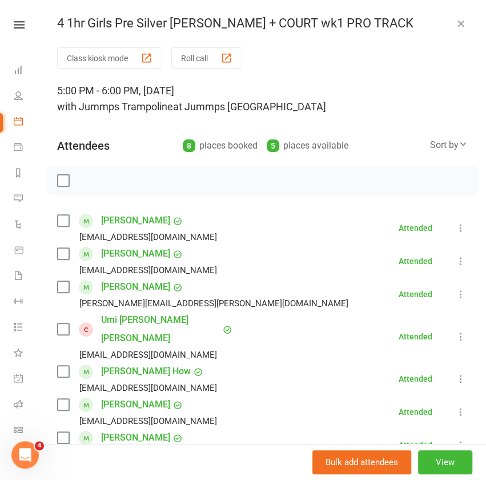
click at [455, 23] on icon "button" at bounding box center [460, 23] width 11 height 11
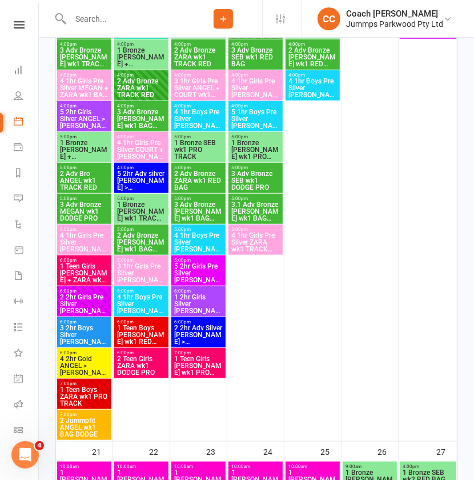
scroll to position [451, 0]
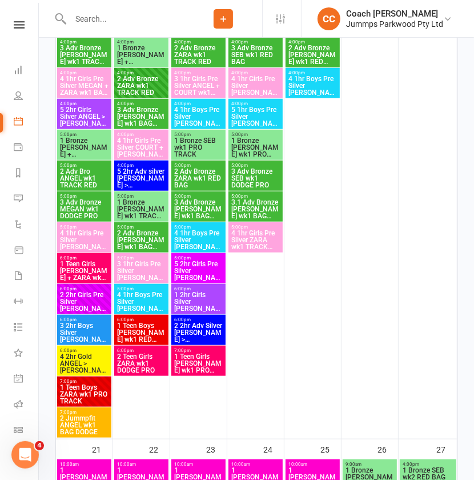
click at [78, 302] on span "2 2hr Girls Pre Silver [PERSON_NAME] > [PERSON_NAME] wk1 RED BAG DOD..." at bounding box center [84, 301] width 50 height 21
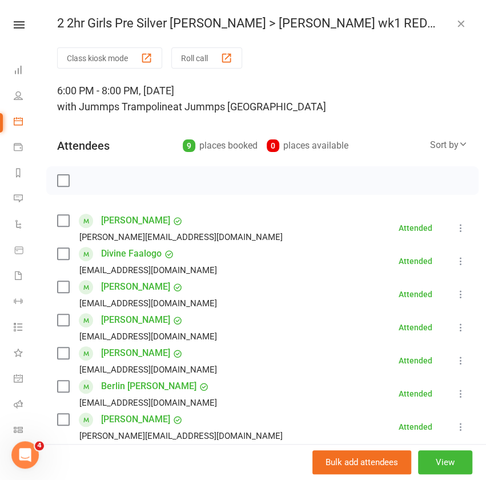
click at [455, 23] on icon "button" at bounding box center [460, 23] width 11 height 11
